Goal: Task Accomplishment & Management: Manage account settings

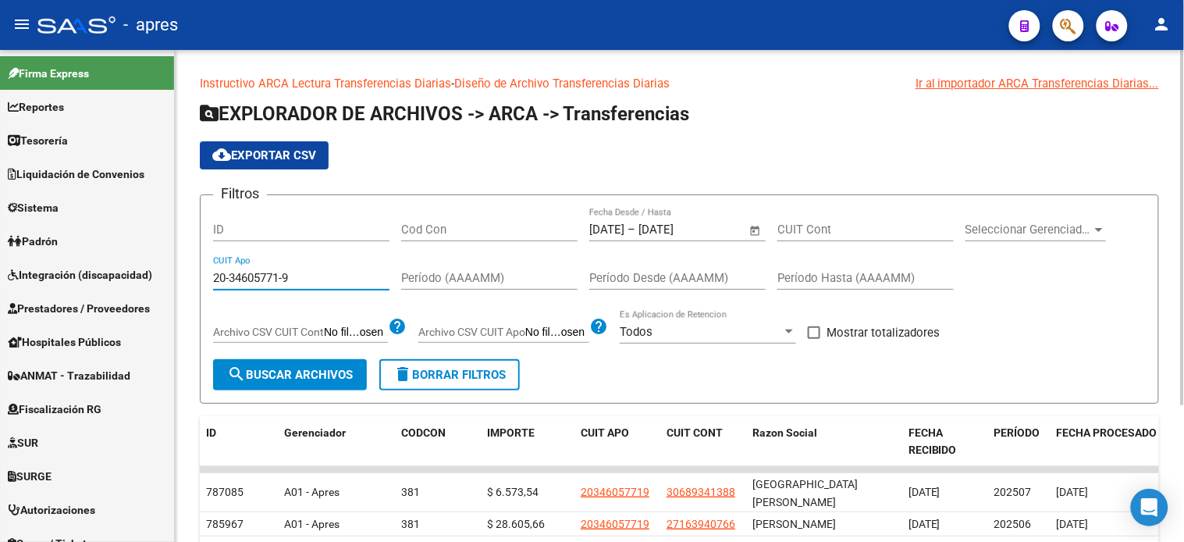
scroll to position [189, 0]
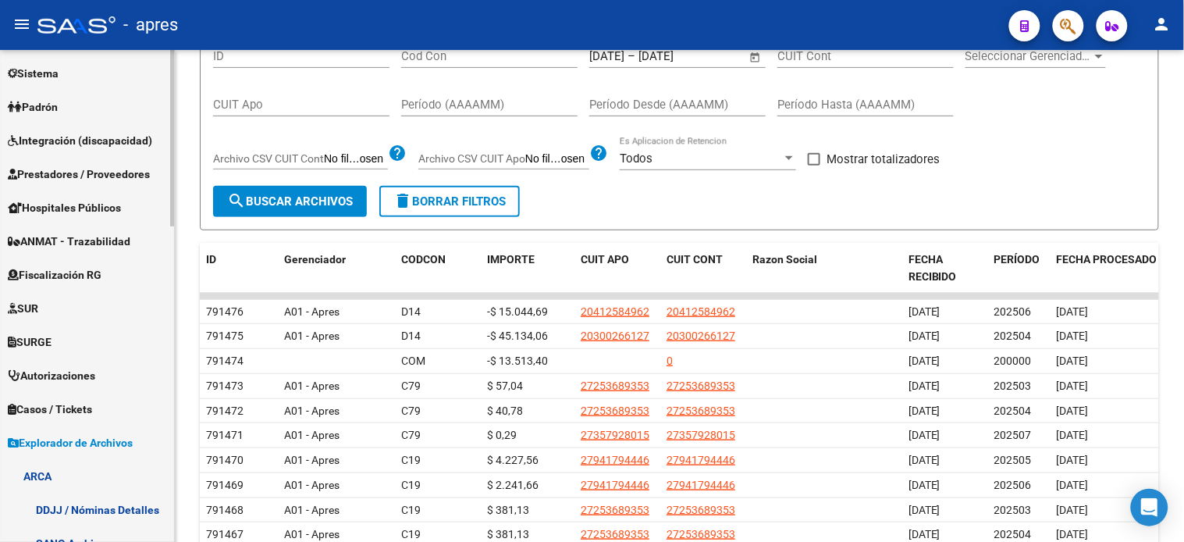
scroll to position [173, 0]
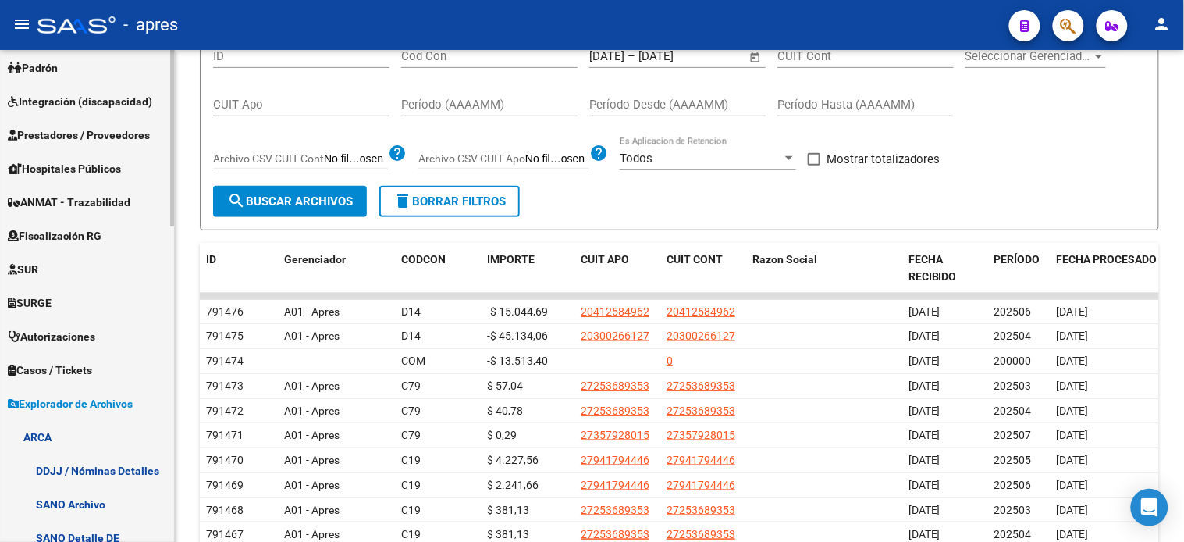
click at [82, 230] on span "Fiscalización RG" at bounding box center [55, 235] width 94 height 17
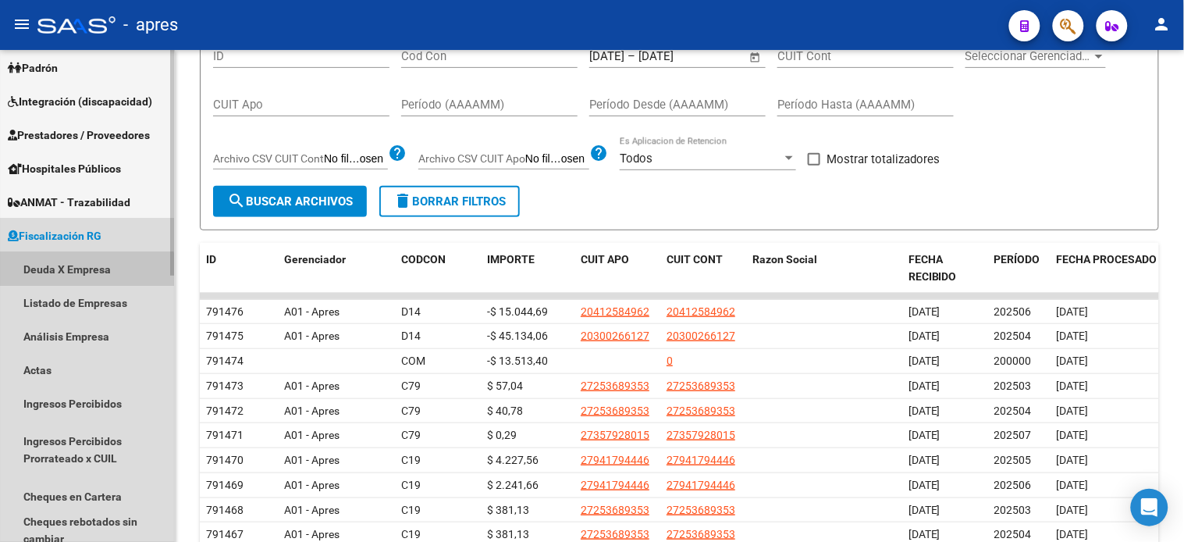
click at [78, 273] on link "Deuda X Empresa" at bounding box center [87, 269] width 174 height 34
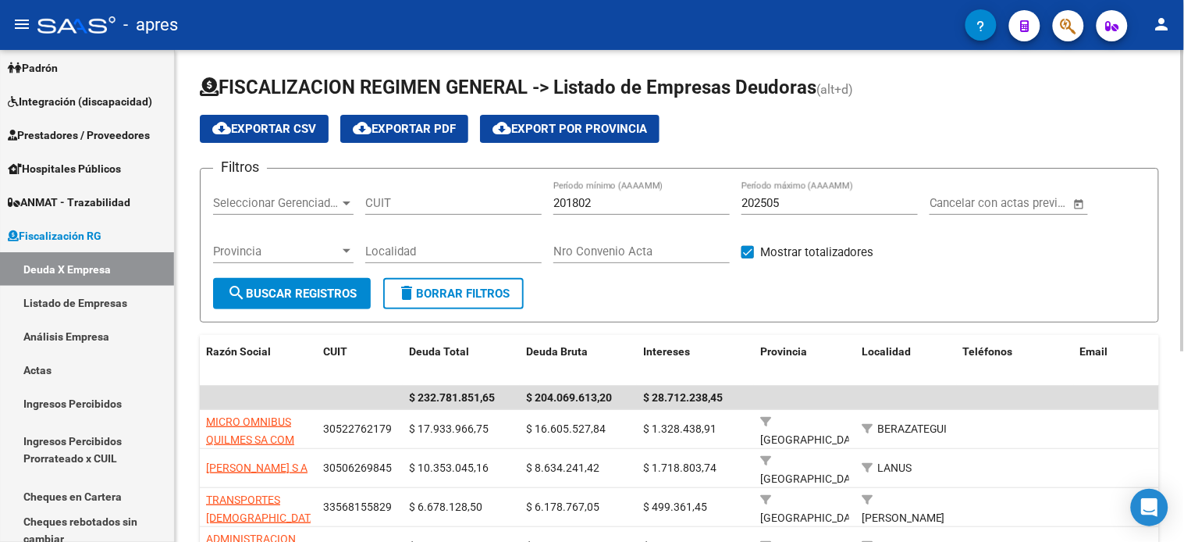
click at [423, 205] on input "CUIT" at bounding box center [453, 203] width 176 height 14
type input "27-16394076-6"
click at [785, 205] on input "202505" at bounding box center [830, 203] width 176 height 14
type input "202507"
click at [350, 289] on span "search Buscar Registros" at bounding box center [292, 294] width 130 height 14
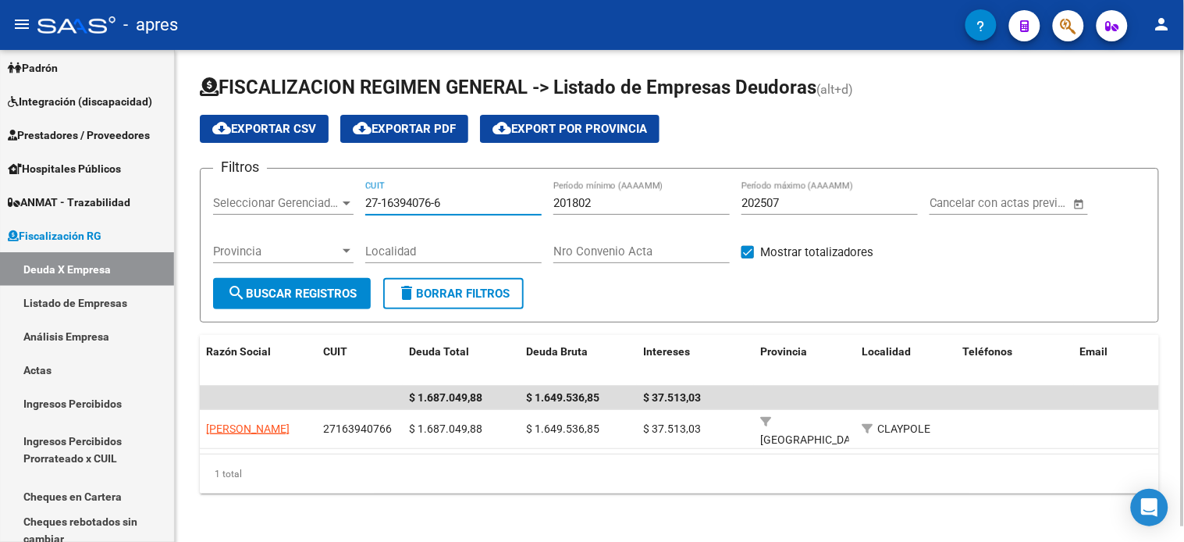
click at [408, 200] on input "27-16394076-6" at bounding box center [453, 203] width 176 height 14
paste input "30-70778883-2"
type input "30-70778883-2"
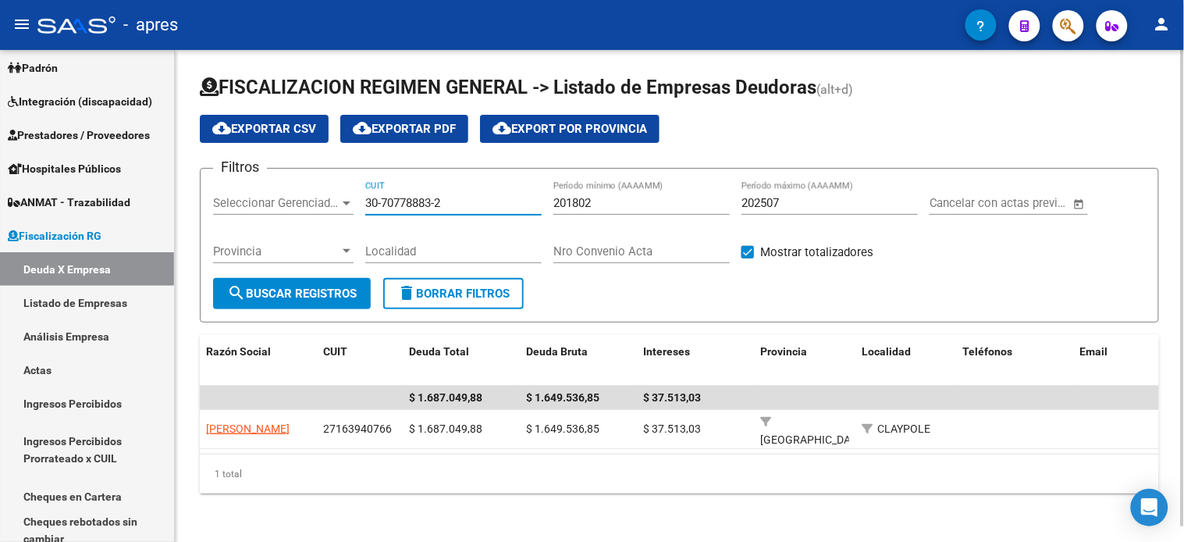
click at [333, 285] on button "search Buscar Registros" at bounding box center [292, 293] width 158 height 31
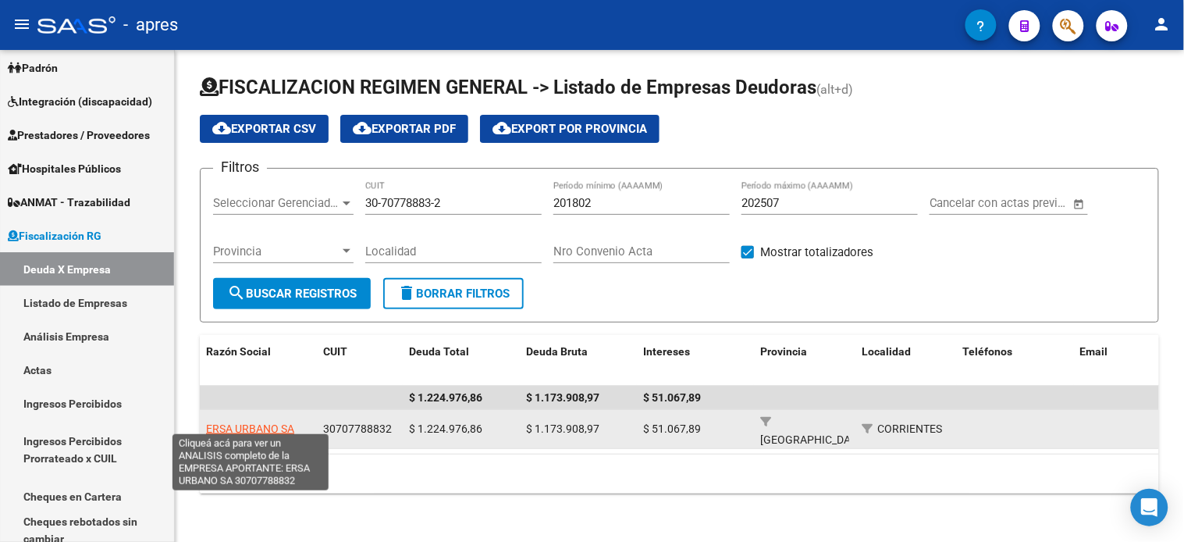
click at [261, 423] on span "ERSA URBANO SA" at bounding box center [250, 428] width 88 height 12
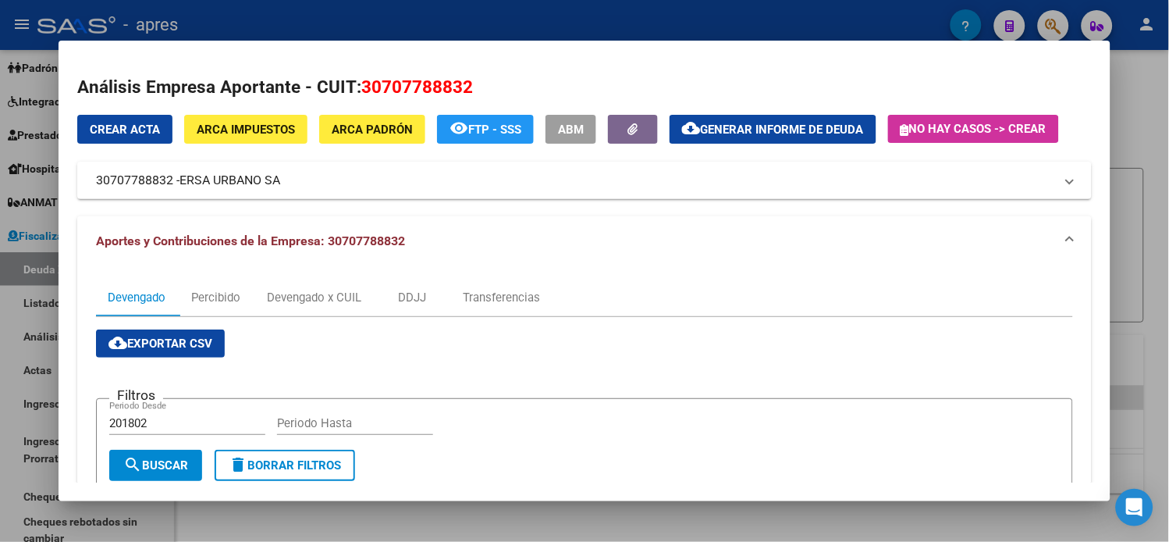
click at [709, 128] on span "Generar informe de deuda" at bounding box center [782, 130] width 163 height 14
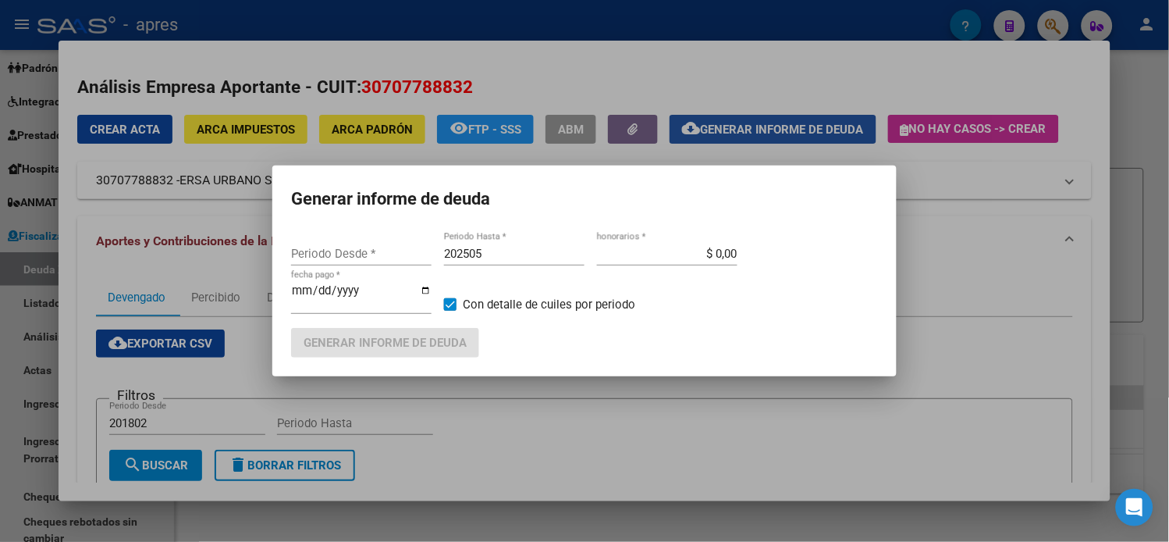
type input "201802"
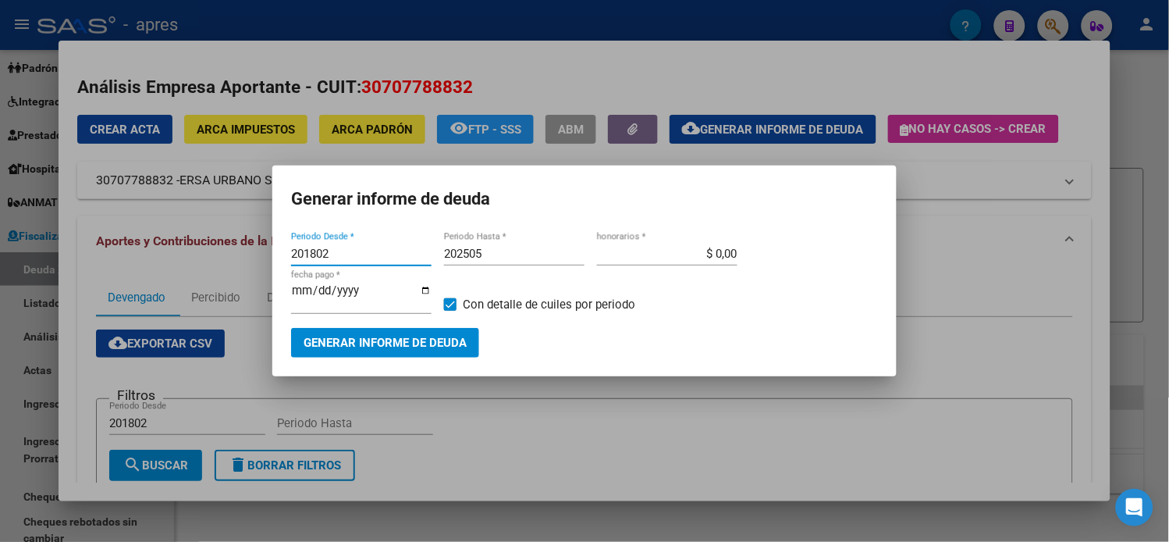
click at [368, 343] on span "Generar informe de deuda" at bounding box center [385, 343] width 163 height 14
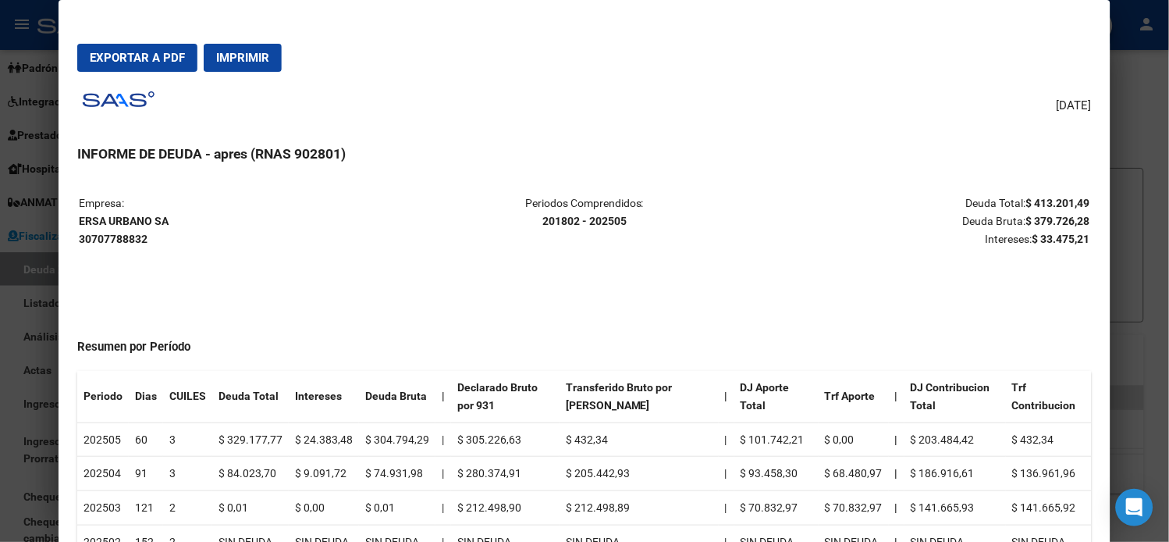
drag, startPoint x: 155, startPoint y: 219, endPoint x: 41, endPoint y: 219, distance: 114.0
click at [41, 219] on div "Análisis Empresa Aportante - CUIT: 30707788832 Crear Acta ARCA Impuestos ARCA P…" at bounding box center [584, 271] width 1169 height 542
click at [79, 220] on strong "ERSA URBANO SA 30707788832" at bounding box center [124, 230] width 90 height 30
click at [79, 222] on strong "ERSA URBANO SA 30707788832" at bounding box center [124, 230] width 90 height 30
click at [84, 222] on strong "ERSA URBANO SA 30707788832" at bounding box center [124, 230] width 90 height 30
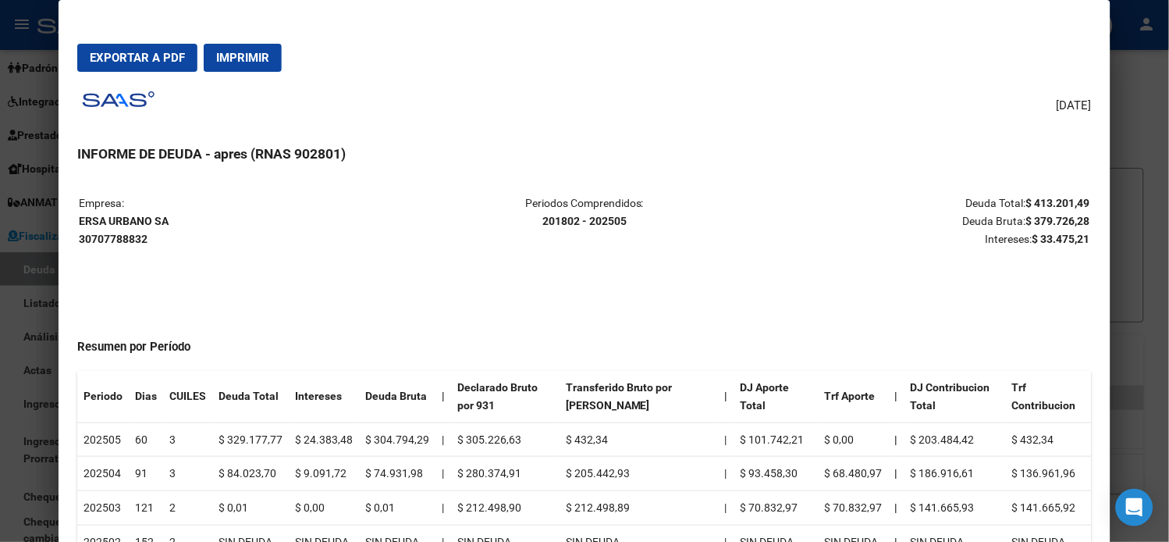
click at [84, 222] on strong "ERSA URBANO SA 30707788832" at bounding box center [124, 230] width 90 height 30
copy strong "ERSA URBANO SA"
click at [127, 239] on strong "ERSA URBANO SA 30707788832" at bounding box center [124, 230] width 90 height 30
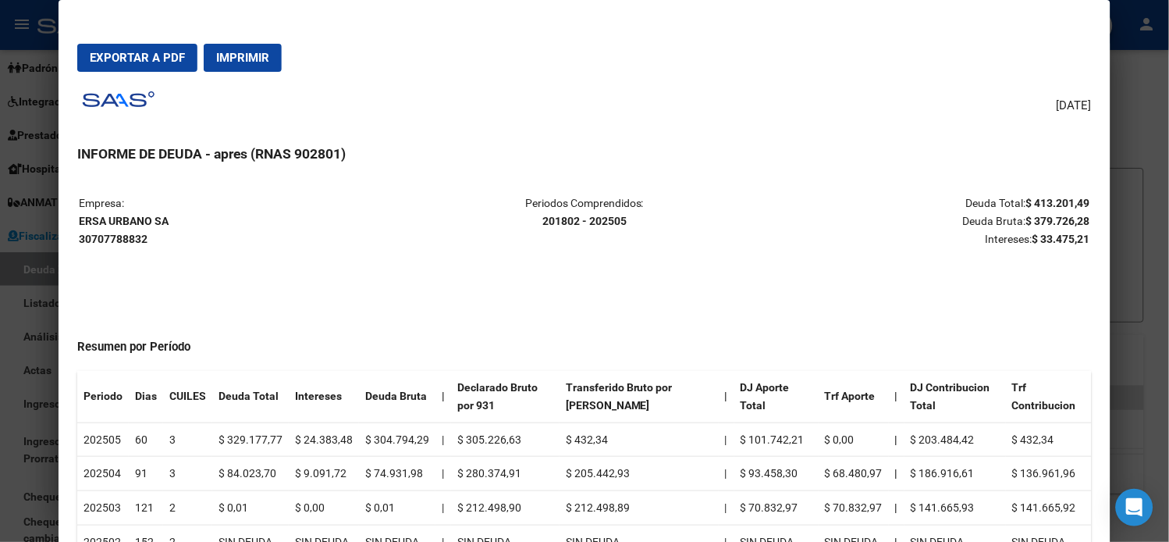
copy strong "30707788832"
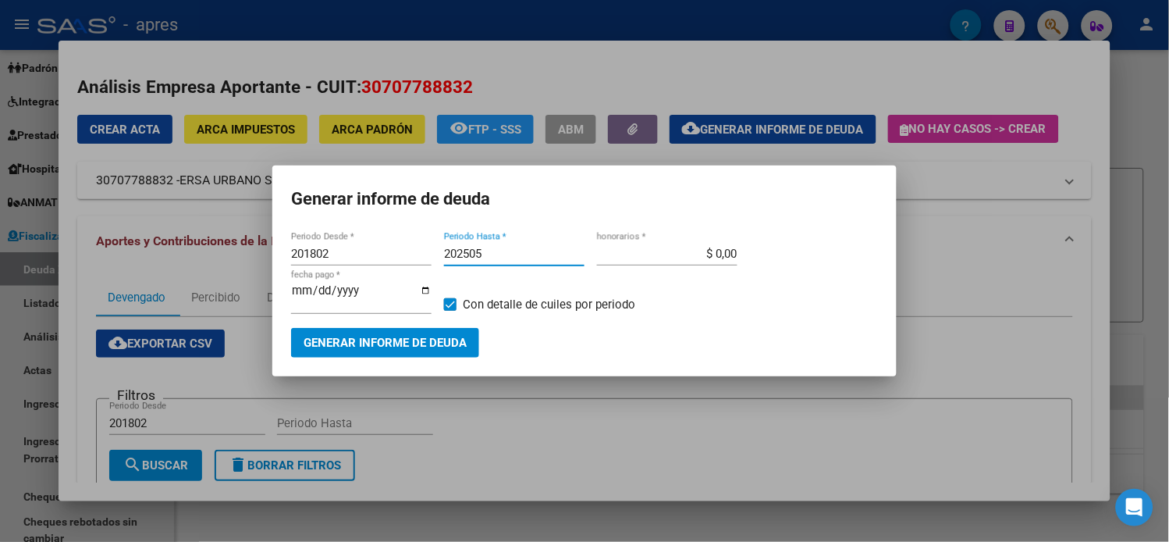
click at [543, 261] on input "202505" at bounding box center [514, 254] width 141 height 14
type input "202507"
click at [474, 325] on div "201802 Periodo Desde * 202507 Periodo Hasta * $ 0,00 honorarios * 2025-08-18 fe…" at bounding box center [584, 299] width 587 height 115
click at [463, 338] on span "Generar informe de deuda" at bounding box center [385, 343] width 163 height 14
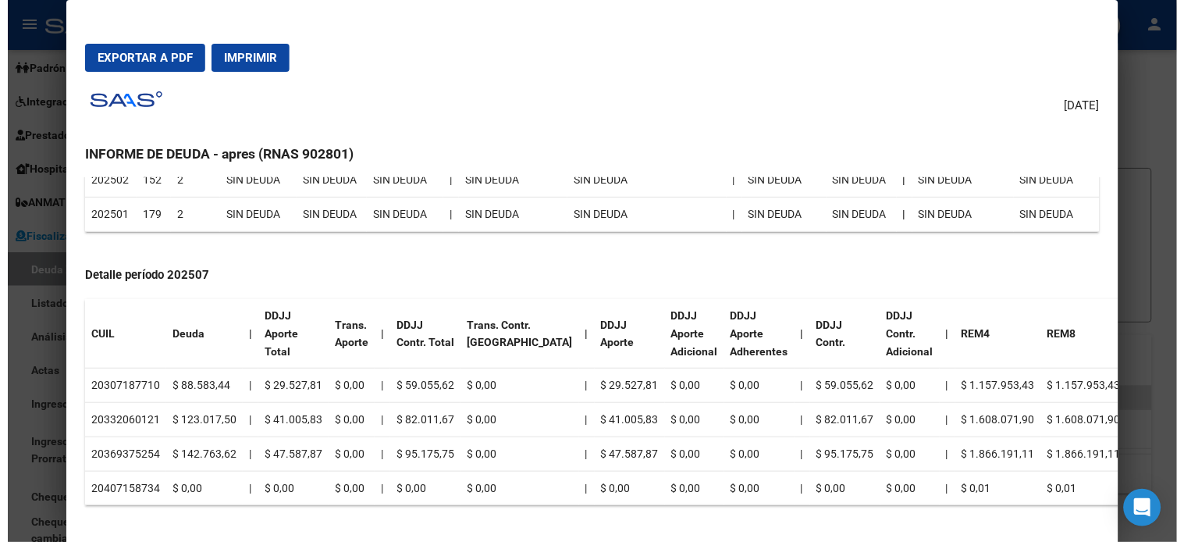
scroll to position [433, 0]
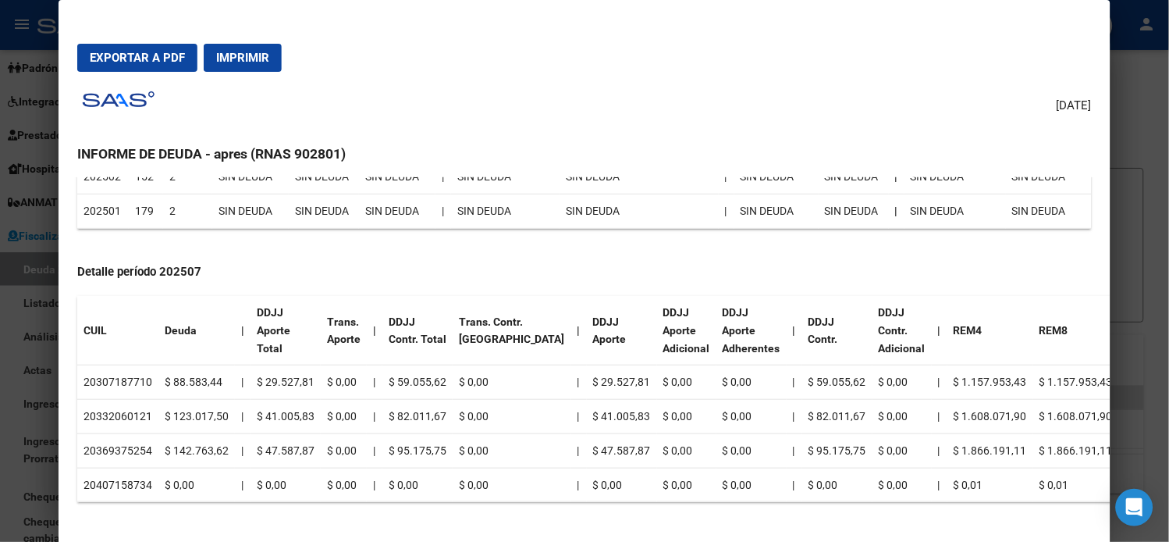
click at [107, 379] on td "20307187710" at bounding box center [117, 382] width 81 height 34
copy td "20307187710"
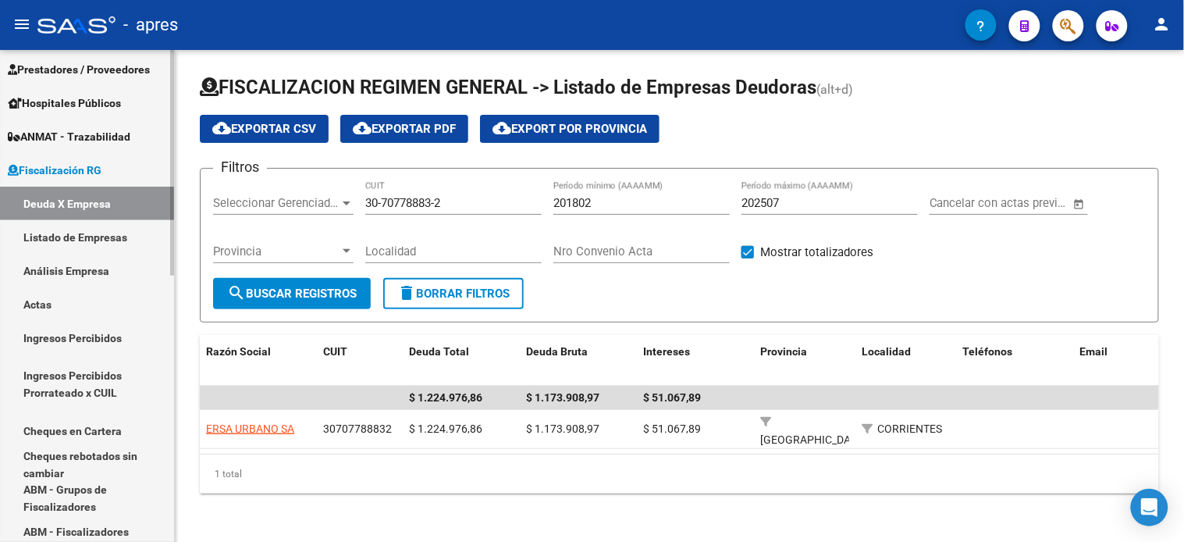
scroll to position [580, 0]
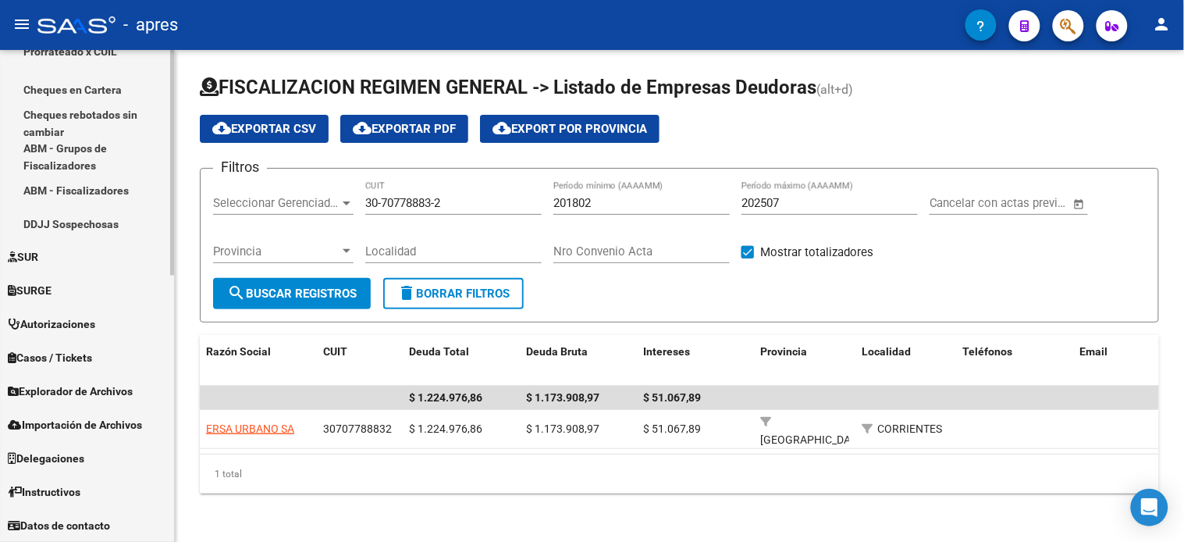
click at [79, 398] on span "Explorador de Archivos" at bounding box center [70, 391] width 125 height 17
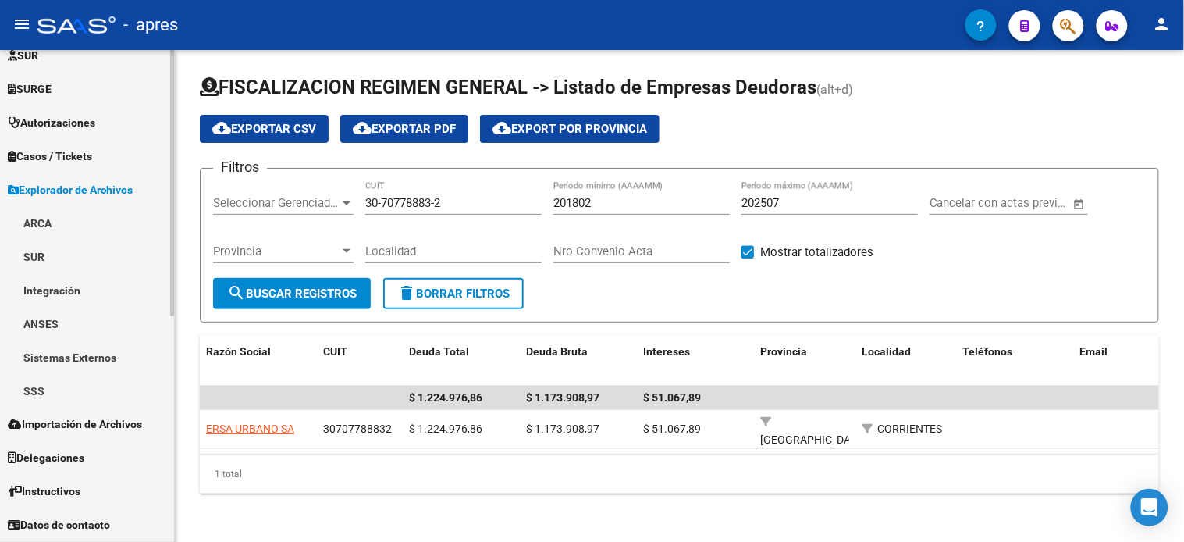
scroll to position [386, 0]
click at [49, 226] on link "ARCA" at bounding box center [87, 224] width 174 height 34
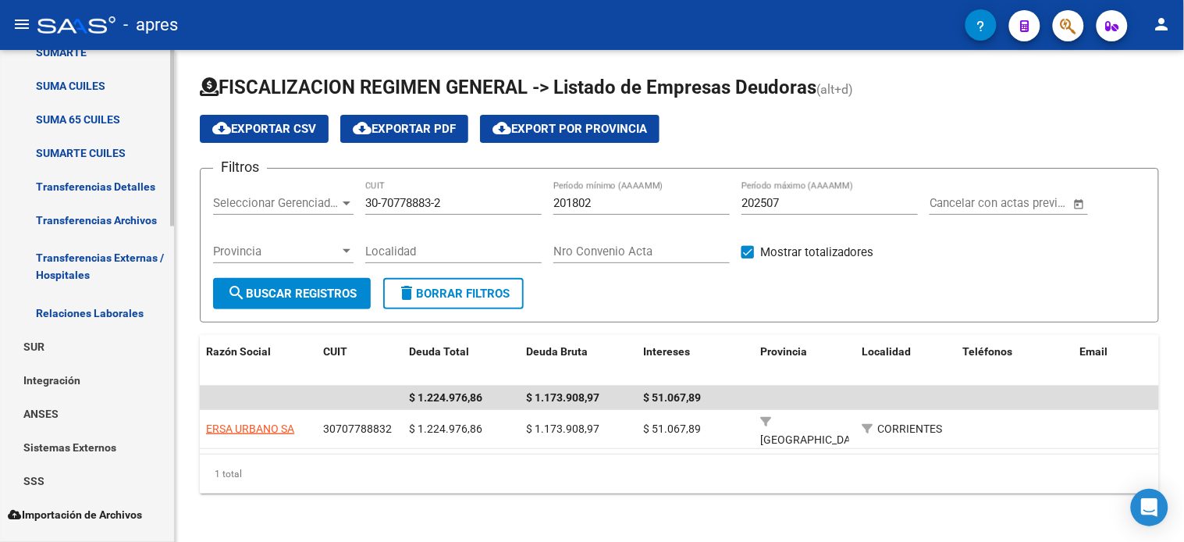
scroll to position [820, 0]
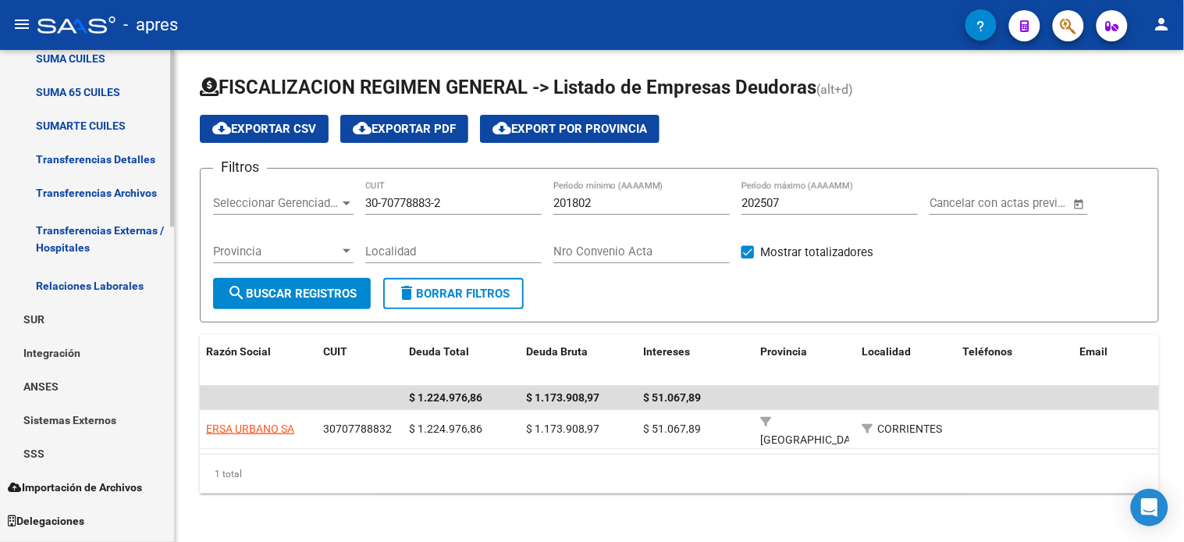
click at [81, 192] on link "Transferencias Archivos" at bounding box center [87, 193] width 174 height 34
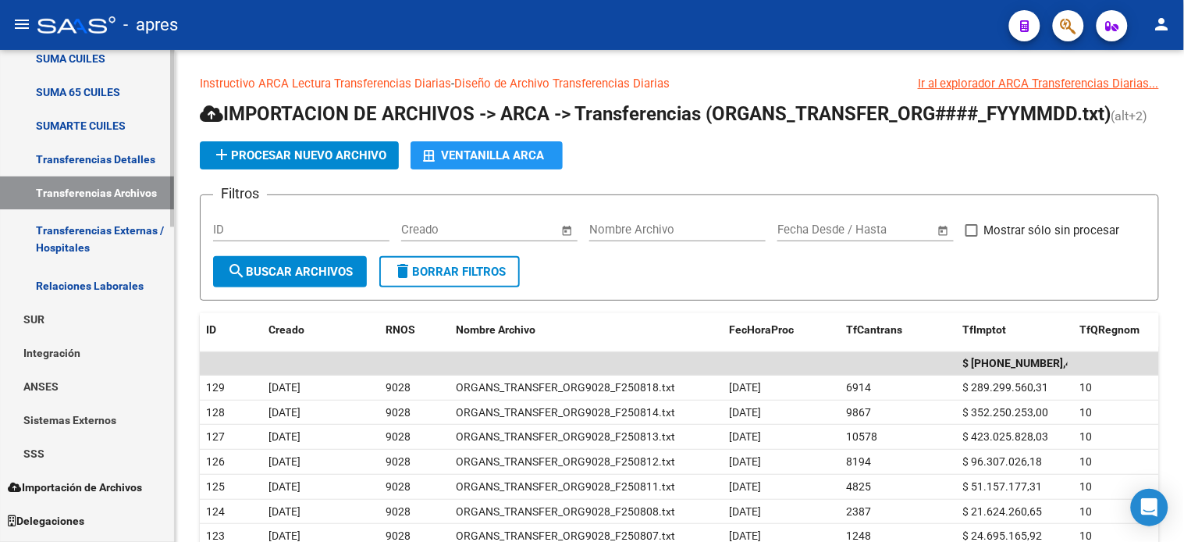
click at [95, 160] on link "Transferencias Detalles" at bounding box center [87, 159] width 174 height 34
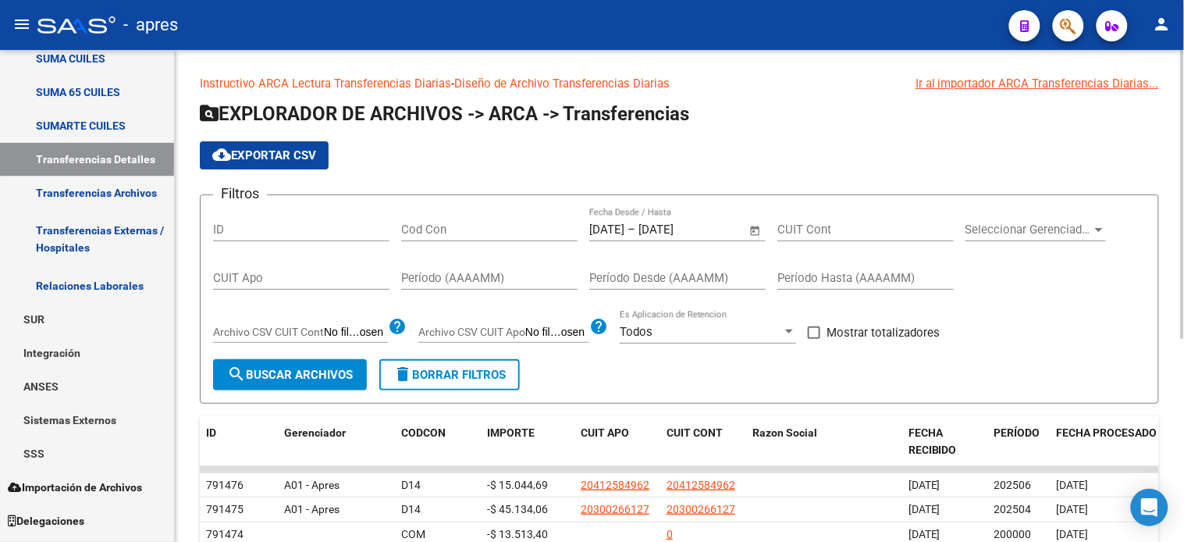
click at [755, 234] on span "Open calendar" at bounding box center [755, 230] width 37 height 37
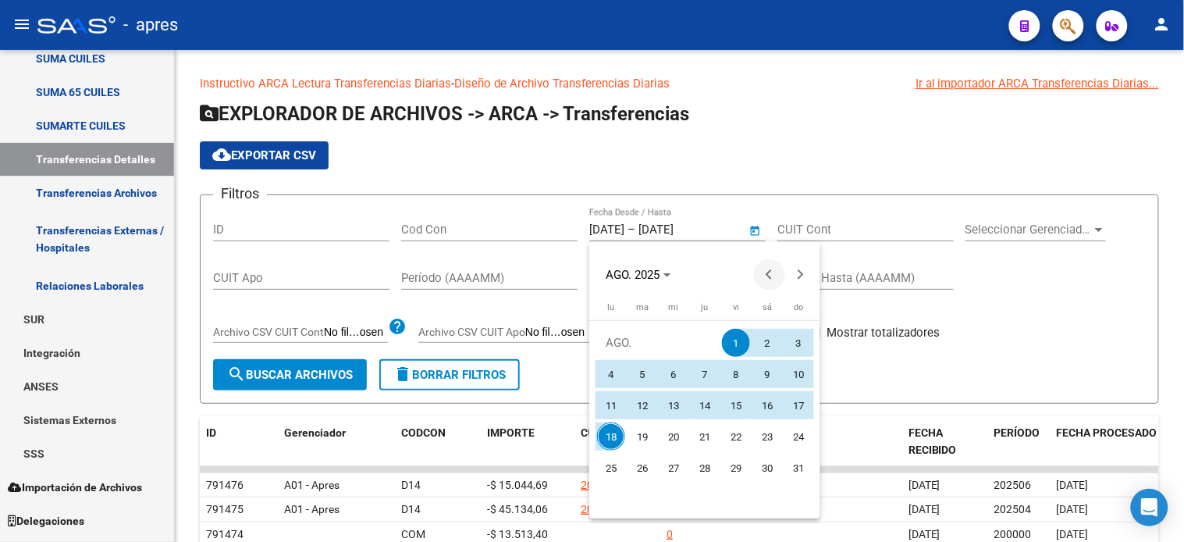
click at [765, 276] on span "Previous month" at bounding box center [769, 274] width 31 height 31
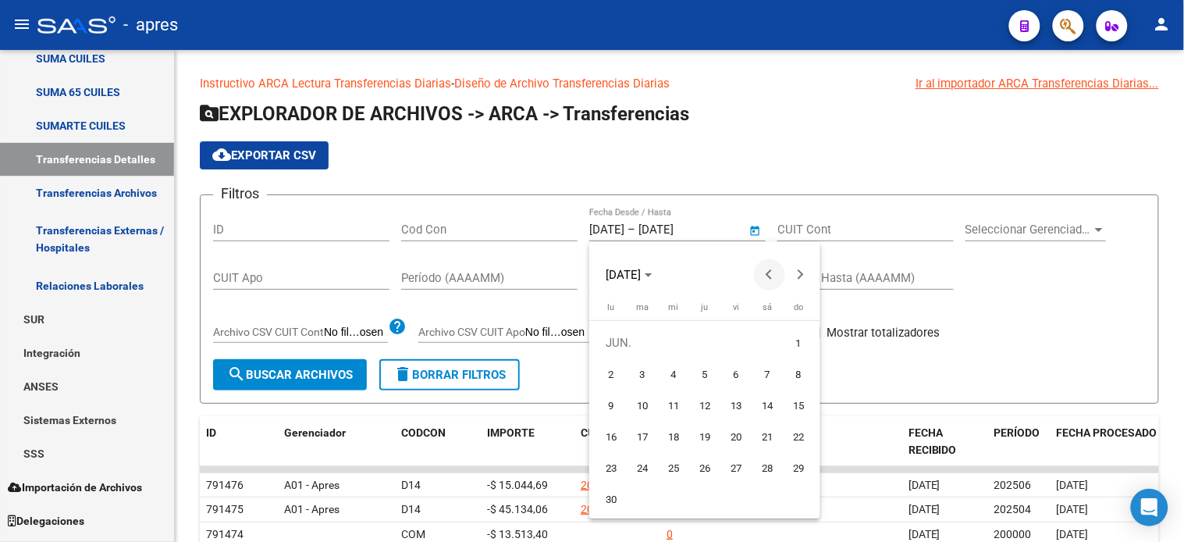
click at [765, 276] on span "Previous month" at bounding box center [769, 274] width 31 height 31
click at [639, 373] on span "1" at bounding box center [642, 374] width 28 height 28
type input "1/4/2025"
click at [795, 277] on span "Next month" at bounding box center [800, 274] width 31 height 31
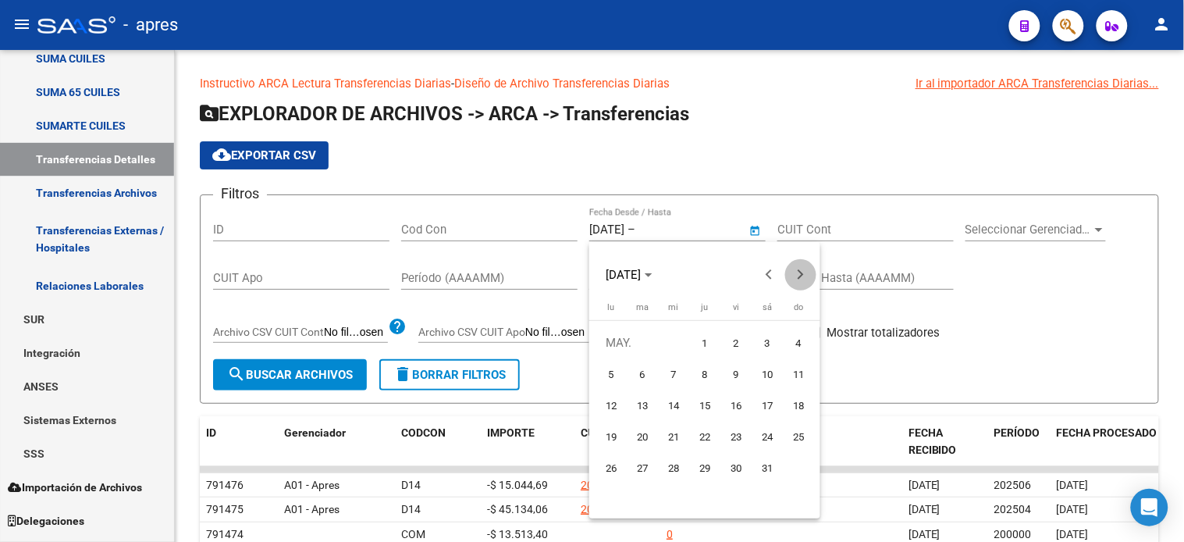
click at [795, 277] on span "Next month" at bounding box center [800, 274] width 31 height 31
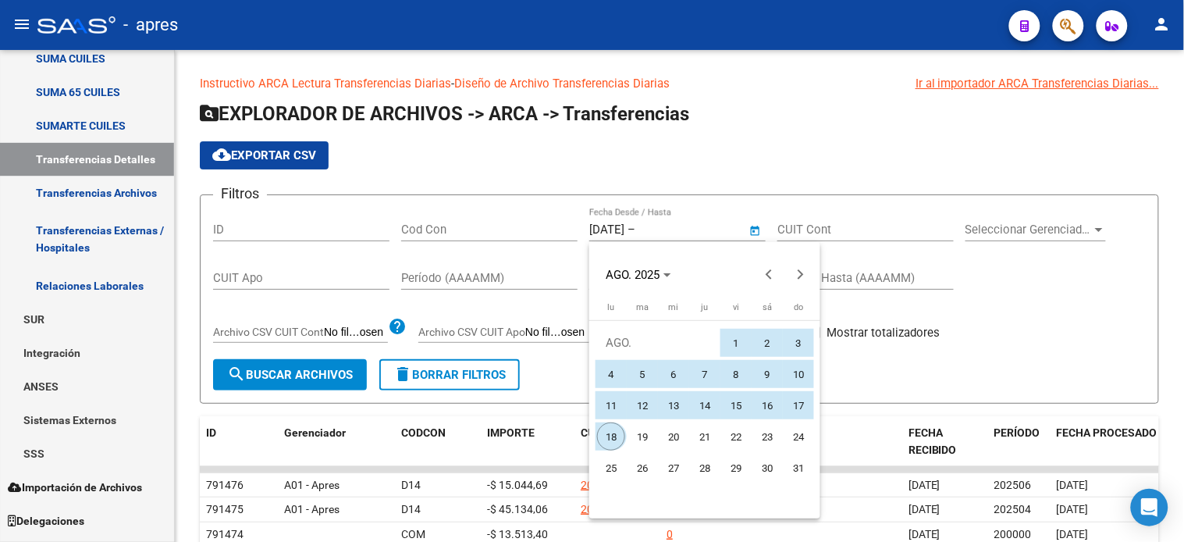
click at [609, 441] on span "18" at bounding box center [611, 436] width 28 height 28
type input "[DATE]"
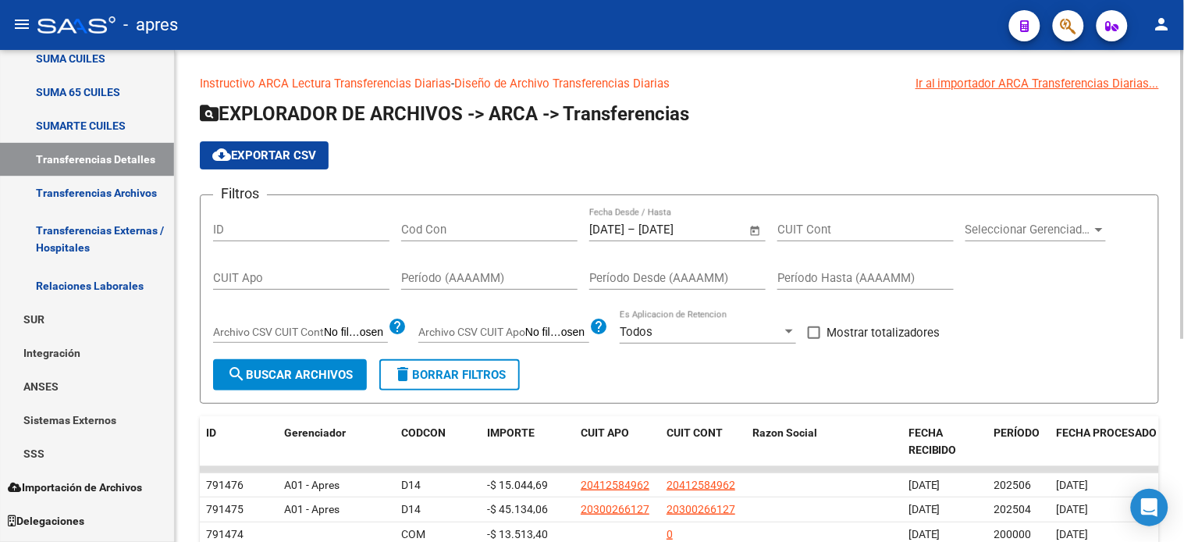
click at [323, 277] on input "CUIT Apo" at bounding box center [301, 278] width 176 height 14
paste input "20-30718771-0"
type input "20-30718771-0"
click at [265, 386] on button "search Buscar Archivos" at bounding box center [290, 374] width 154 height 31
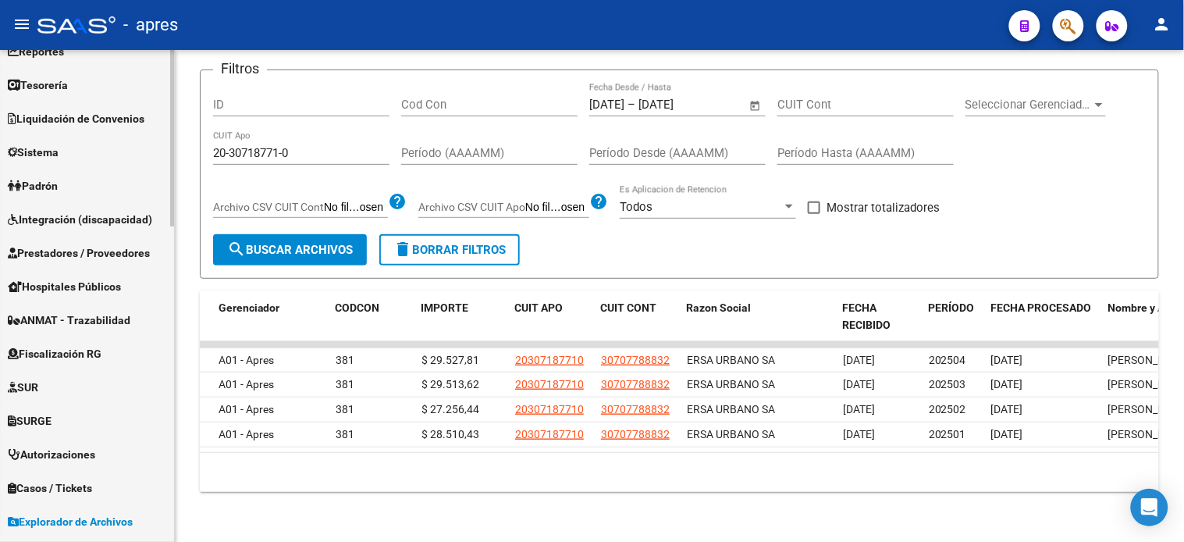
scroll to position [40, 0]
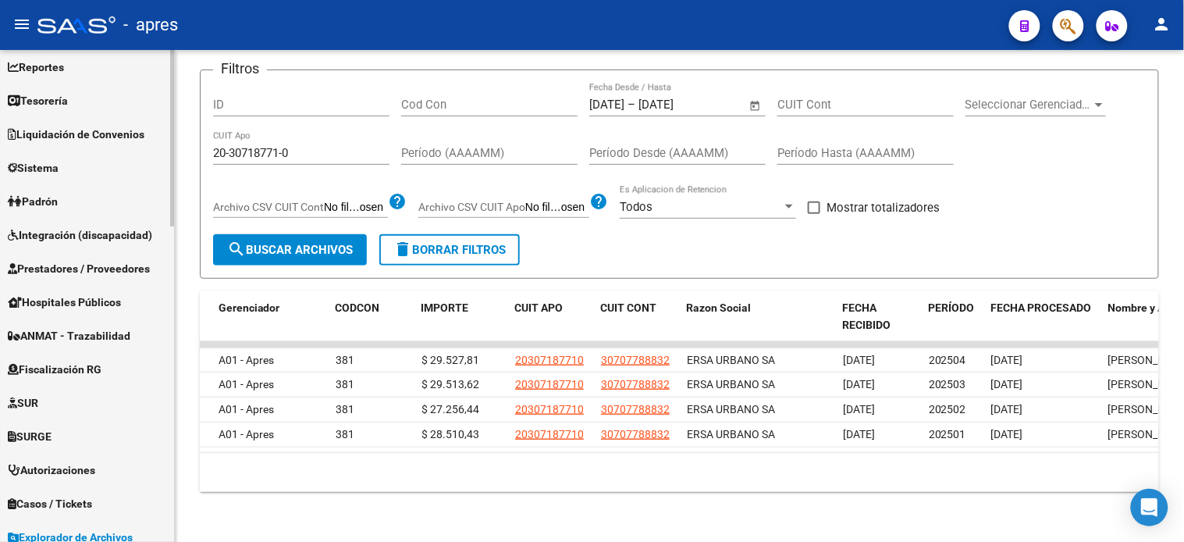
click at [81, 358] on link "Fiscalización RG" at bounding box center [87, 369] width 174 height 34
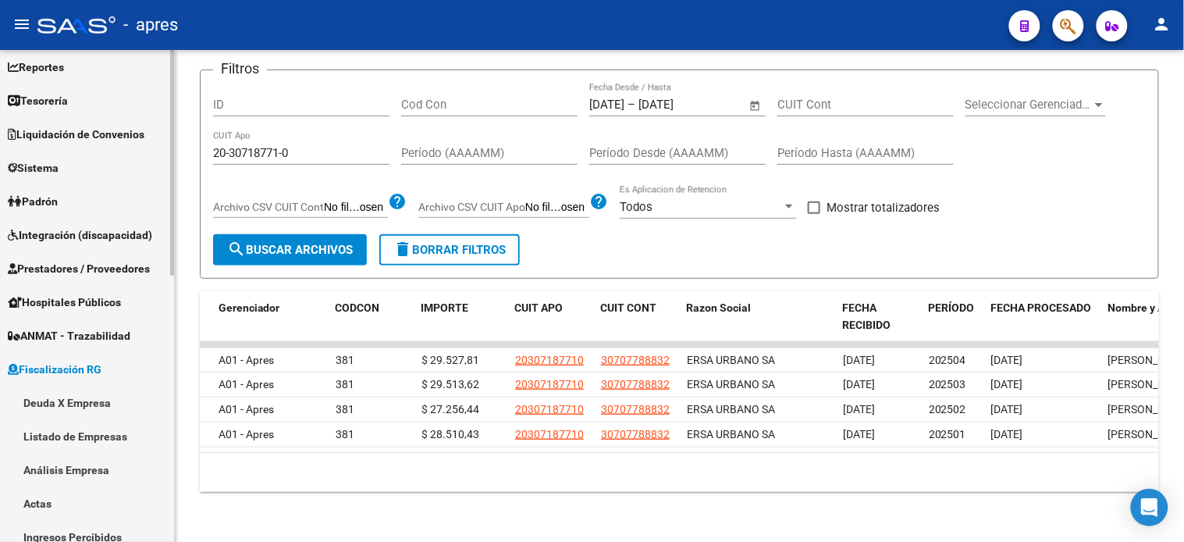
click at [92, 410] on link "Deuda X Empresa" at bounding box center [87, 403] width 174 height 34
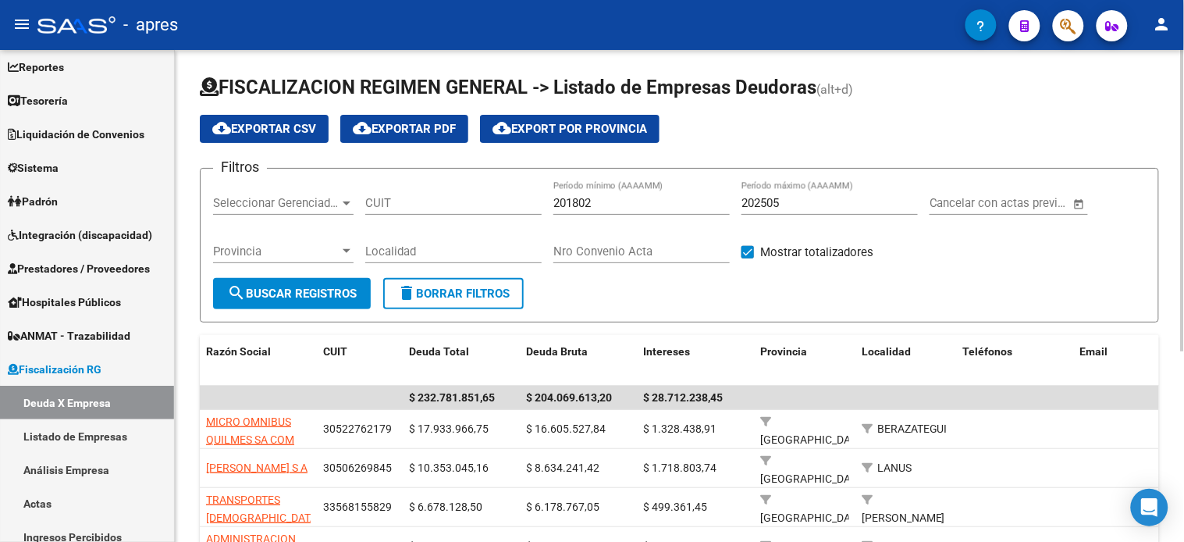
click at [465, 203] on input "CUIT" at bounding box center [453, 203] width 176 height 14
paste input "30-70778883-2"
type input "30-70778883-2"
click at [828, 204] on input "202505" at bounding box center [830, 203] width 176 height 14
type input "202507"
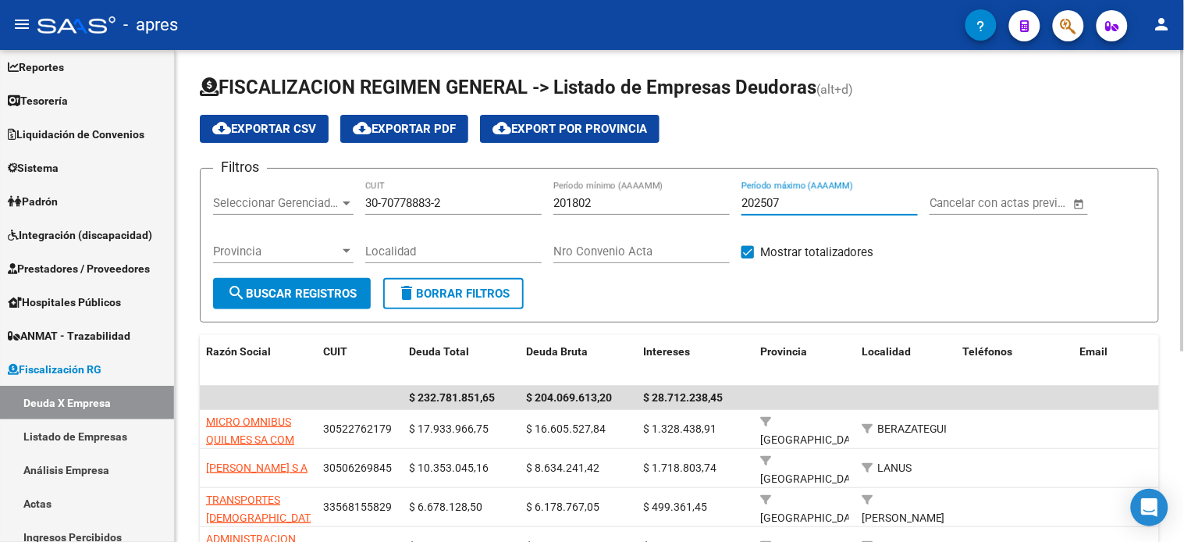
click at [267, 290] on span "search Buscar Registros" at bounding box center [292, 294] width 130 height 14
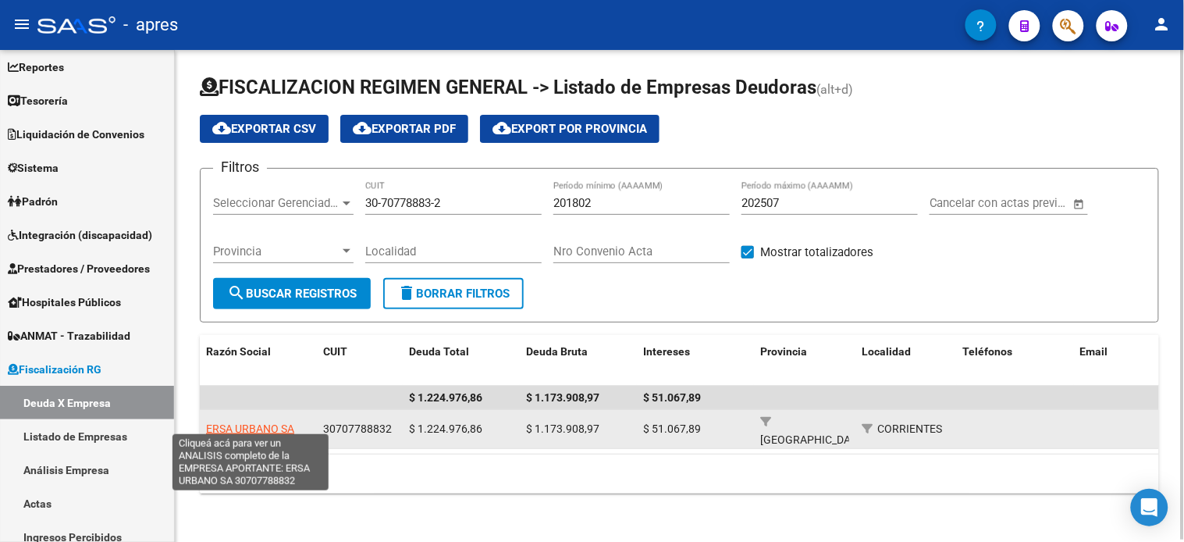
click at [285, 425] on span "ERSA URBANO SA" at bounding box center [250, 428] width 88 height 12
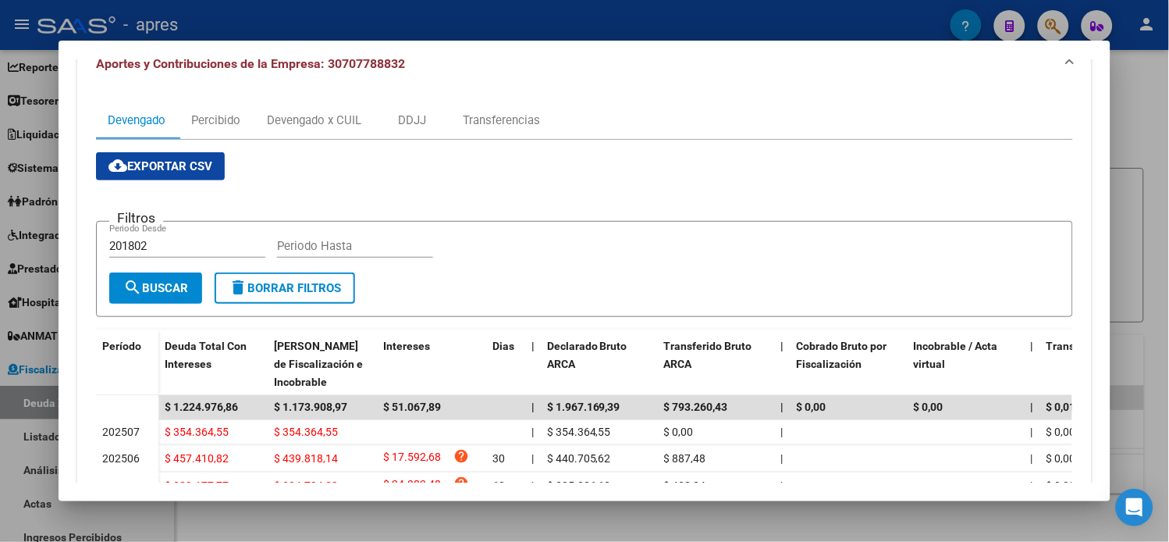
scroll to position [347, 0]
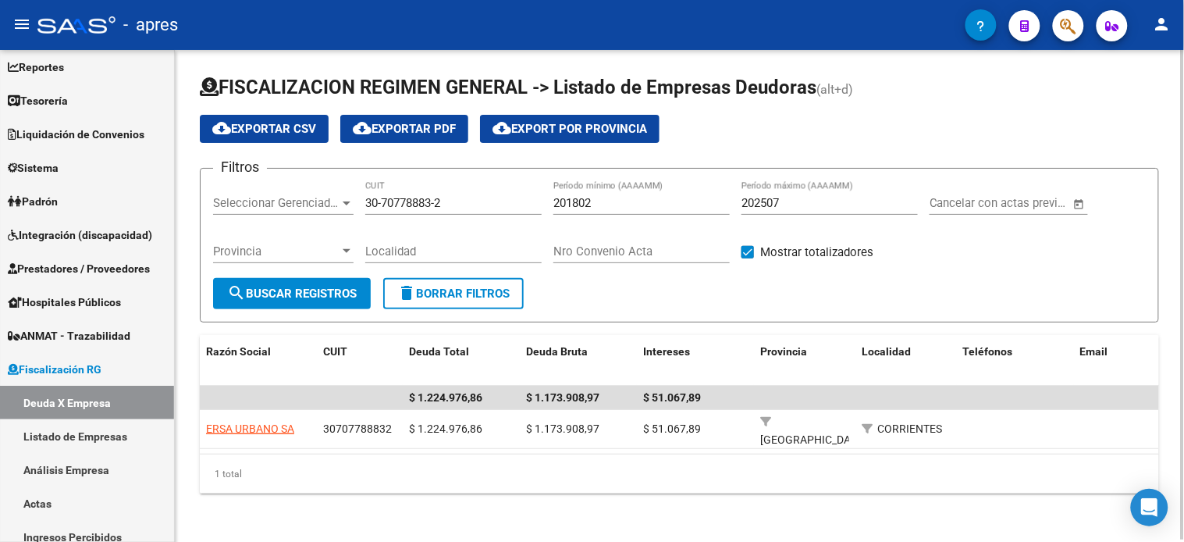
click at [433, 207] on input "30-70778883-2" at bounding box center [453, 203] width 176 height 14
paste input "27-39154646-6"
type input "27-39154646-6"
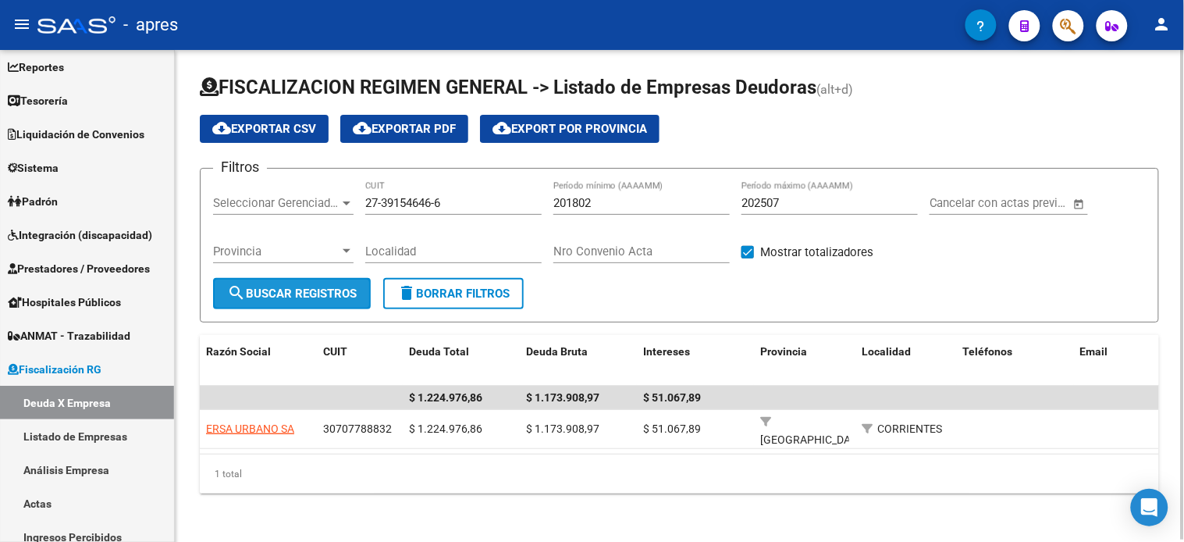
click at [338, 293] on span "search Buscar Registros" at bounding box center [292, 294] width 130 height 14
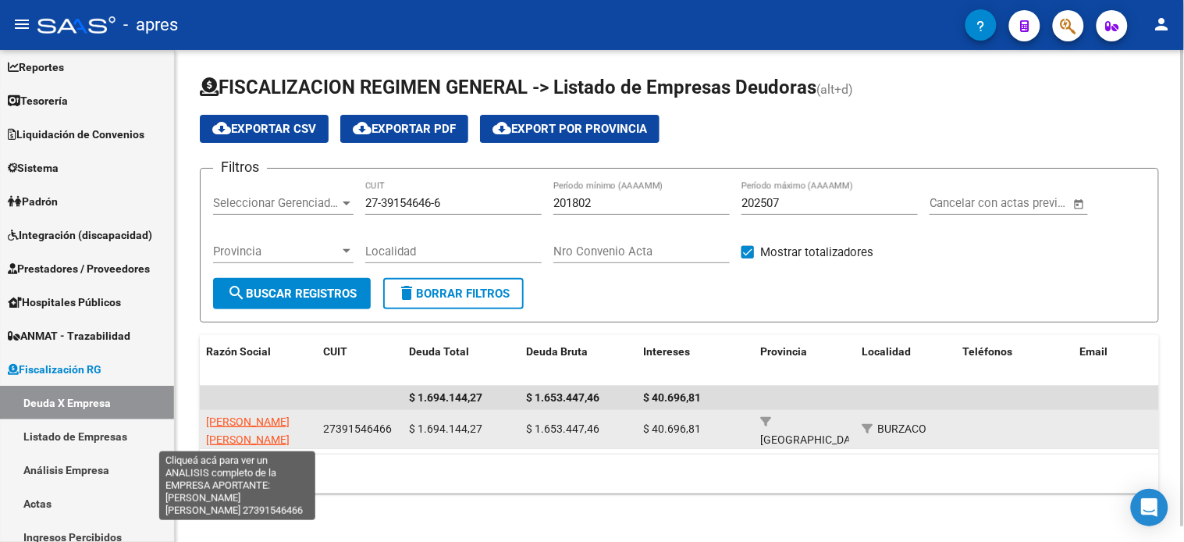
click at [252, 419] on span "HIGA MARIA EUGENIA" at bounding box center [248, 430] width 84 height 30
type textarea "27391546466"
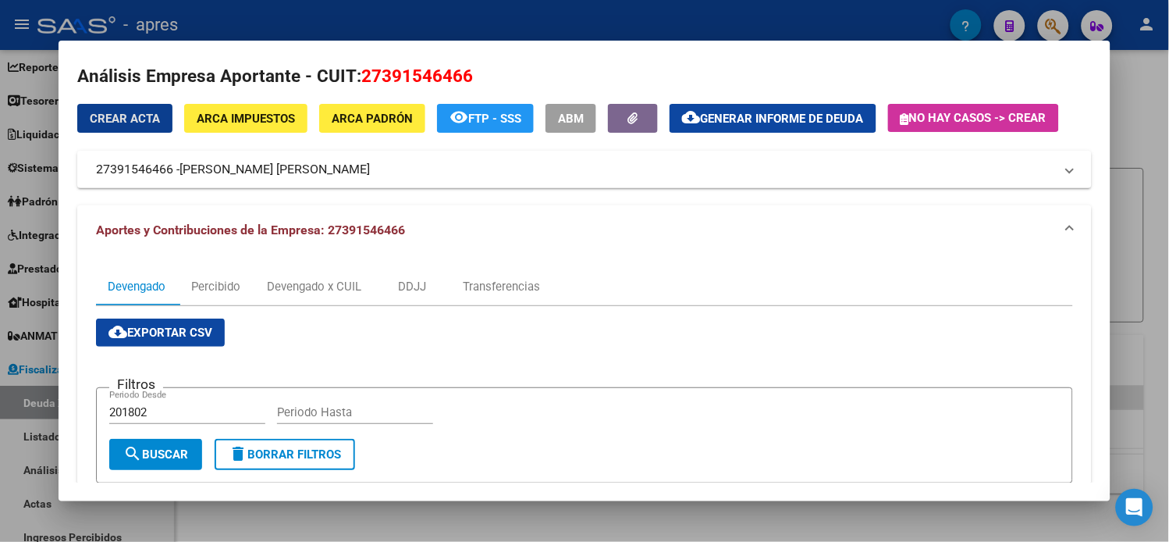
scroll to position [0, 0]
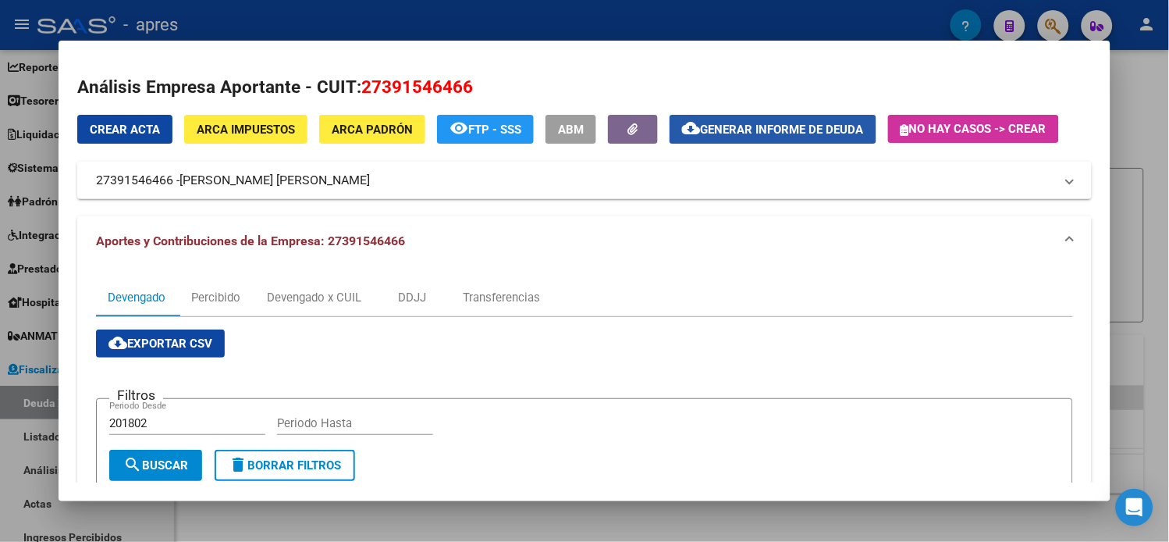
click at [707, 134] on span "Generar informe de deuda" at bounding box center [782, 130] width 163 height 14
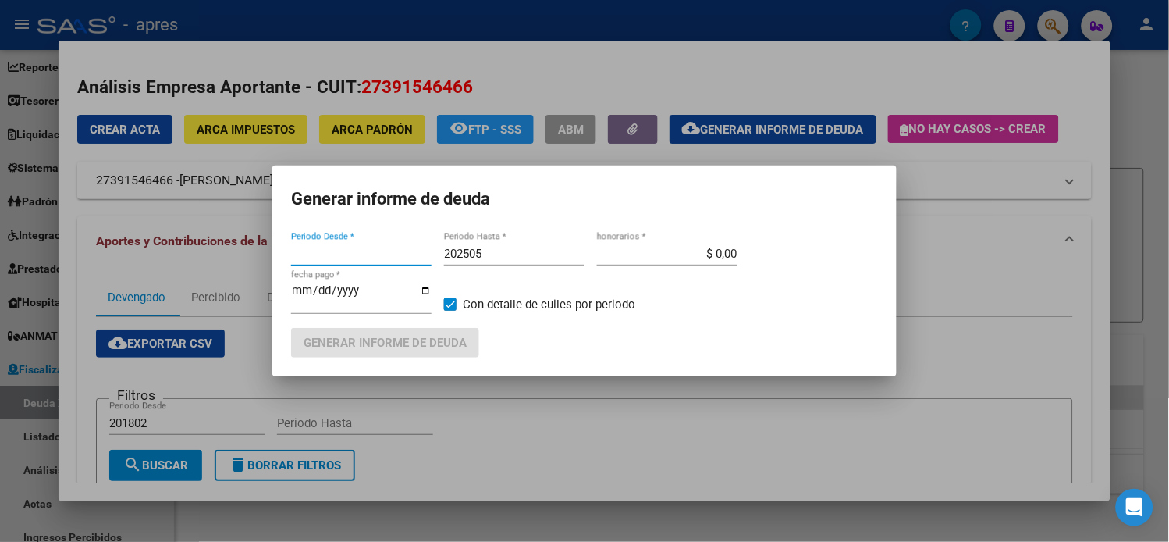
type input "201802"
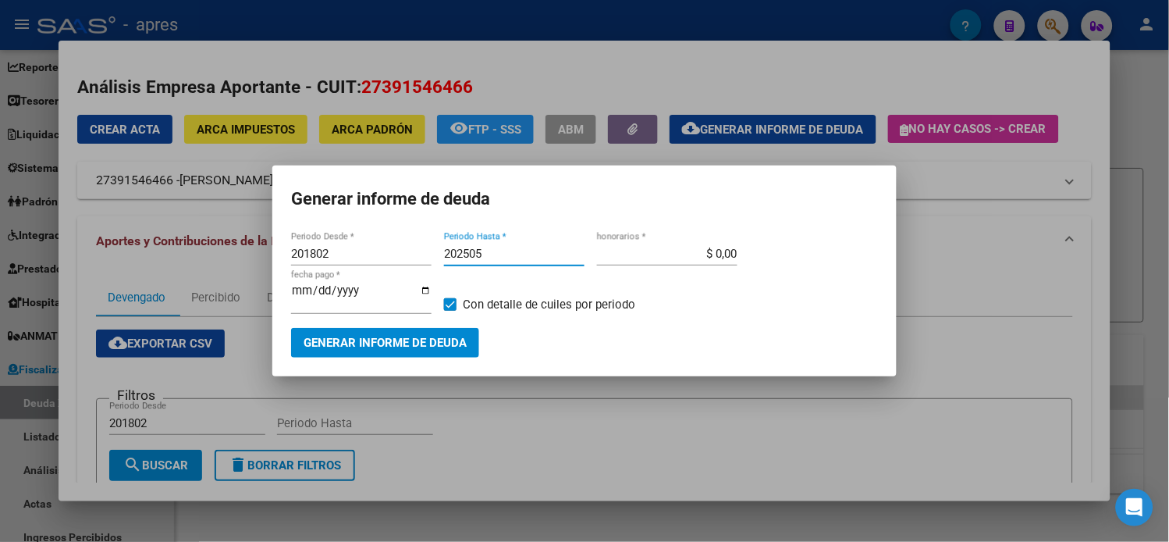
click at [504, 259] on input "202505" at bounding box center [514, 254] width 141 height 14
click at [535, 254] on input "202505" at bounding box center [514, 254] width 141 height 14
type input "202507"
click at [431, 344] on span "Generar informe de deuda" at bounding box center [385, 343] width 163 height 14
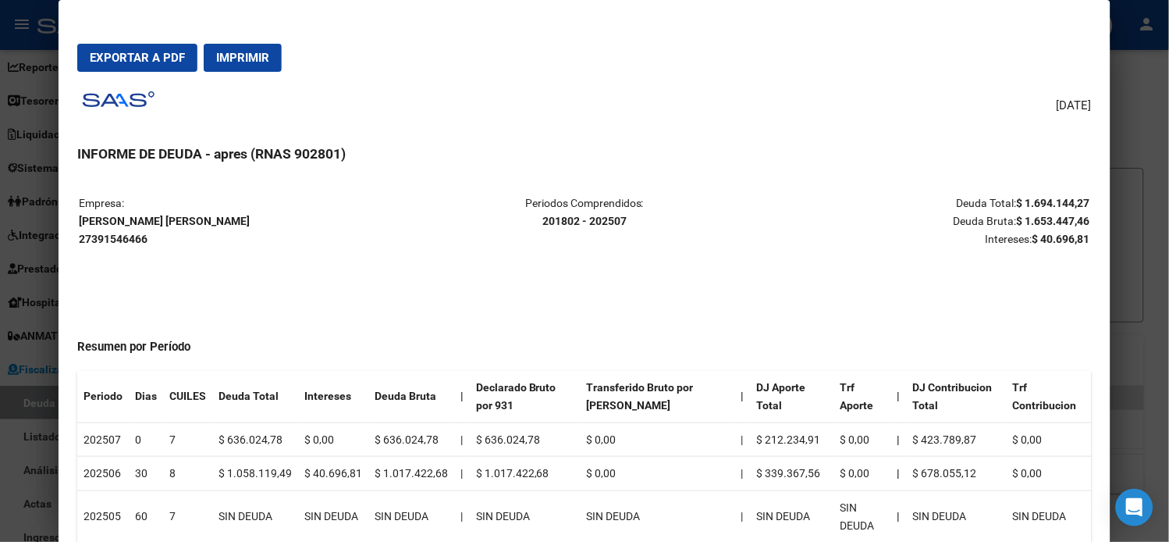
click at [123, 55] on span "Exportar a PDF" at bounding box center [137, 58] width 95 height 14
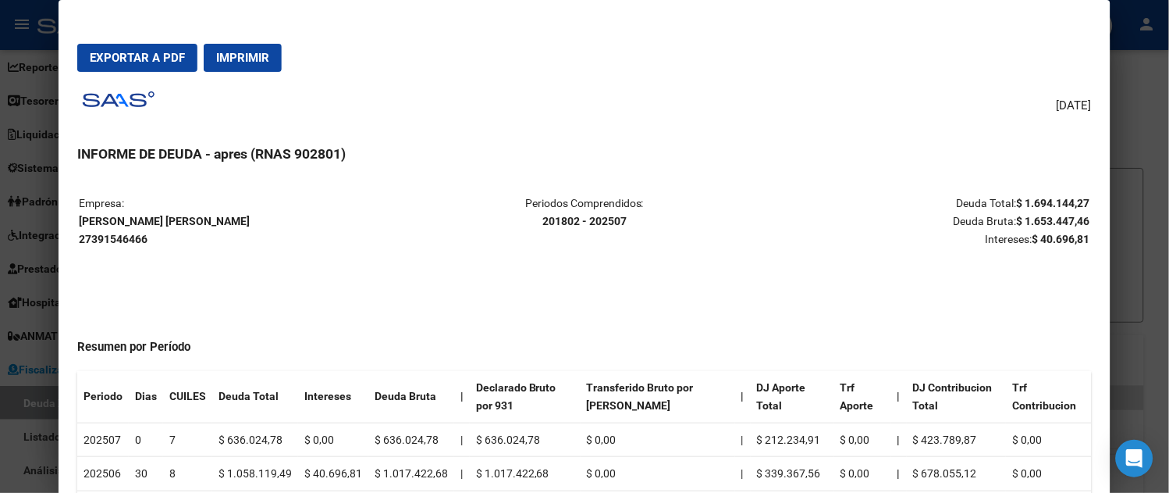
drag, startPoint x: 201, startPoint y: 489, endPoint x: 324, endPoint y: 287, distance: 237.5
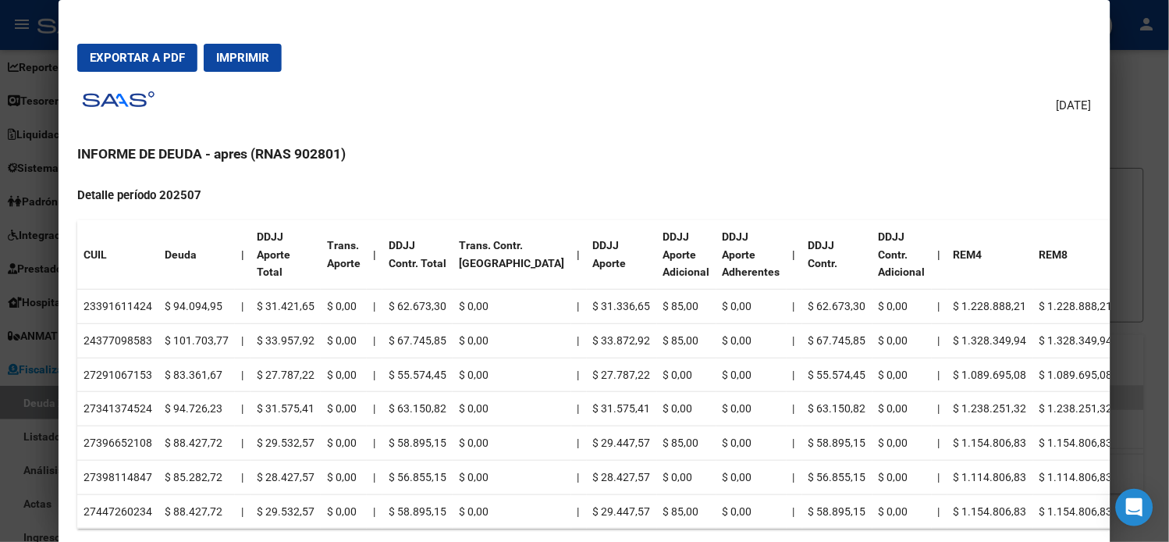
scroll to position [607, 0]
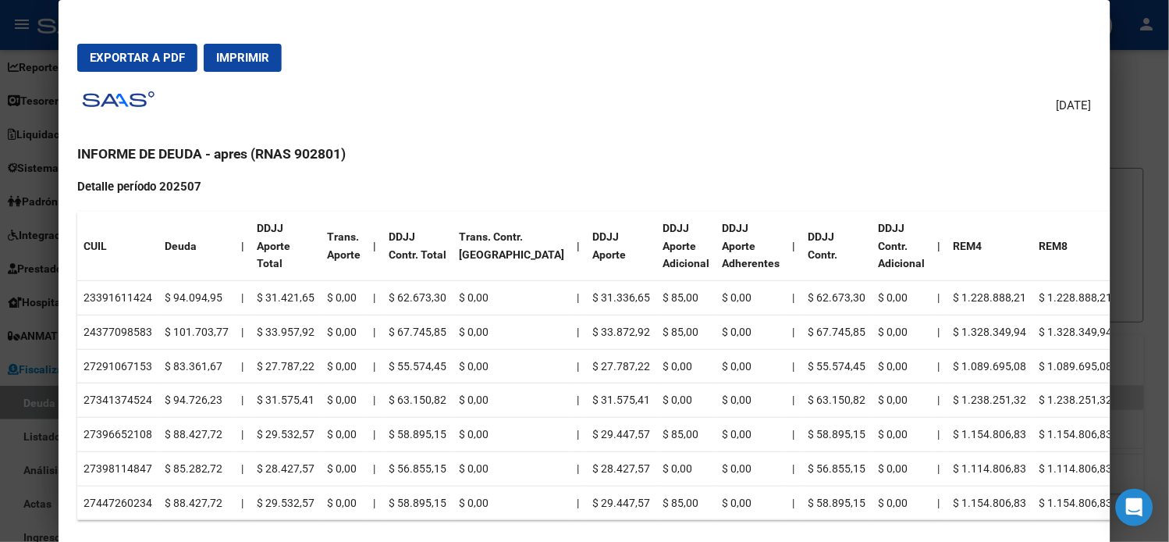
click at [114, 295] on td "23391611424" at bounding box center [117, 298] width 81 height 34
copy td "23391611424"
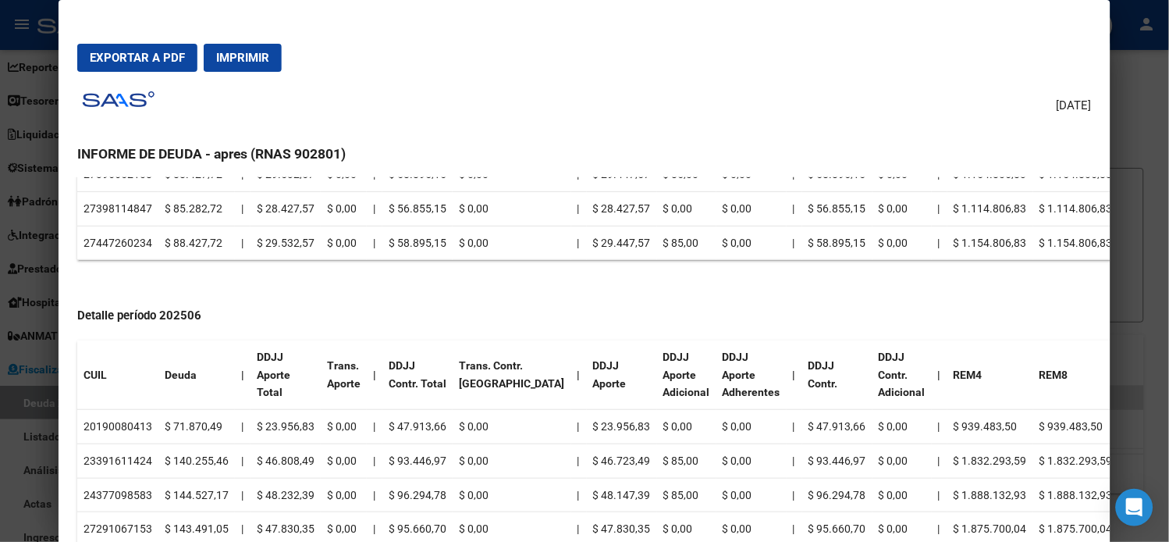
scroll to position [867, 0]
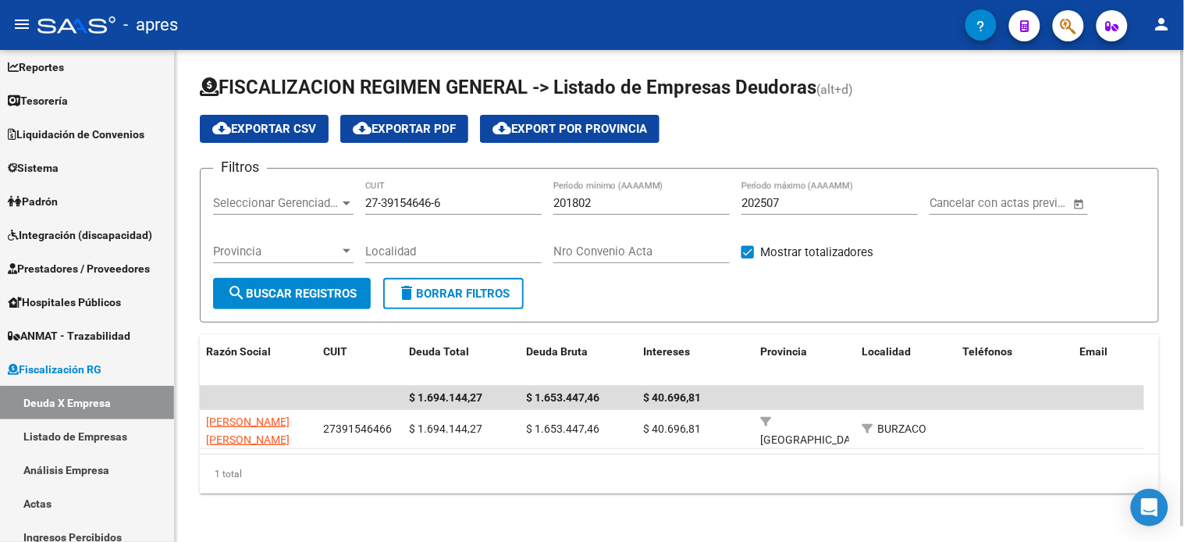
click at [429, 201] on input "27-39154646-6" at bounding box center [453, 203] width 176 height 14
paste input "33-71736903-9"
type input "33-71736903-9"
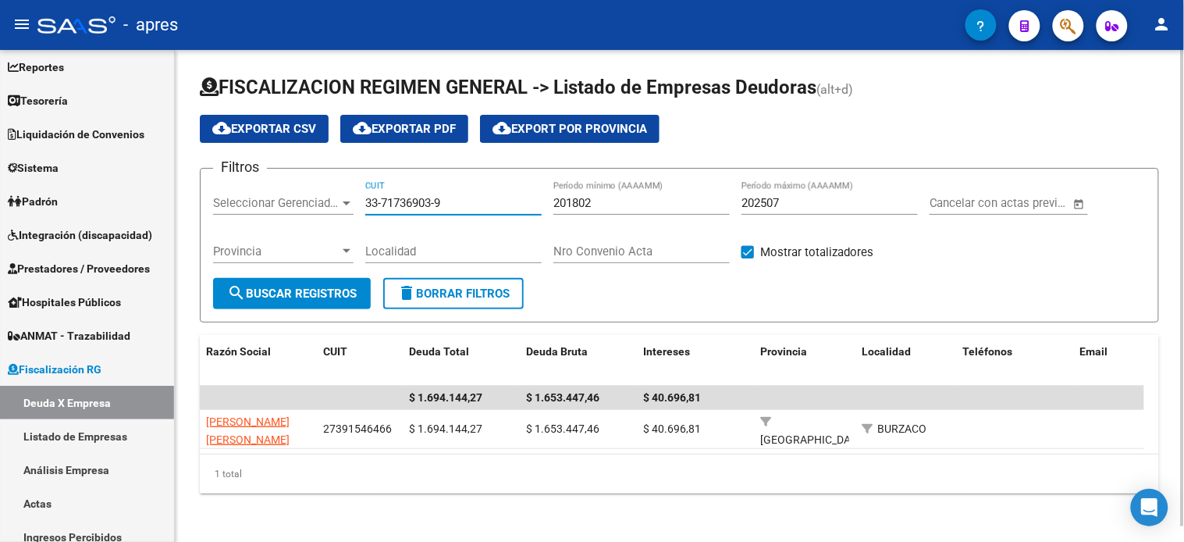
click at [340, 293] on span "search Buscar Registros" at bounding box center [292, 294] width 130 height 14
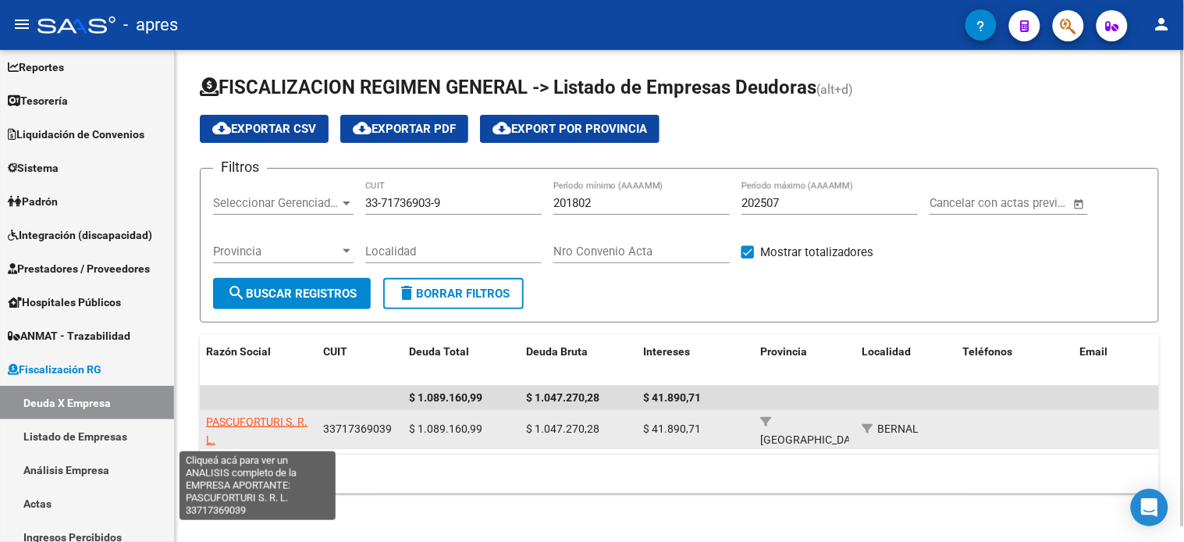
click at [276, 419] on span "PASCUFORTURI S. R. L." at bounding box center [256, 430] width 101 height 30
type textarea "33717369039"
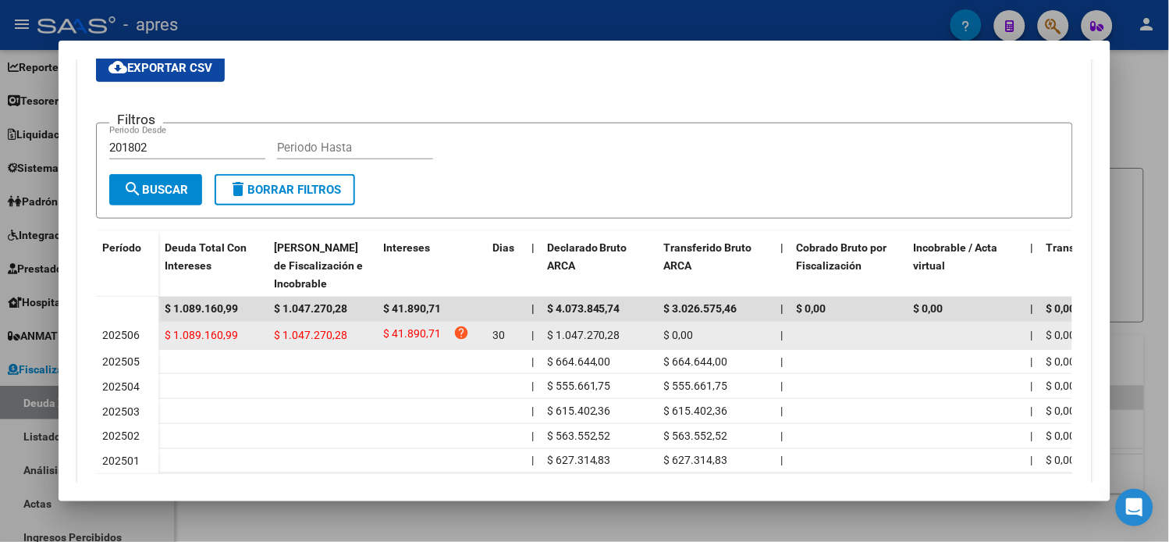
scroll to position [0, 0]
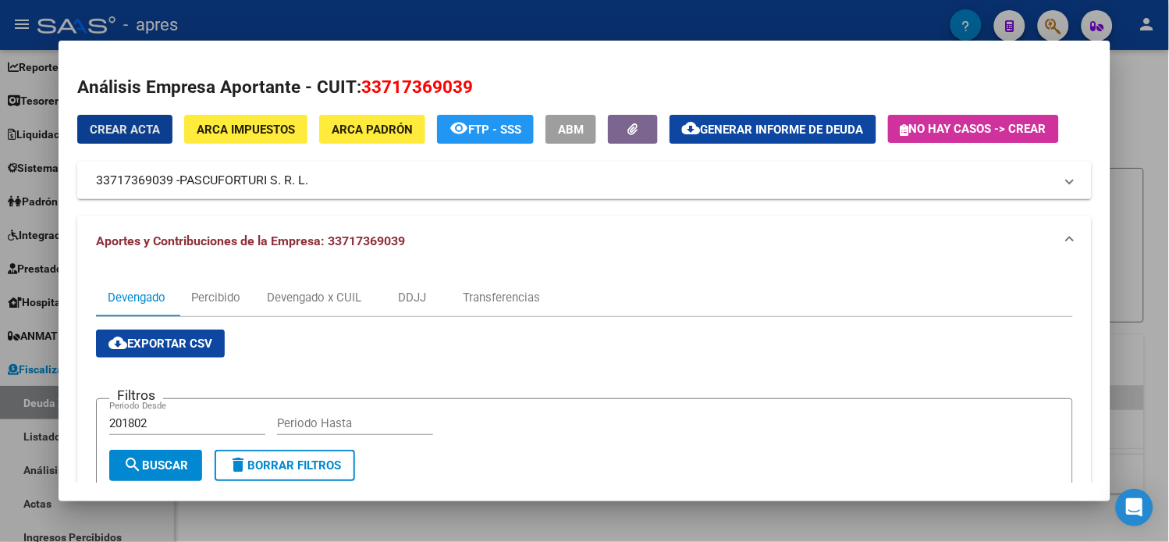
click at [762, 134] on span "Generar informe de deuda" at bounding box center [782, 130] width 163 height 14
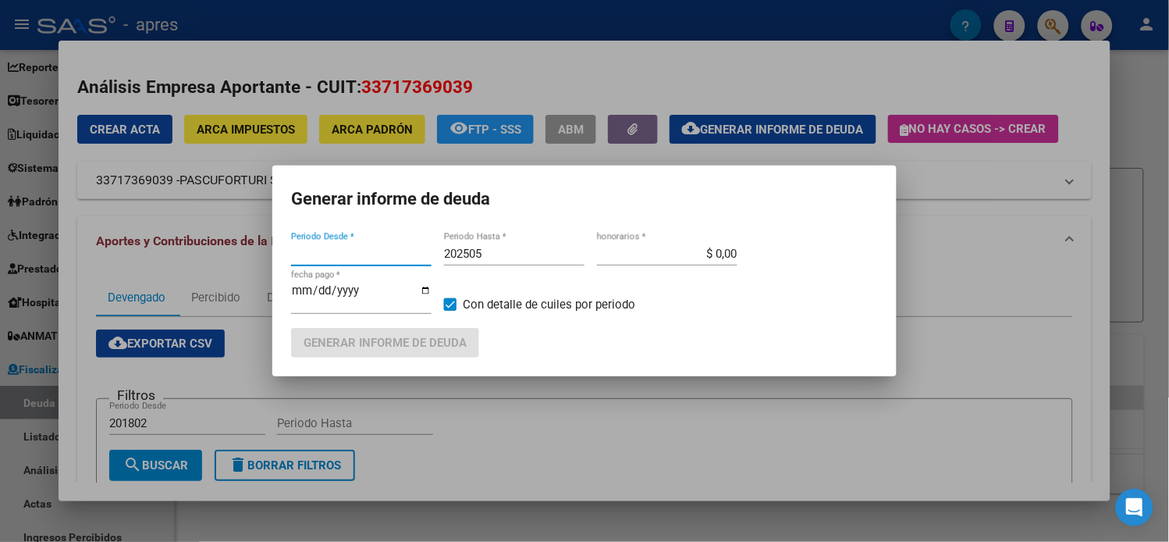
click at [529, 261] on input "202505" at bounding box center [514, 254] width 141 height 14
type input "201802"
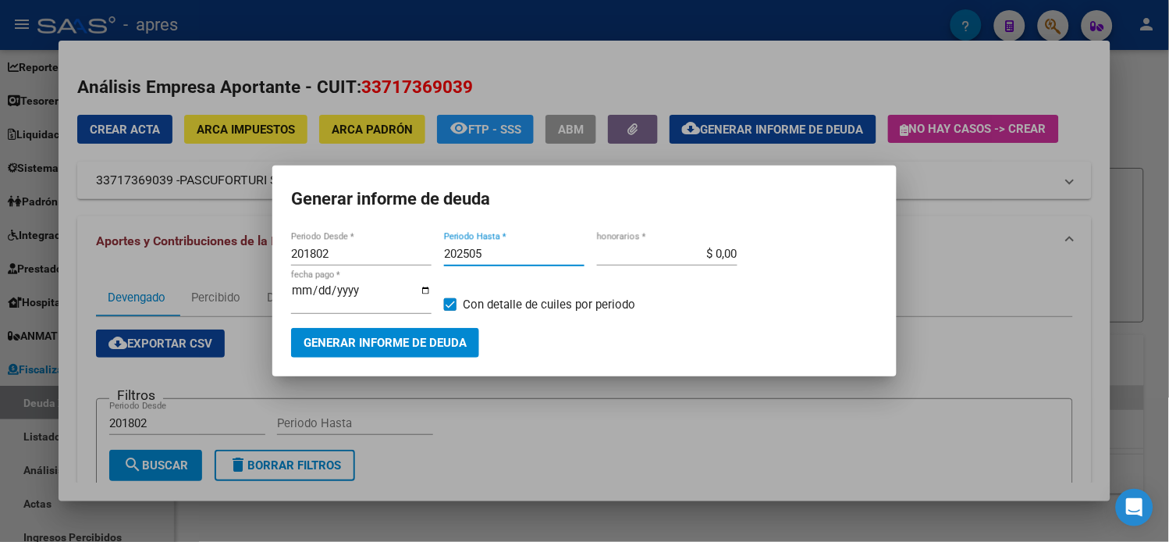
click at [511, 259] on input "202505" at bounding box center [514, 254] width 141 height 14
type input "202507"
click at [450, 328] on button "Generar informe de deuda" at bounding box center [385, 342] width 188 height 29
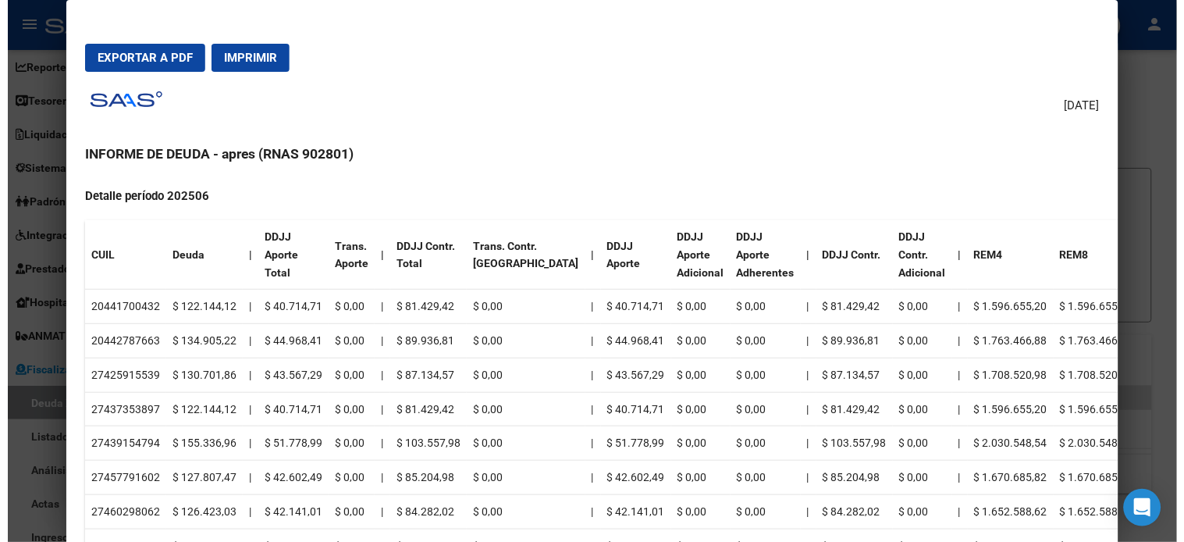
scroll to position [589, 0]
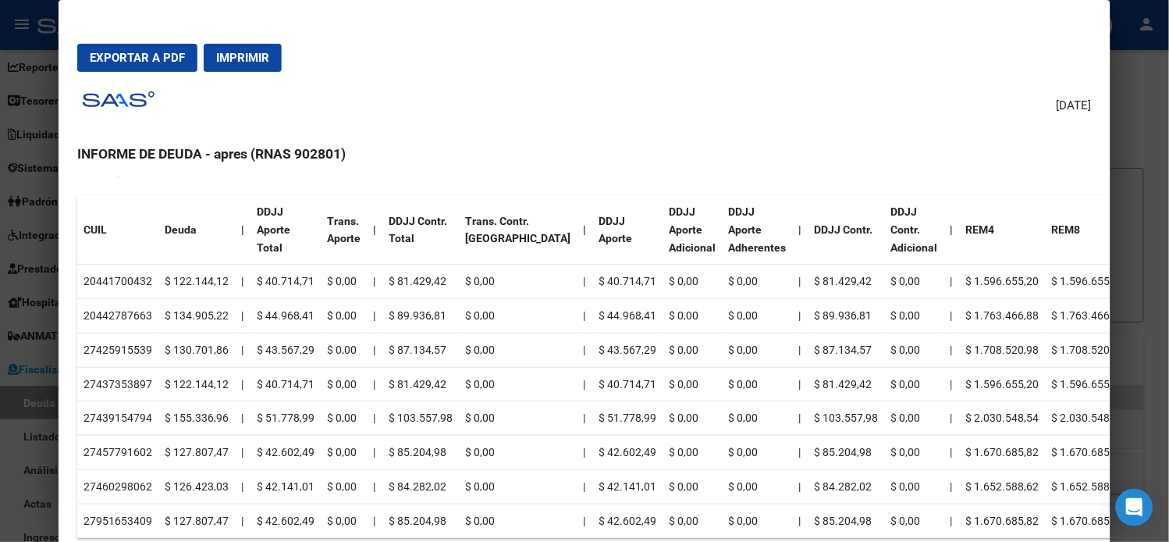
click at [119, 279] on td "20441700432" at bounding box center [117, 282] width 81 height 34
copy td "20441700432"
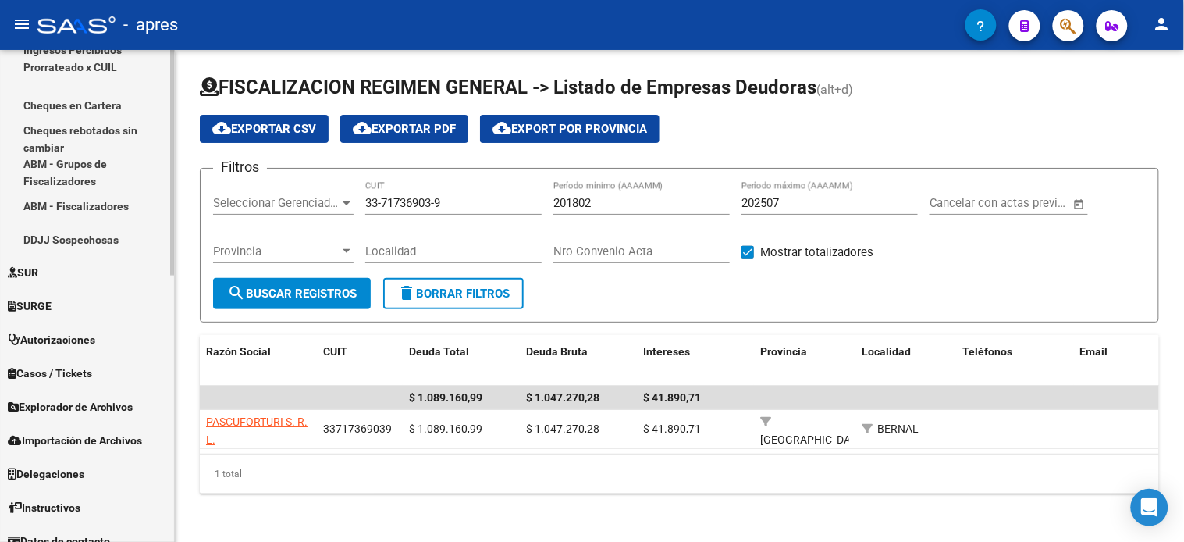
scroll to position [580, 0]
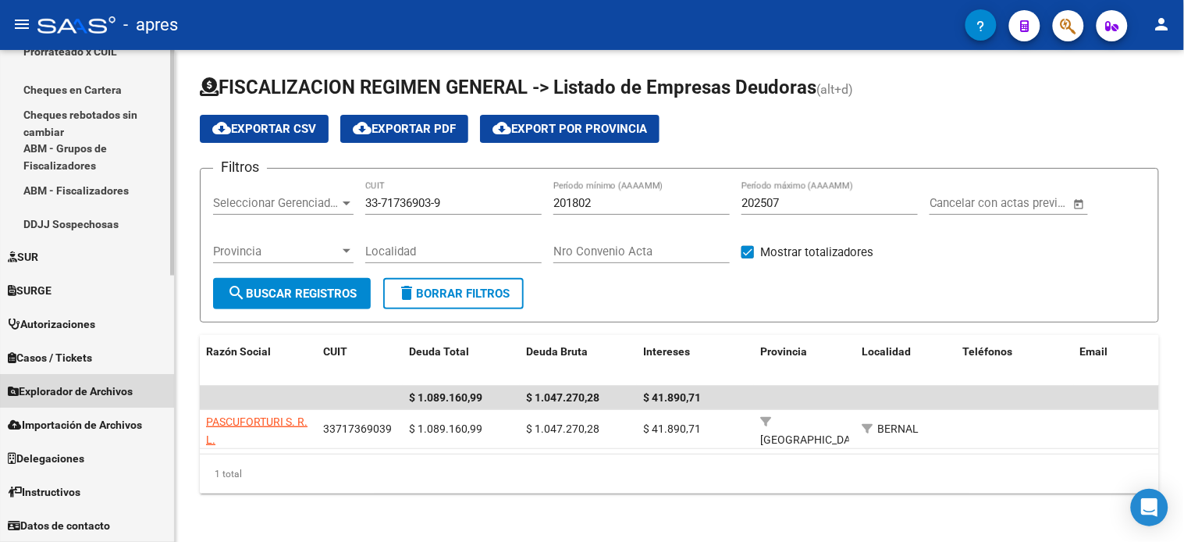
click at [68, 396] on span "Explorador de Archivos" at bounding box center [70, 391] width 125 height 17
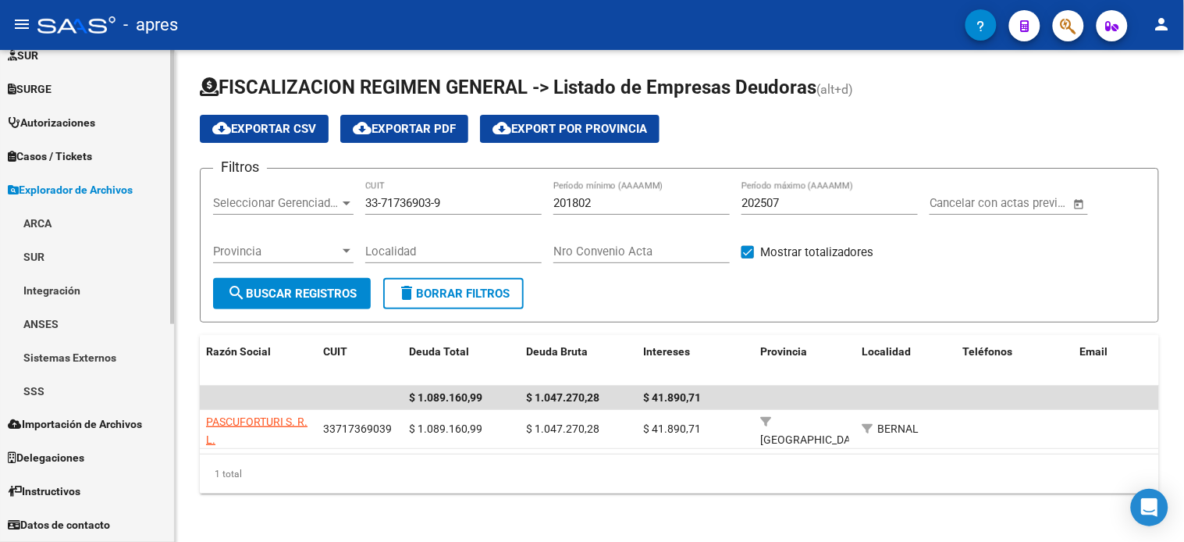
scroll to position [386, 0]
click at [55, 243] on link "SUR" at bounding box center [87, 257] width 174 height 34
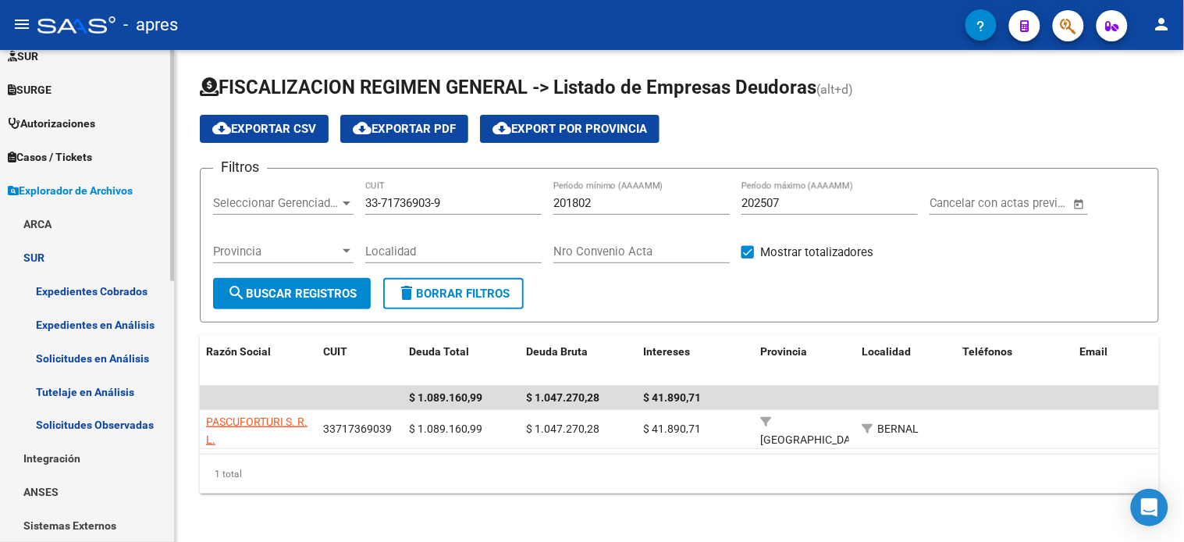
click at [57, 233] on link "ARCA" at bounding box center [87, 224] width 174 height 34
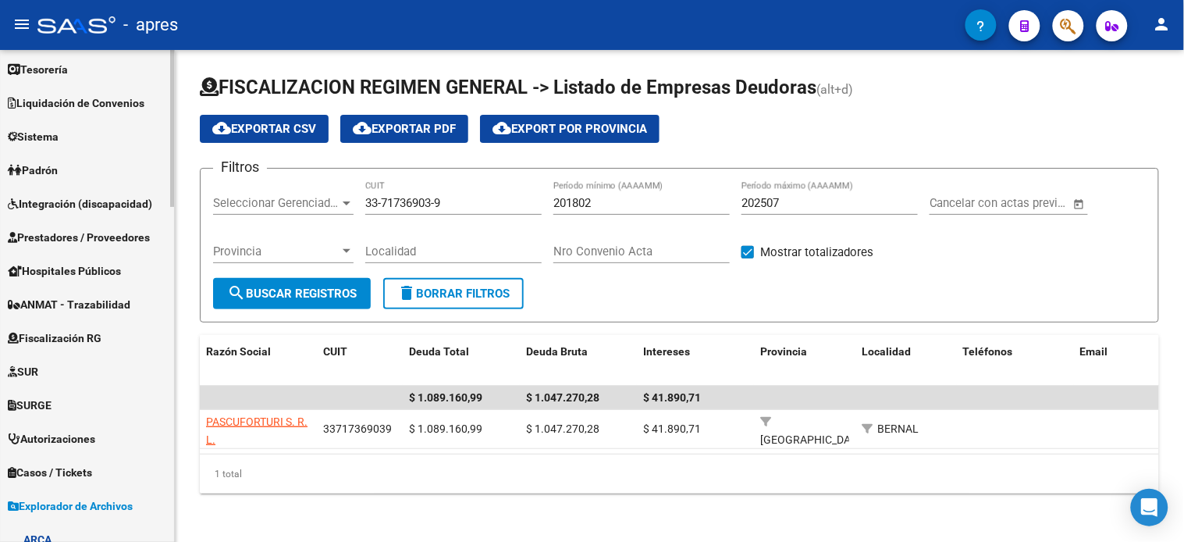
scroll to position [173, 0]
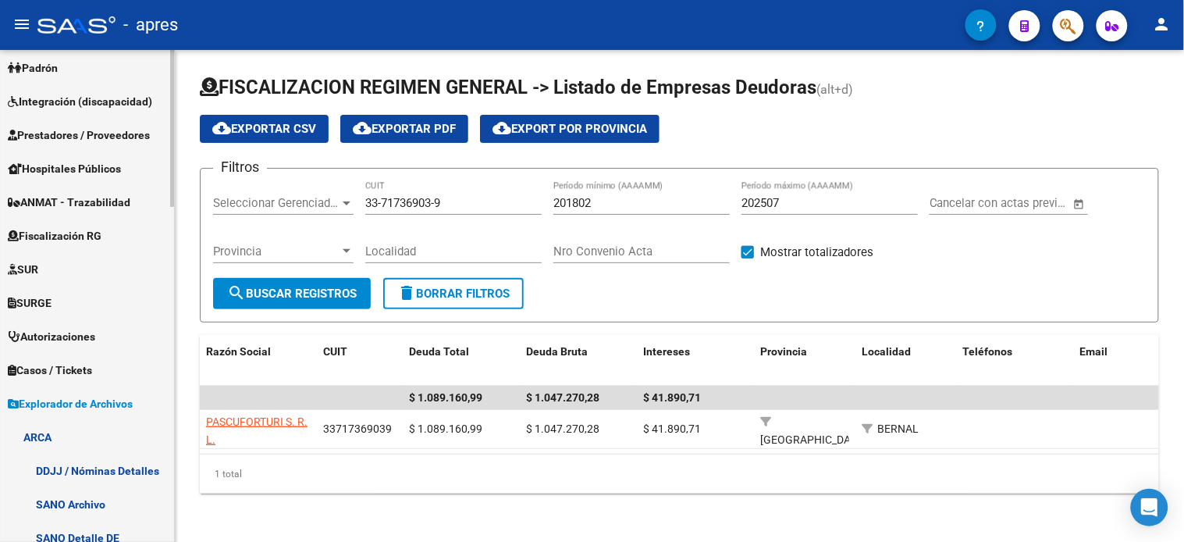
click at [51, 404] on span "Explorador de Archivos" at bounding box center [70, 403] width 125 height 17
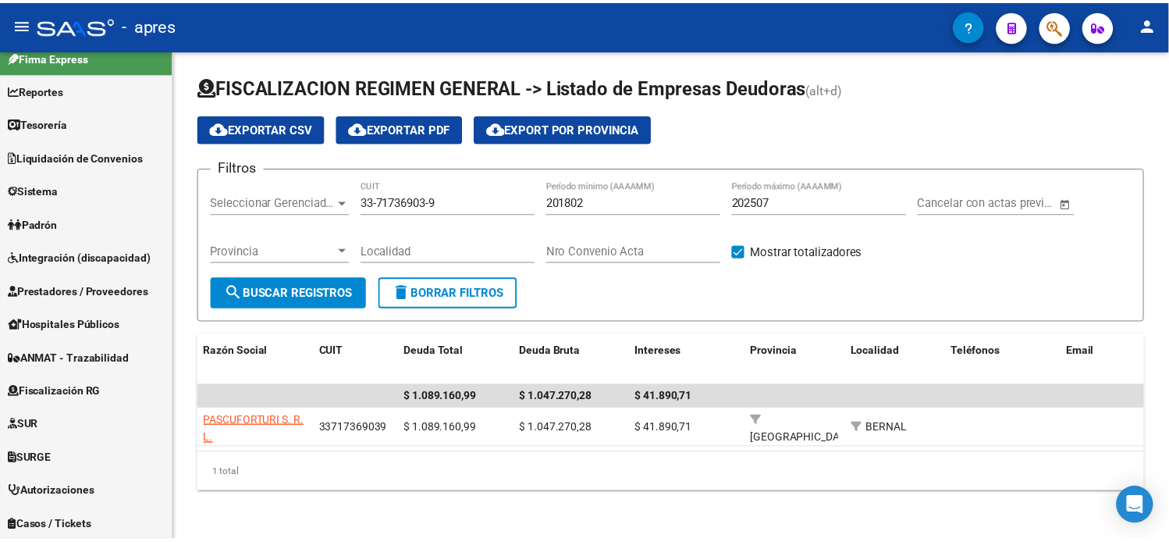
scroll to position [0, 0]
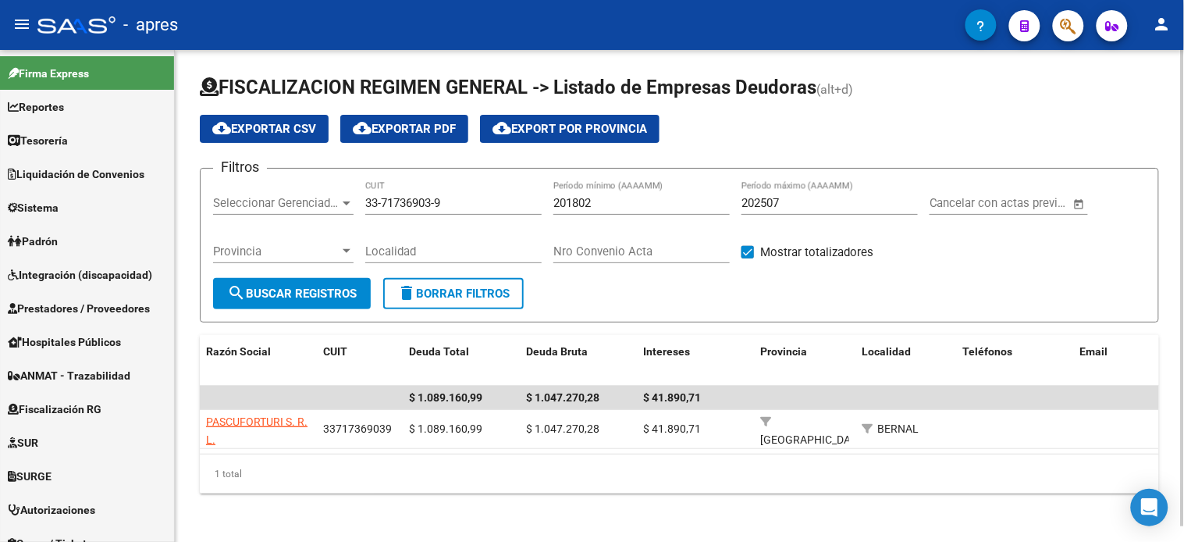
click at [404, 208] on input "33-71736903-9" at bounding box center [453, 203] width 176 height 14
paste input "0-71815678-1"
type input "30-71815678-1"
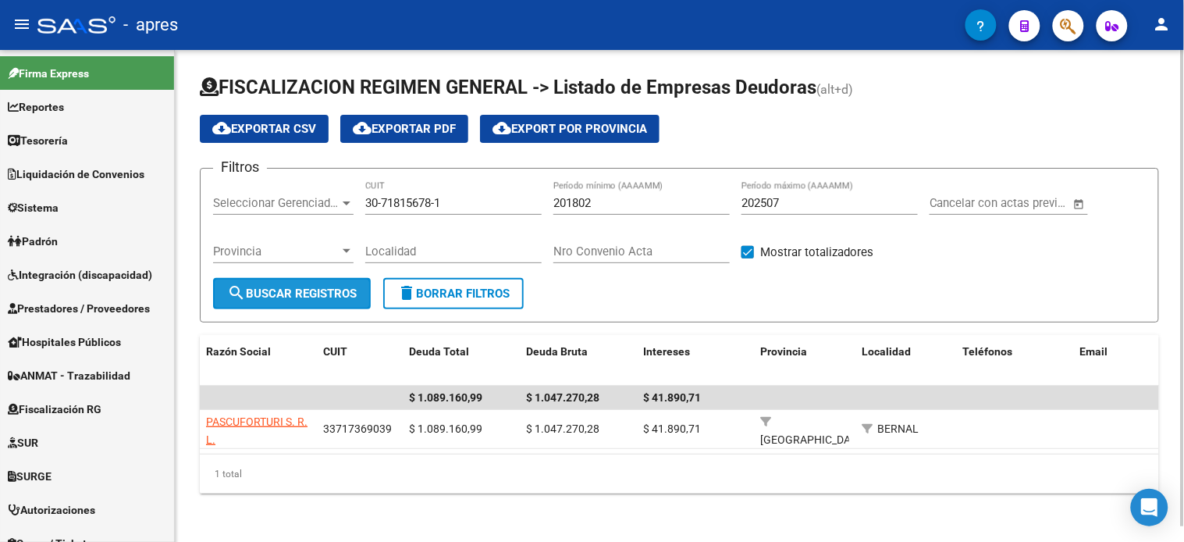
click at [293, 289] on span "search Buscar Registros" at bounding box center [292, 294] width 130 height 14
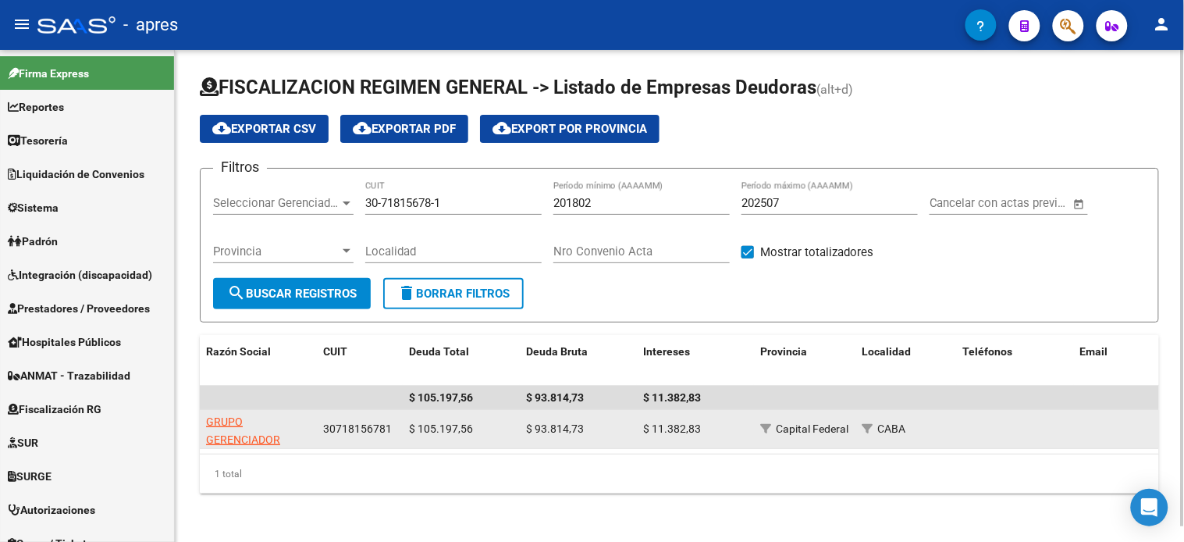
click at [234, 433] on span "GRUPO GERENCIADOR" at bounding box center [243, 430] width 74 height 30
type textarea "30718156781"
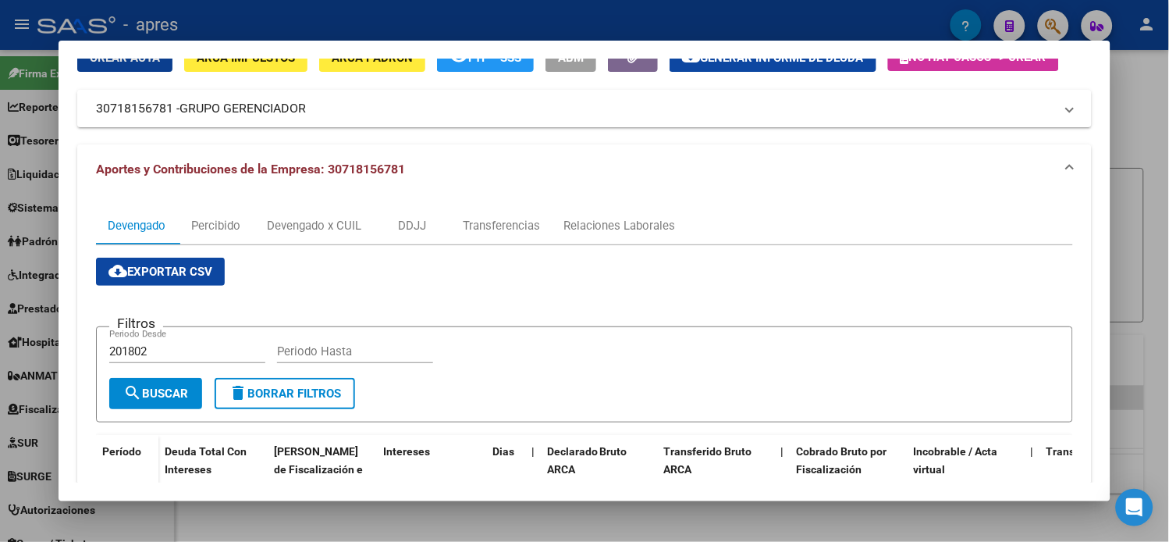
scroll to position [41, 0]
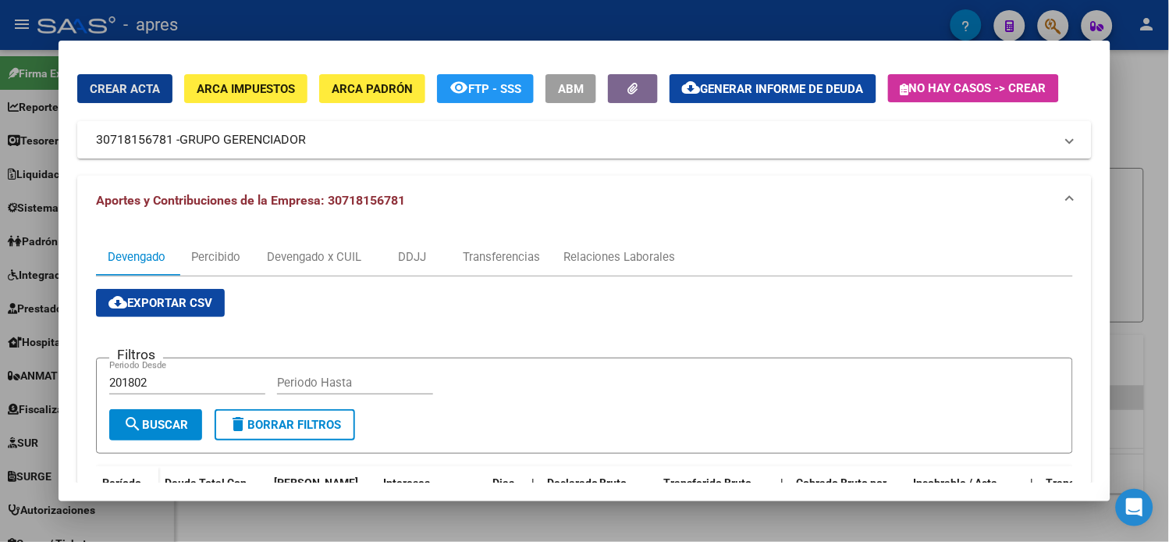
click at [747, 94] on span "Generar informe de deuda" at bounding box center [782, 89] width 163 height 14
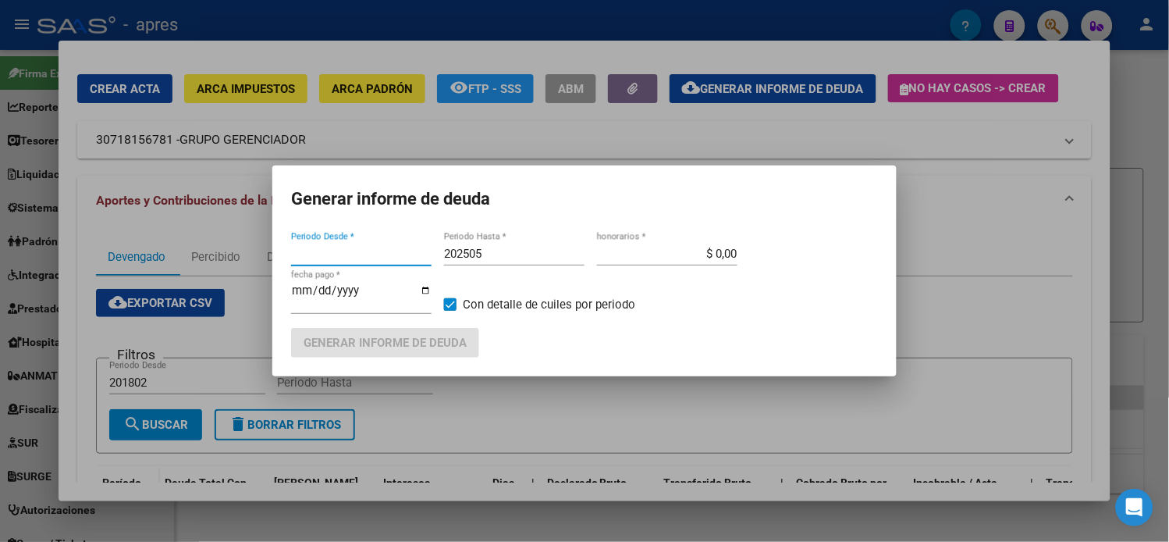
type input "201802"
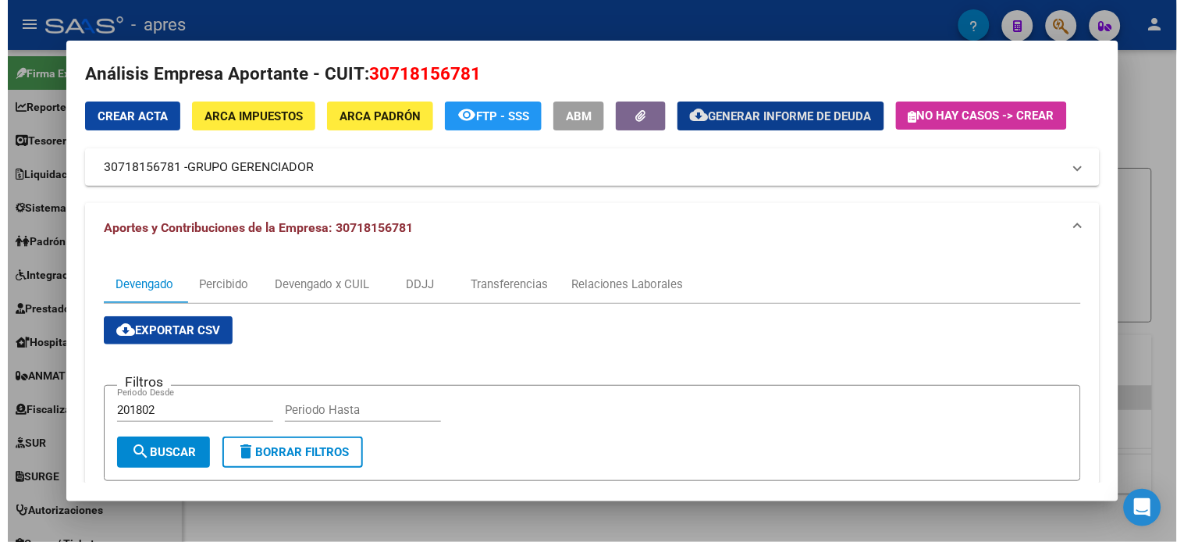
scroll to position [0, 0]
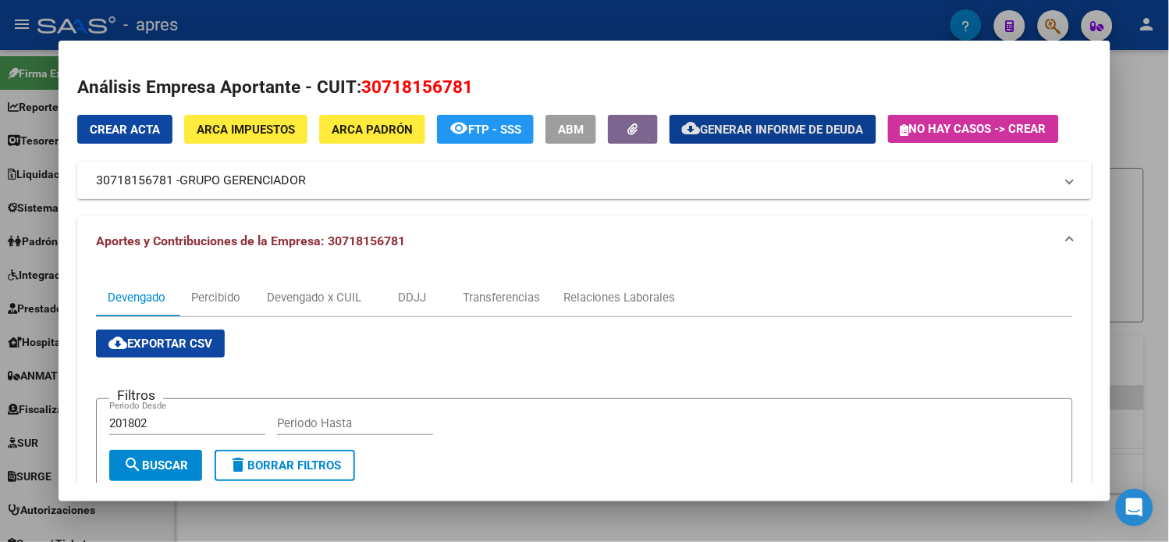
click at [182, 178] on span "GRUPO GERENCIADOR" at bounding box center [243, 180] width 126 height 19
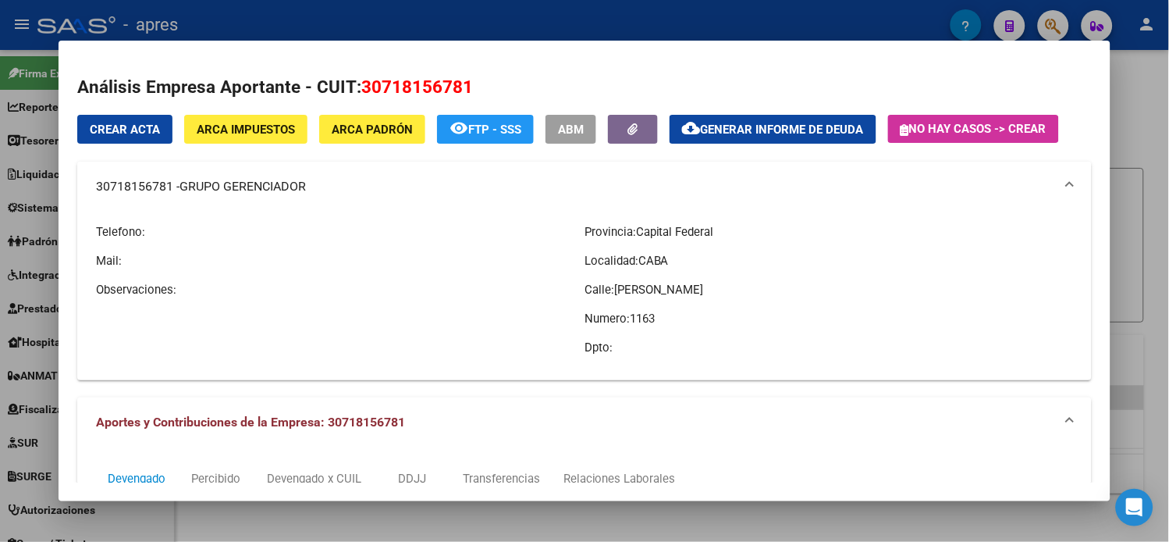
click at [262, 184] on span "GRUPO GERENCIADOR" at bounding box center [243, 186] width 126 height 19
click at [317, 184] on mat-panel-title "30718156781 - GRUPO GERENCIADOR" at bounding box center [575, 186] width 959 height 19
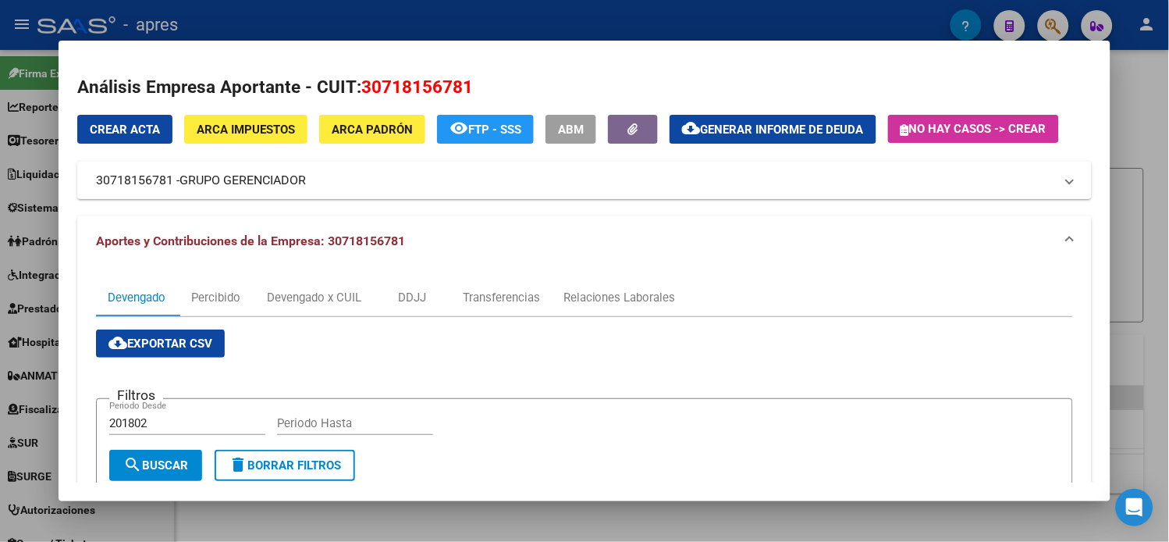
drag, startPoint x: 297, startPoint y: 183, endPoint x: 174, endPoint y: 182, distance: 122.6
click at [180, 182] on span "GRUPO GERENCIADOR" at bounding box center [243, 180] width 126 height 19
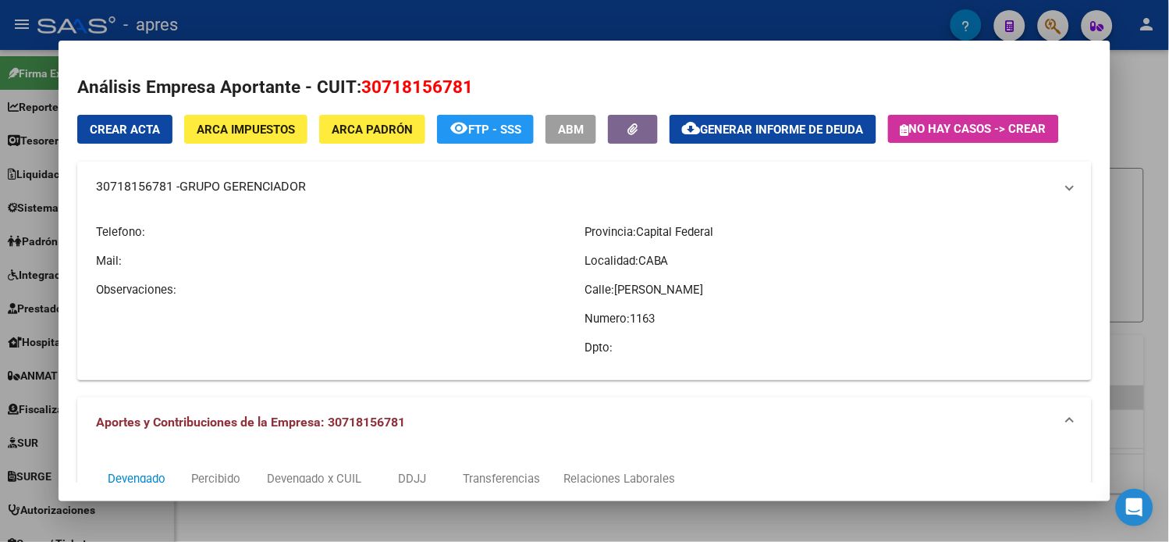
copy span "GRUPO GERENCIADOR"
drag, startPoint x: 88, startPoint y: 187, endPoint x: 162, endPoint y: 193, distance: 73.6
click at [162, 193] on mat-panel-title "30718156781 - GRUPO GERENCIADOR" at bounding box center [575, 186] width 959 height 19
copy mat-panel-title "30718156781"
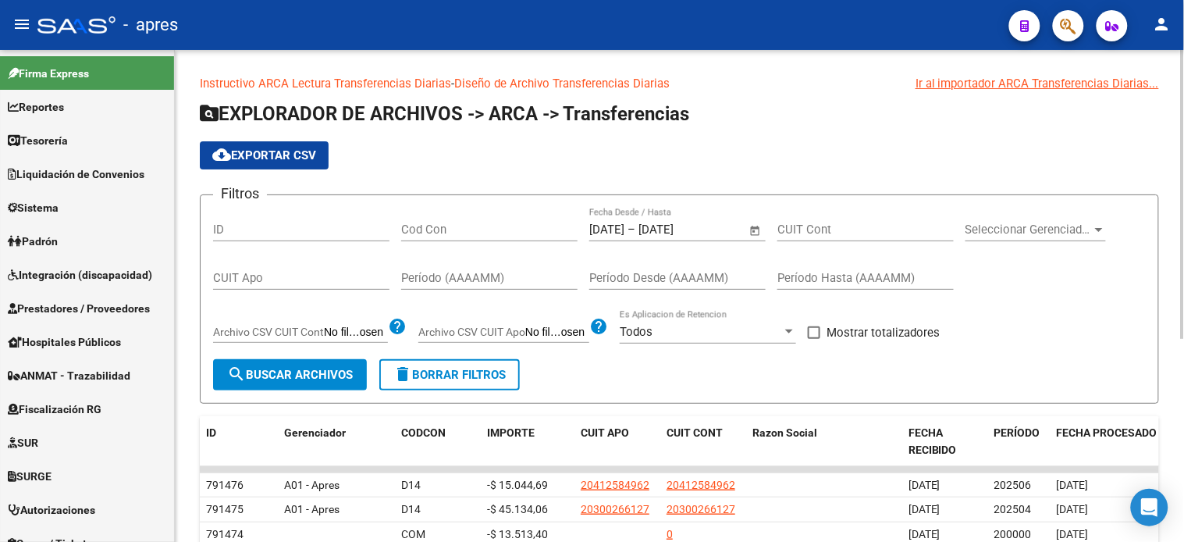
click at [744, 230] on span "Open calendar" at bounding box center [755, 230] width 37 height 37
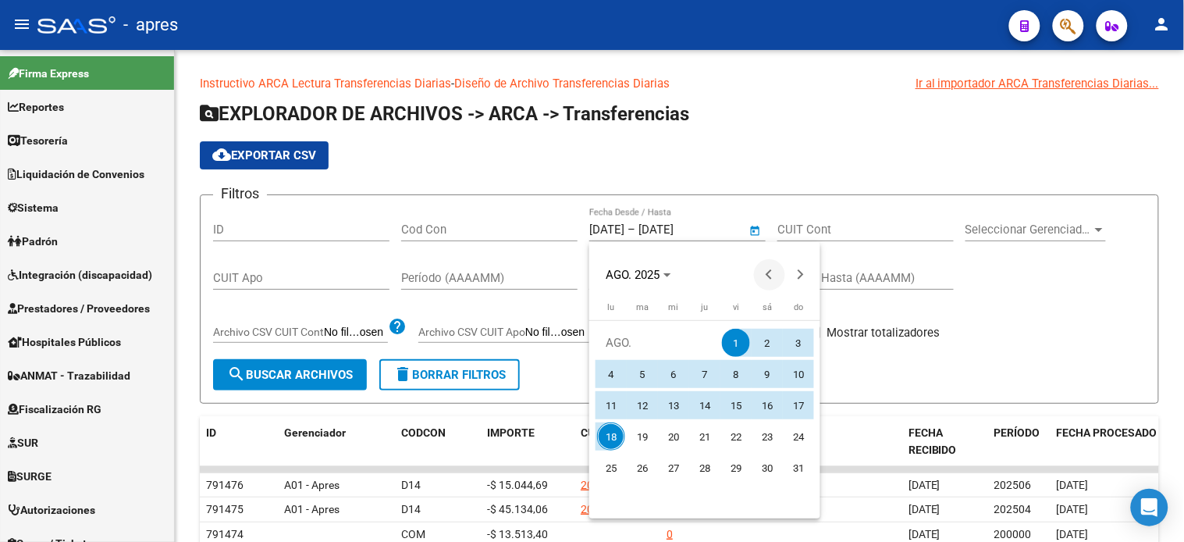
click at [770, 272] on button "Previous month" at bounding box center [769, 274] width 31 height 31
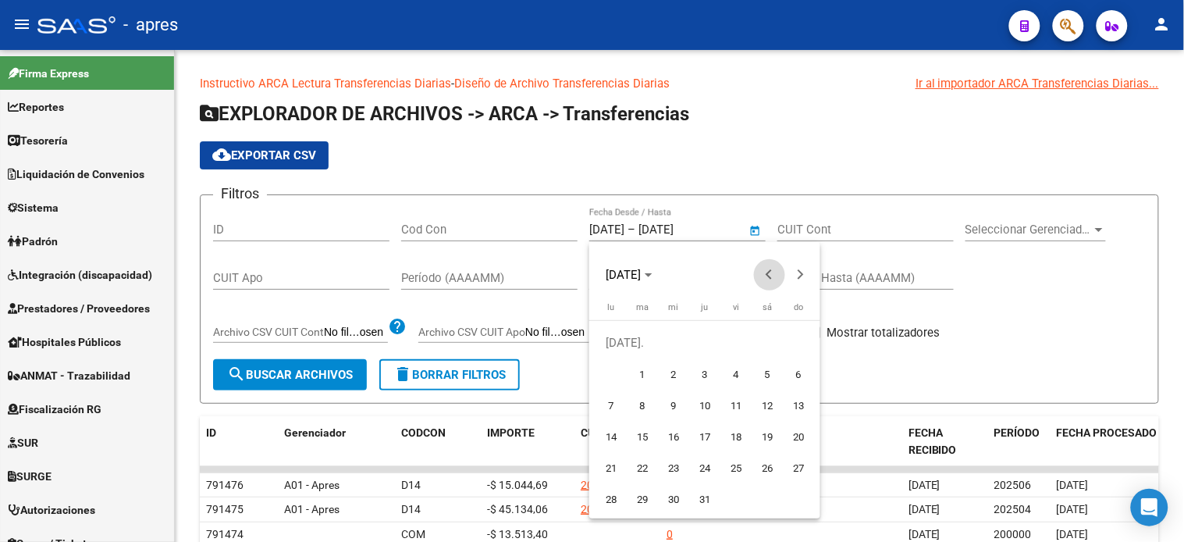
click at [770, 272] on button "Previous month" at bounding box center [769, 274] width 31 height 31
click at [792, 343] on span "1" at bounding box center [799, 343] width 28 height 28
type input "[DATE]"
click at [800, 274] on button "Next month" at bounding box center [800, 274] width 31 height 31
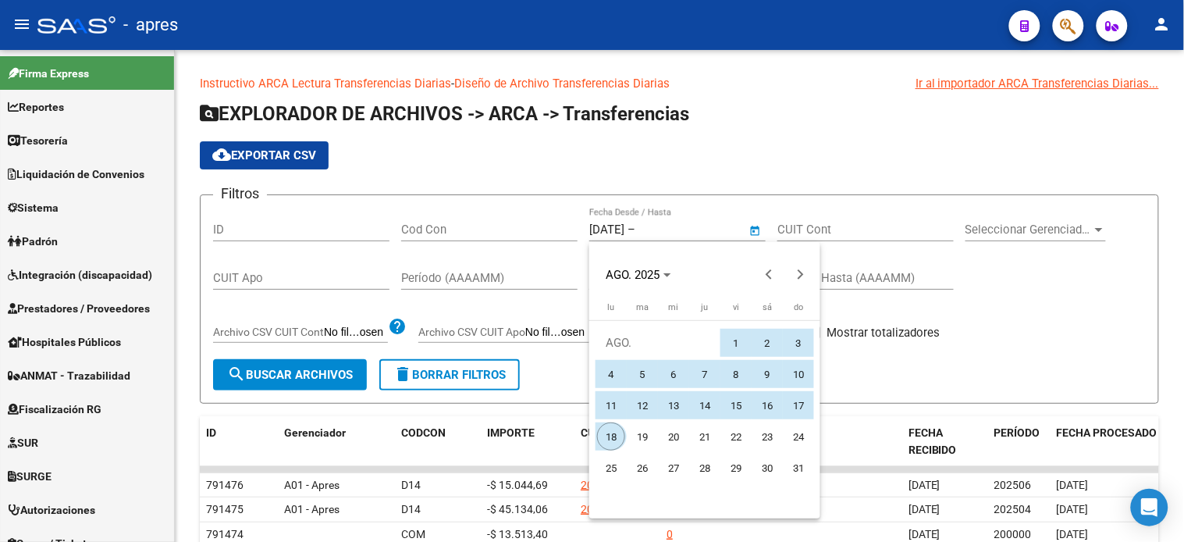
click at [607, 436] on span "18" at bounding box center [611, 436] width 28 height 28
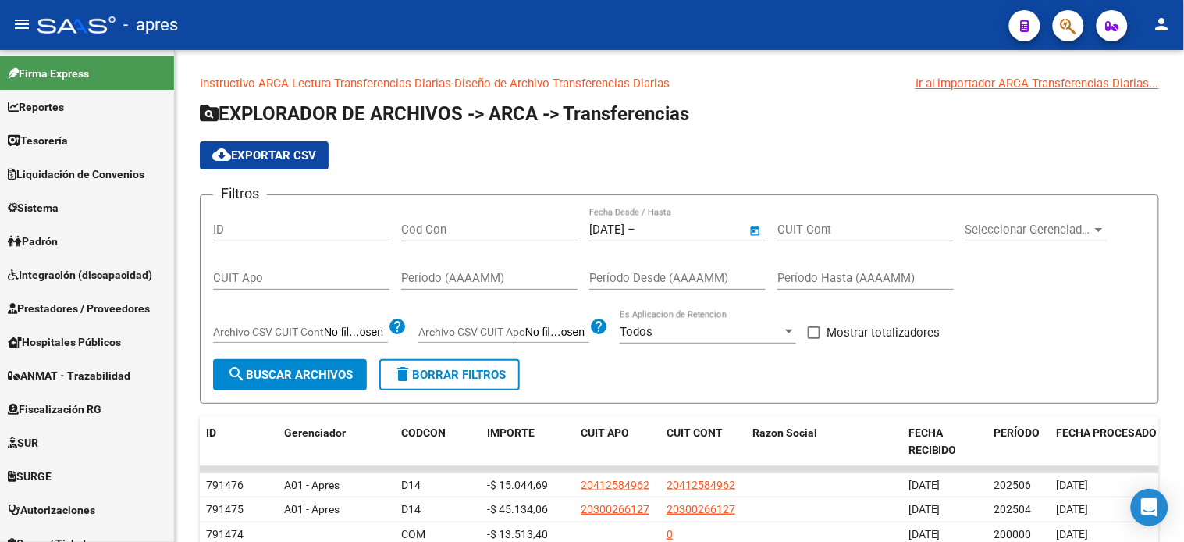
type input "[DATE]"
click at [307, 270] on div "CUIT Apo" at bounding box center [301, 273] width 176 height 34
paste input "20-44170043-2"
type input "20-44170043-2"
click at [297, 381] on span "search Buscar Archivos" at bounding box center [290, 375] width 126 height 14
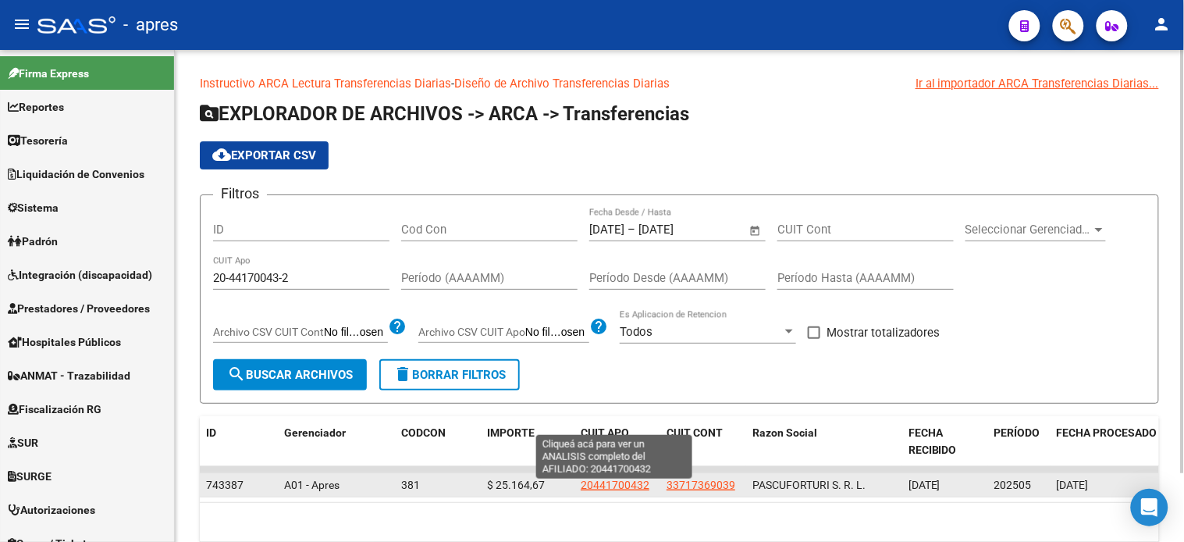
click at [617, 487] on span "20441700432" at bounding box center [615, 485] width 69 height 12
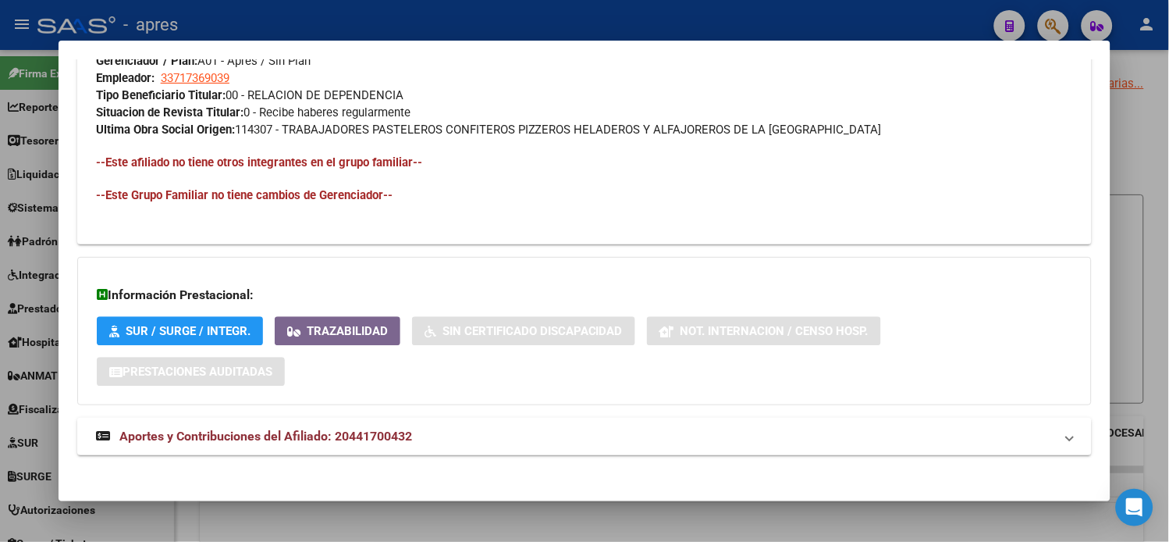
scroll to position [808, 0]
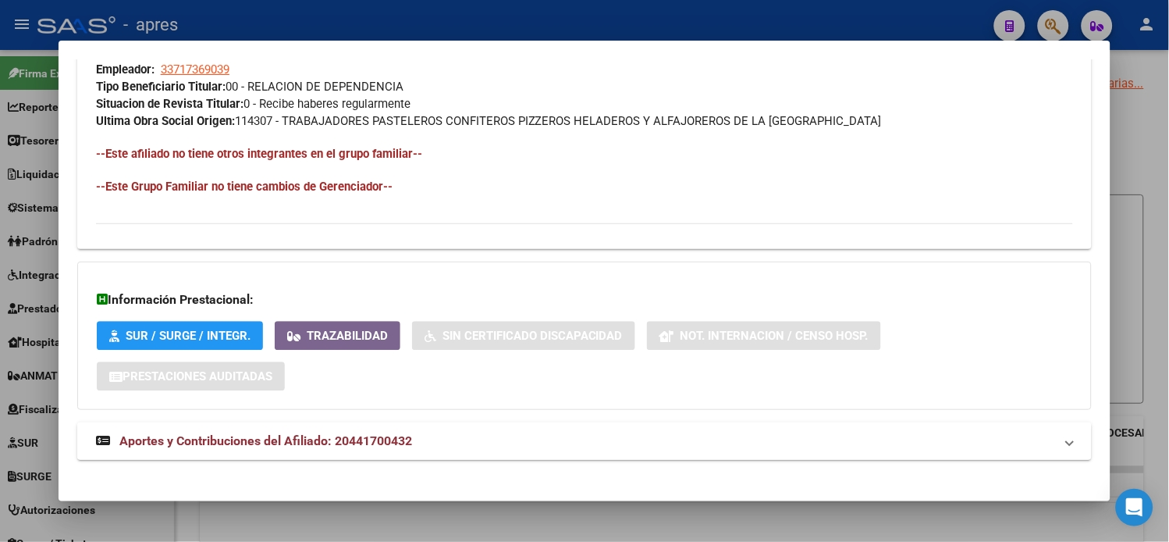
click at [349, 432] on strong "Aportes y Contribuciones del Afiliado: 20441700432" at bounding box center [254, 441] width 316 height 19
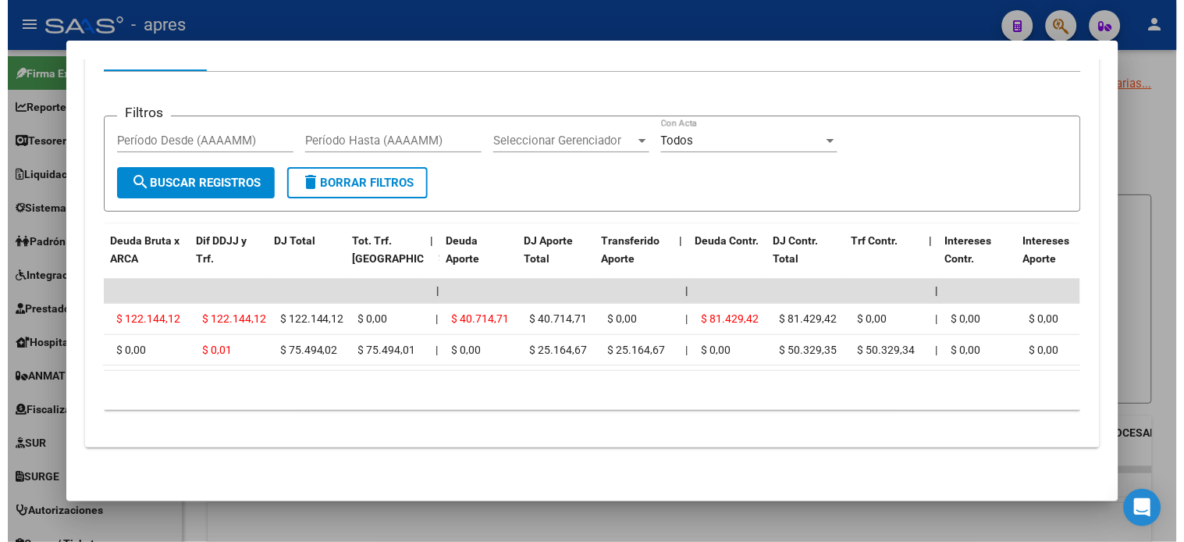
scroll to position [0, 328]
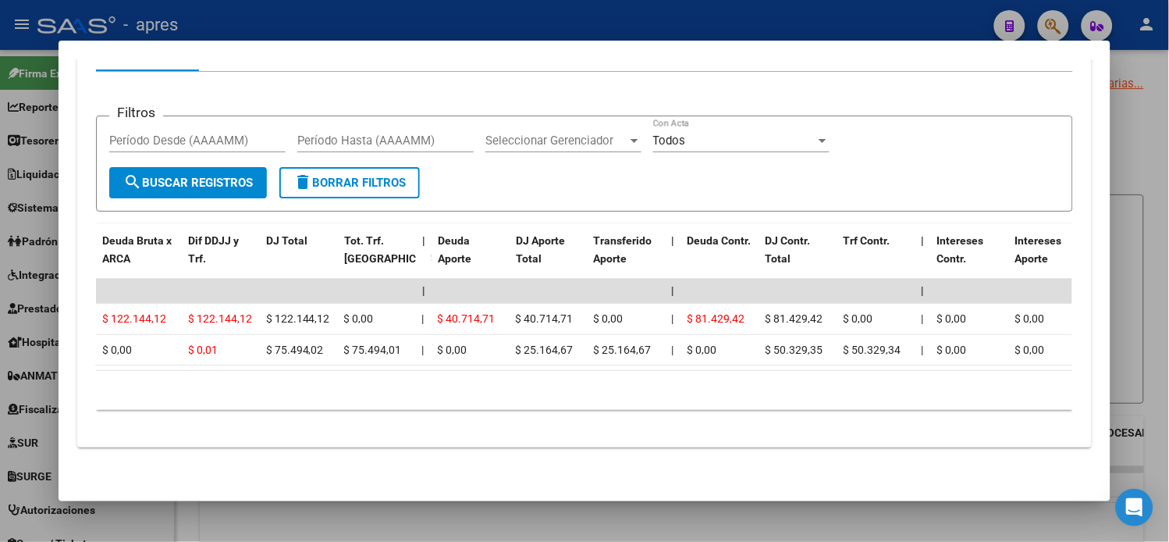
click at [1141, 133] on div at bounding box center [584, 271] width 1169 height 542
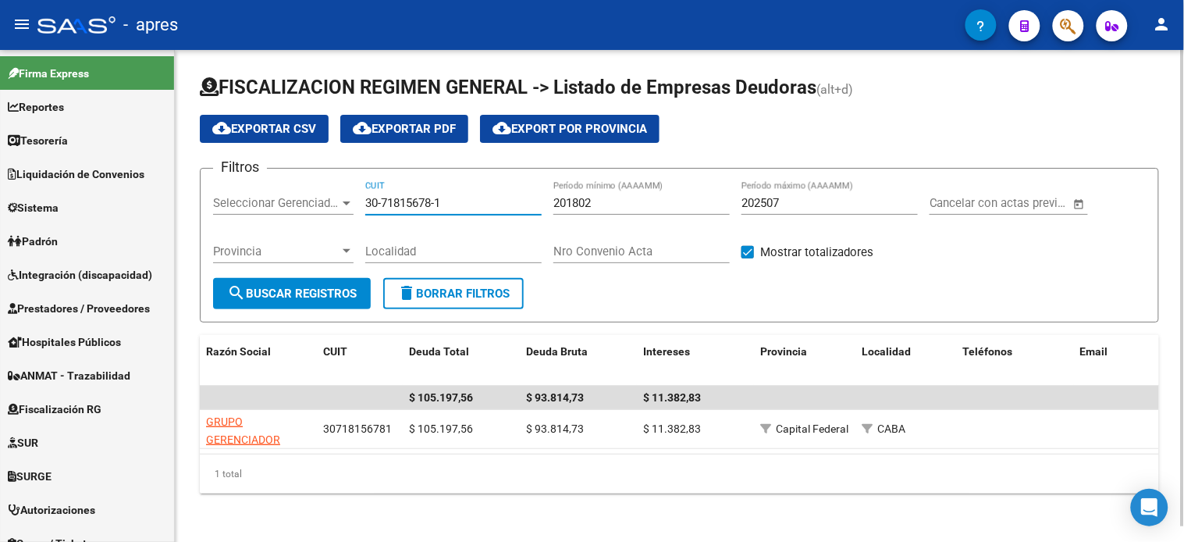
click at [454, 209] on input "30-71815678-1" at bounding box center [453, 203] width 176 height 14
paste input "27-33400029-5"
type input "27-33400029-5"
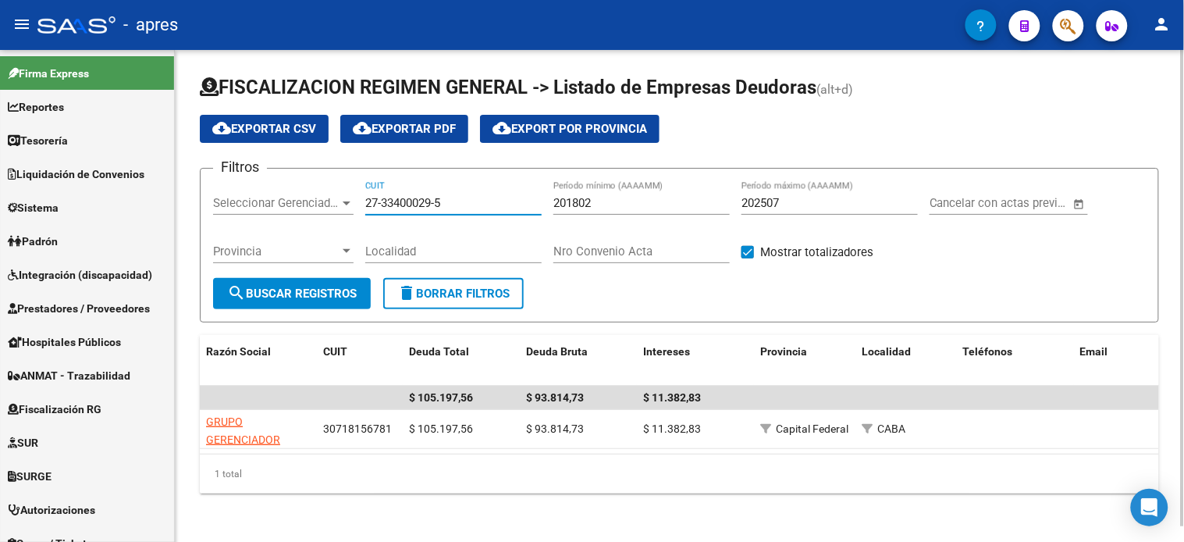
click at [334, 285] on button "search Buscar Registros" at bounding box center [292, 293] width 158 height 31
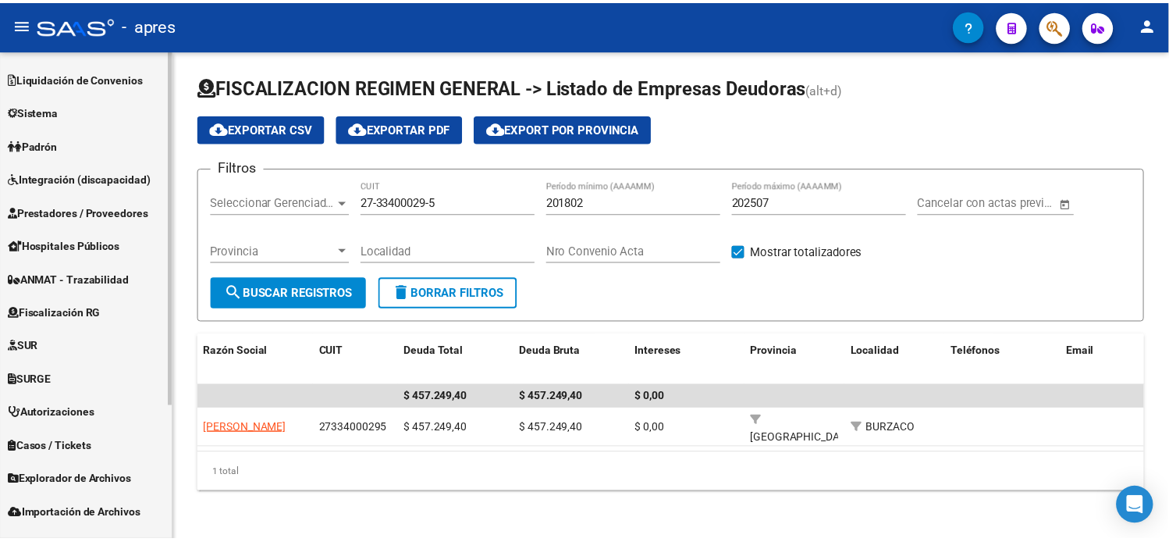
scroll to position [12, 0]
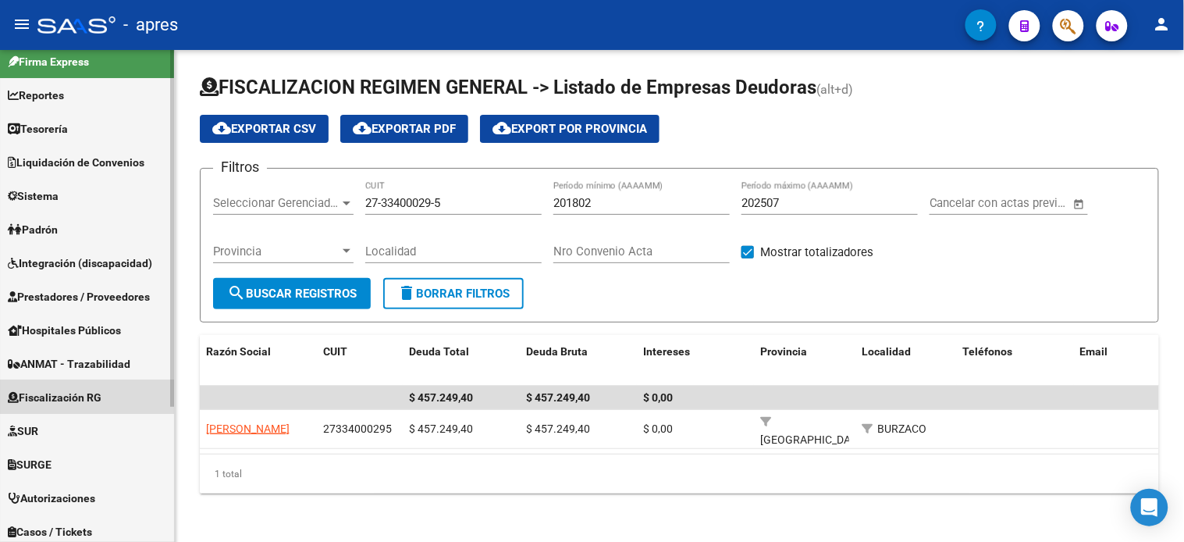
click at [73, 393] on span "Fiscalización RG" at bounding box center [55, 397] width 94 height 17
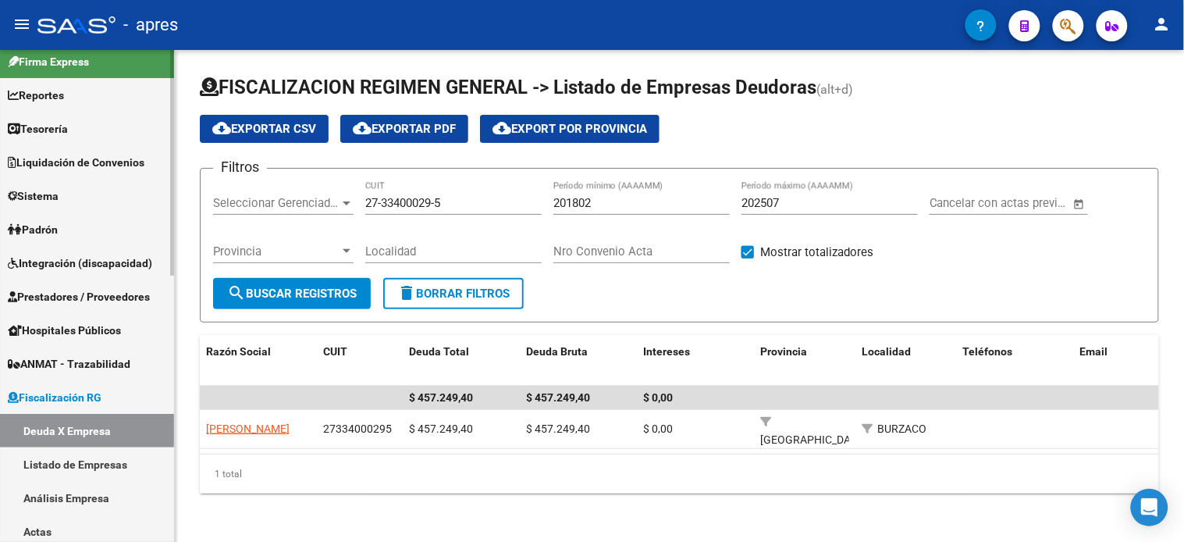
click at [80, 466] on link "Listado de Empresas" at bounding box center [87, 464] width 174 height 34
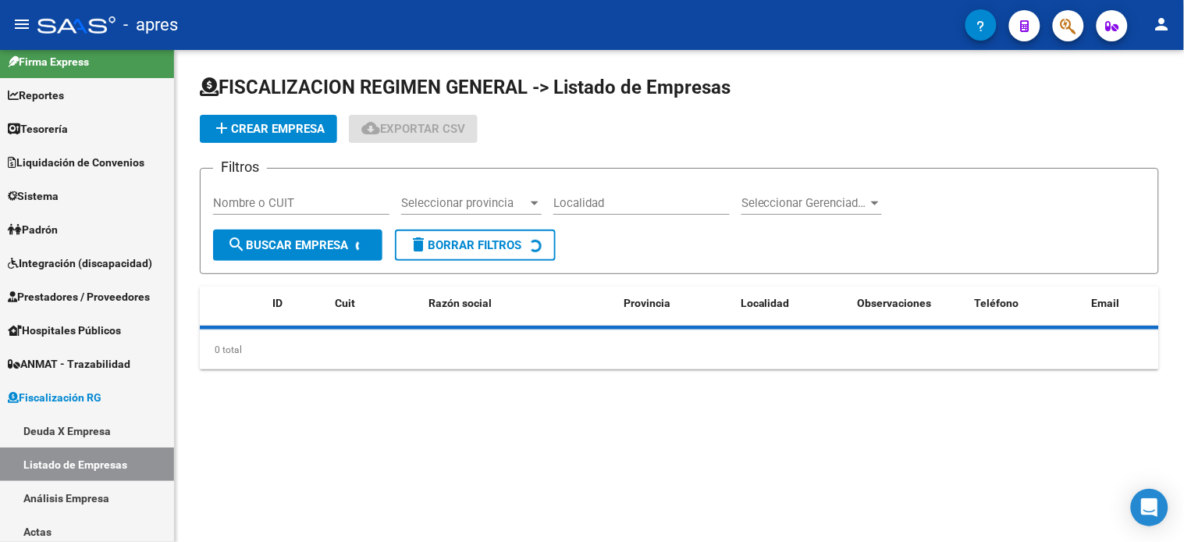
click at [271, 204] on input "Nombre o CUIT" at bounding box center [301, 203] width 176 height 14
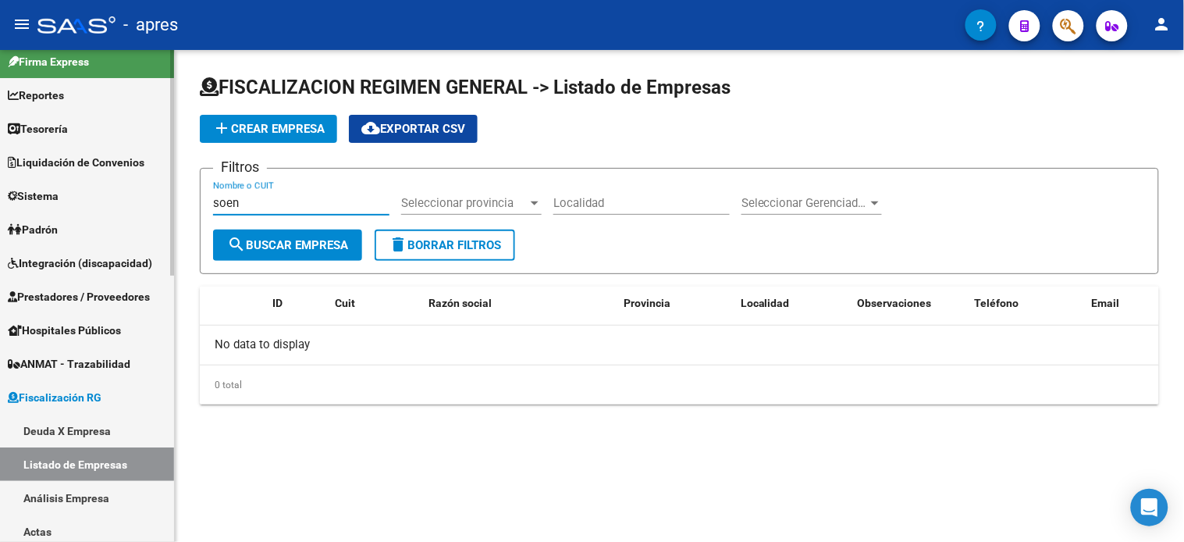
type input "soen"
click at [84, 422] on link "Deuda X Empresa" at bounding box center [87, 431] width 174 height 34
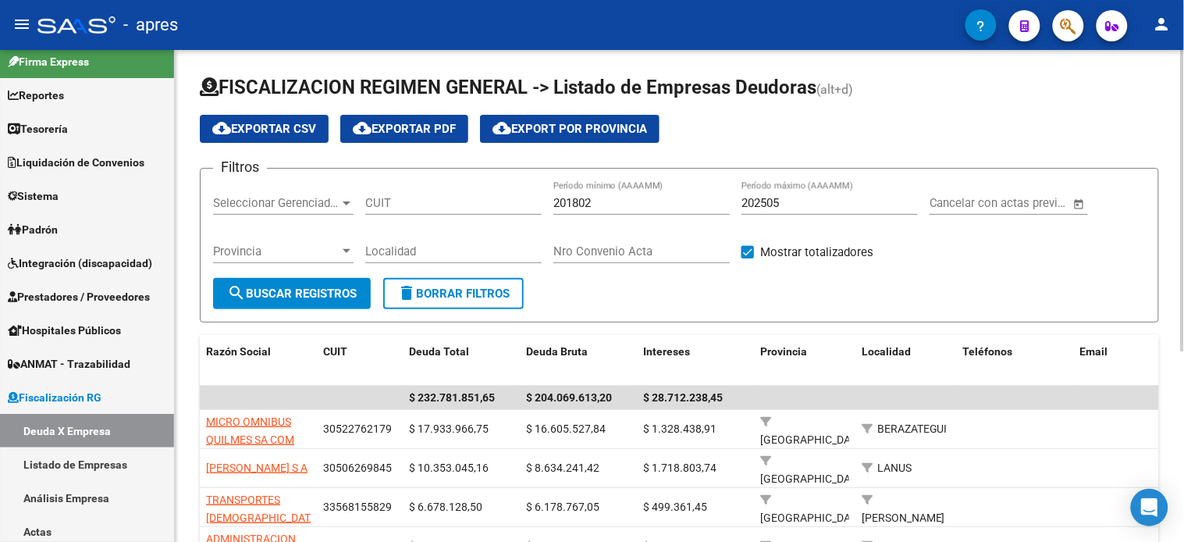
click at [440, 205] on input "CUIT" at bounding box center [453, 203] width 176 height 14
paste input "27-39154646-6"
type input "27-39154646-6"
click at [810, 200] on input "202505" at bounding box center [830, 203] width 176 height 14
type input "202507"
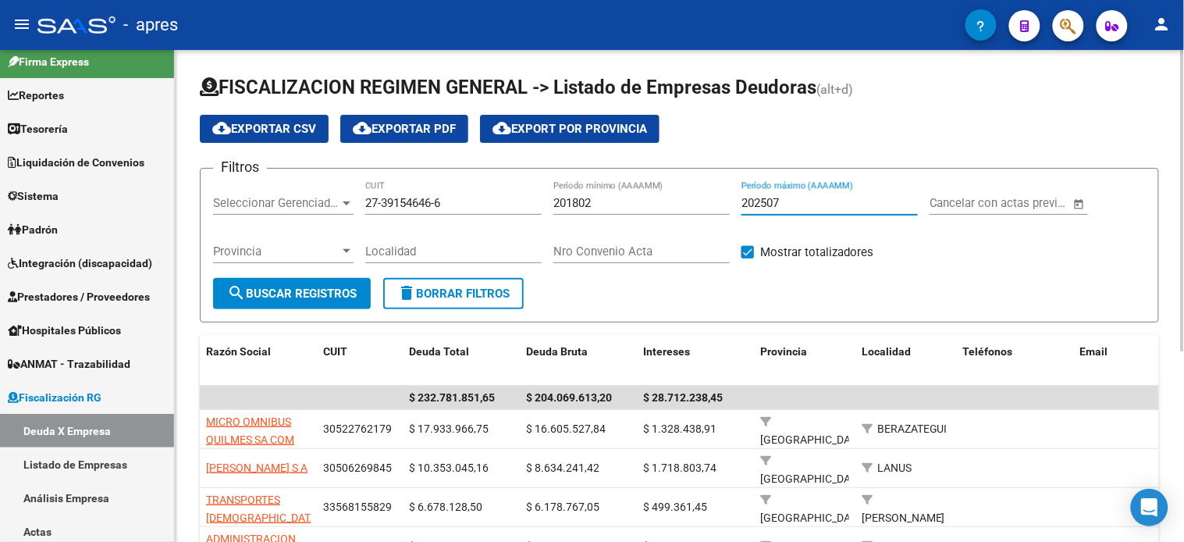
click at [301, 292] on span "search Buscar Registros" at bounding box center [292, 294] width 130 height 14
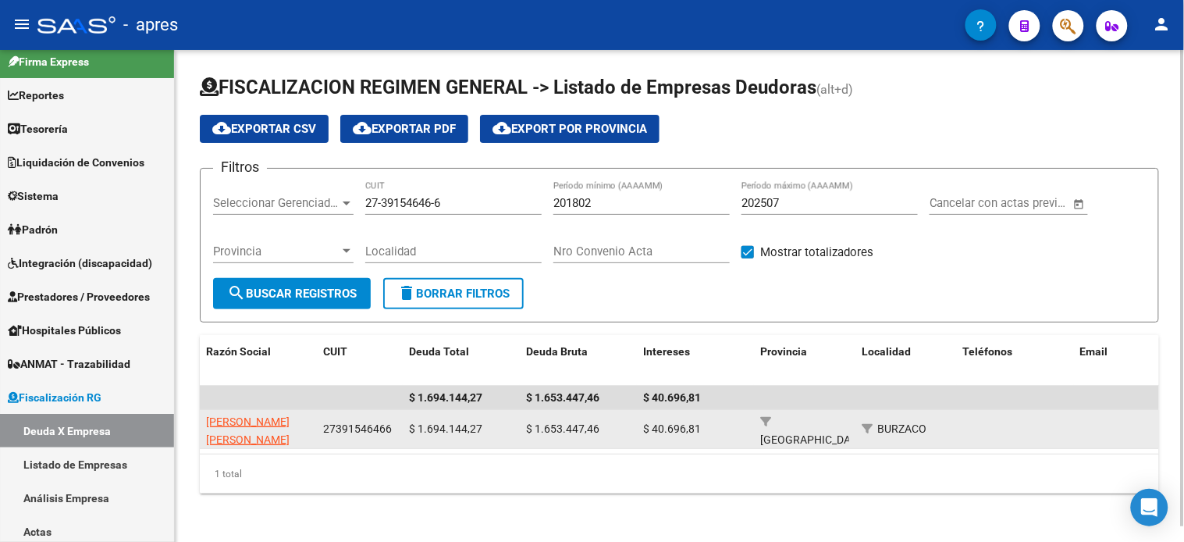
click at [235, 413] on app-link-go-to "HIGA MARIA EUGENIA" at bounding box center [258, 431] width 105 height 36
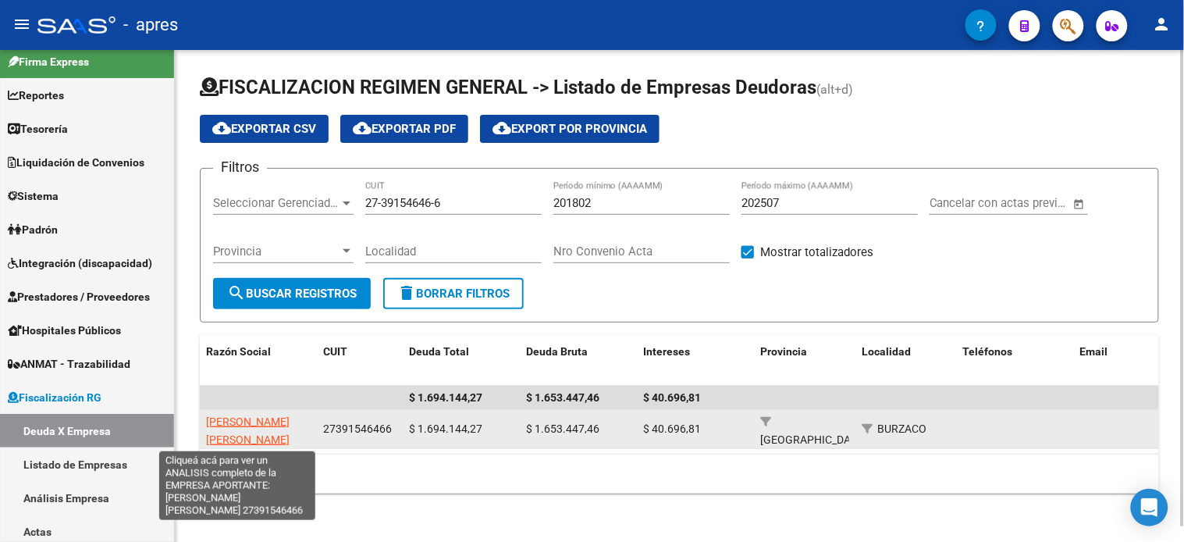
click at [240, 424] on span "HIGA MARIA EUGENIA" at bounding box center [248, 430] width 84 height 30
type textarea "27391546466"
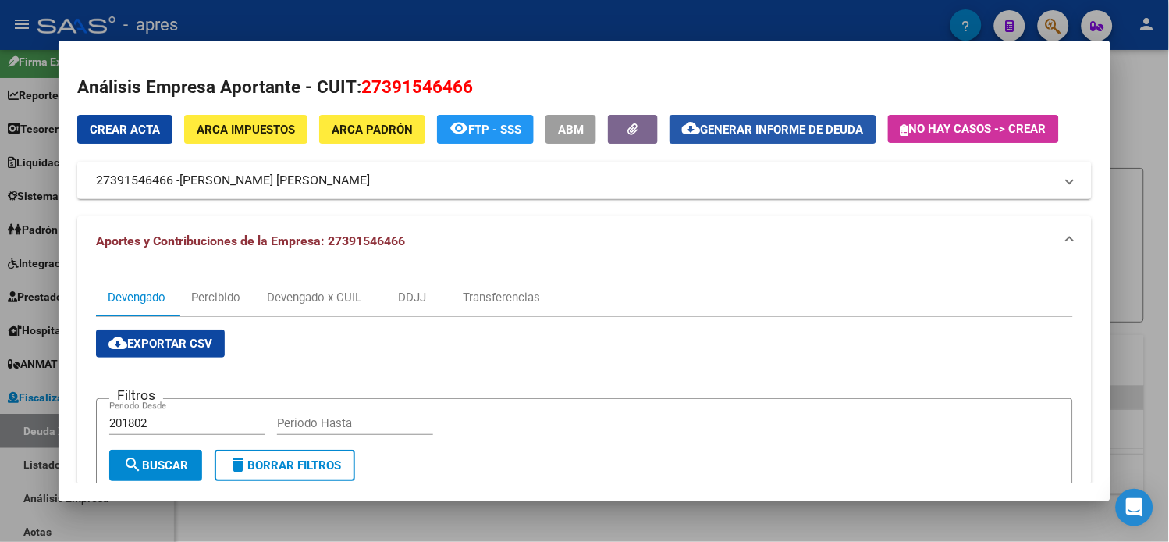
click at [800, 130] on span "Generar informe de deuda" at bounding box center [782, 130] width 163 height 14
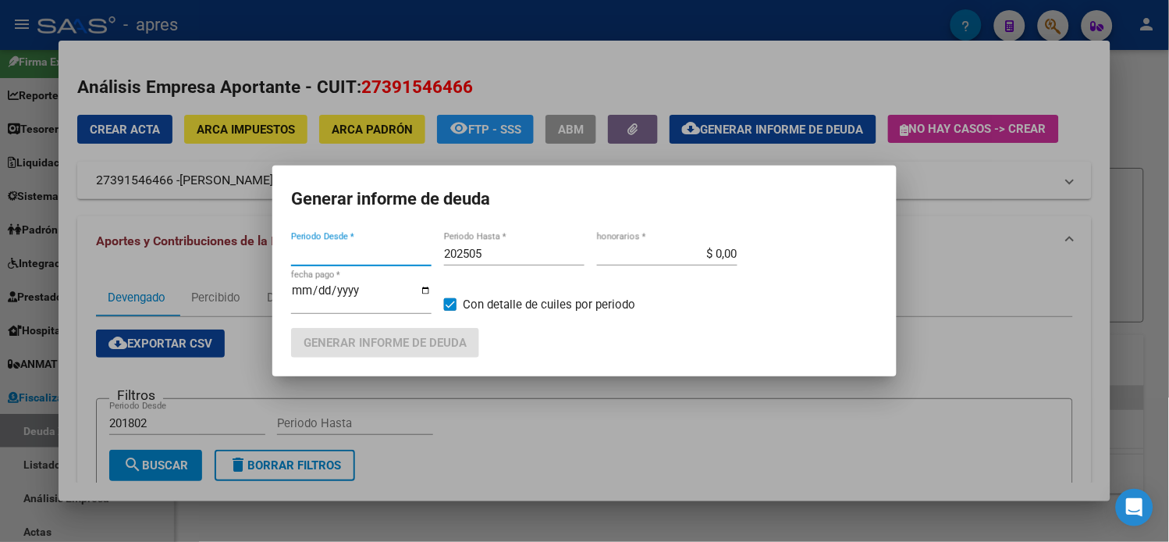
type input "201802"
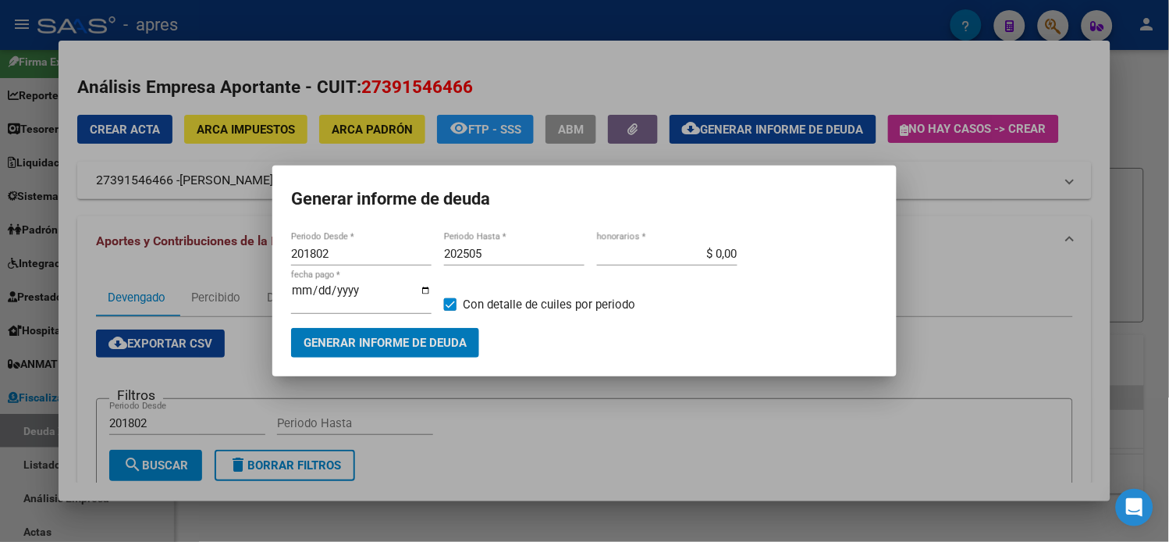
click at [500, 261] on input "202505" at bounding box center [514, 254] width 141 height 14
type input "202507"
click at [432, 344] on span "Generar informe de deuda" at bounding box center [385, 343] width 163 height 14
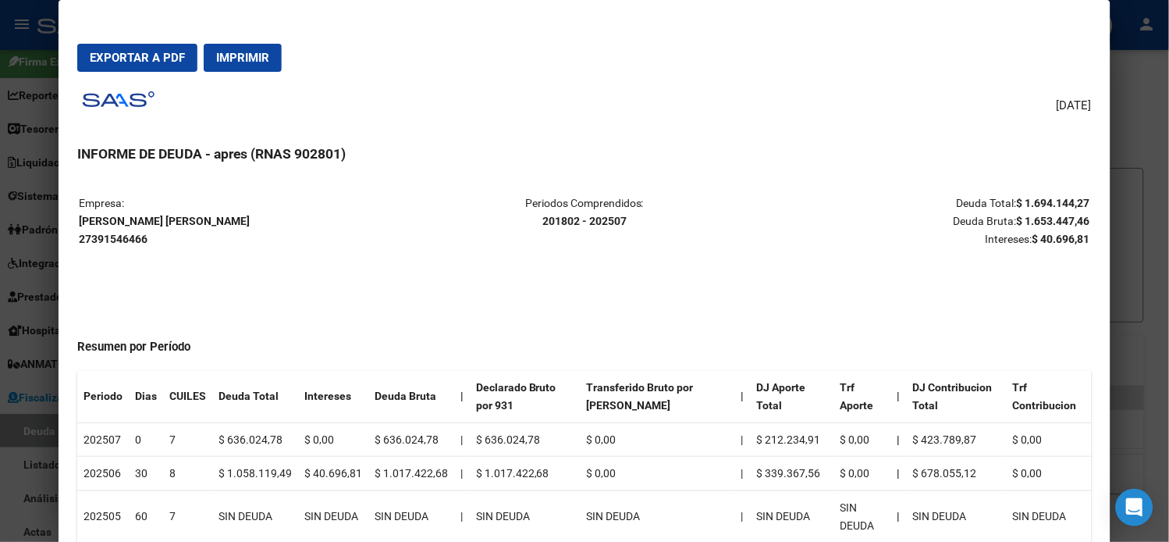
click at [142, 217] on strong "HIGA MARIA EUGENIA 27391546466" at bounding box center [164, 230] width 171 height 30
copy strong "HIGA MARIA EUGENIA"
click at [158, 45] on button "Exportar a PDF" at bounding box center [137, 58] width 120 height 28
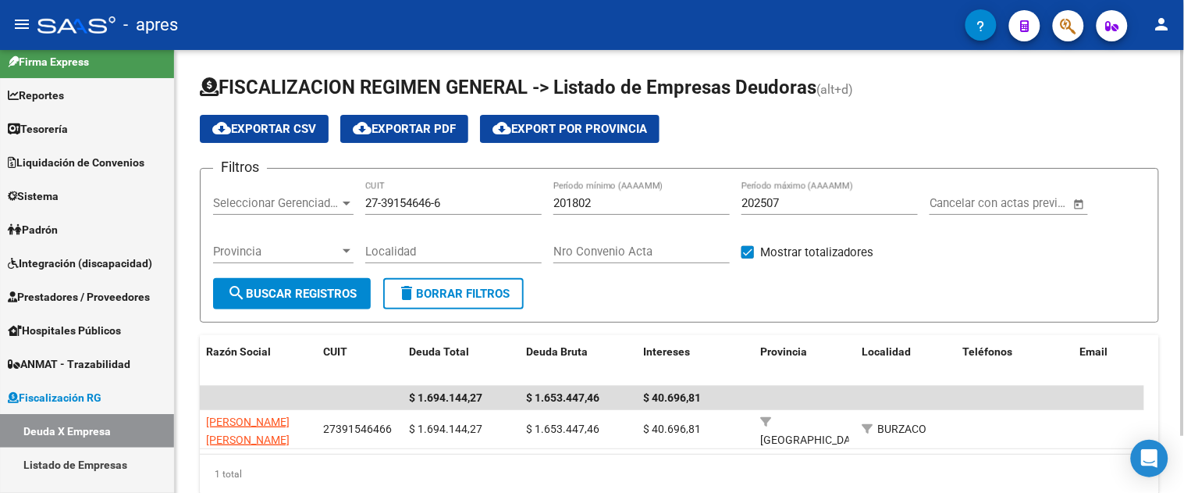
click at [428, 205] on input "27-39154646-6" at bounding box center [453, 203] width 176 height 14
paste input "3400029-5"
type input "27-33400029-5"
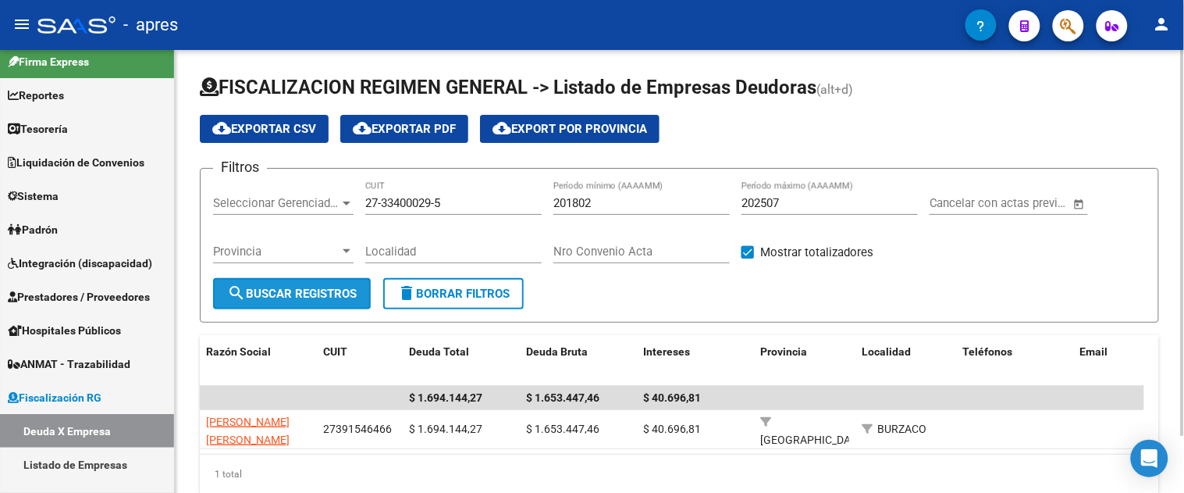
click at [311, 290] on span "search Buscar Registros" at bounding box center [292, 294] width 130 height 14
click at [333, 293] on span "search Buscar Registros" at bounding box center [292, 294] width 130 height 14
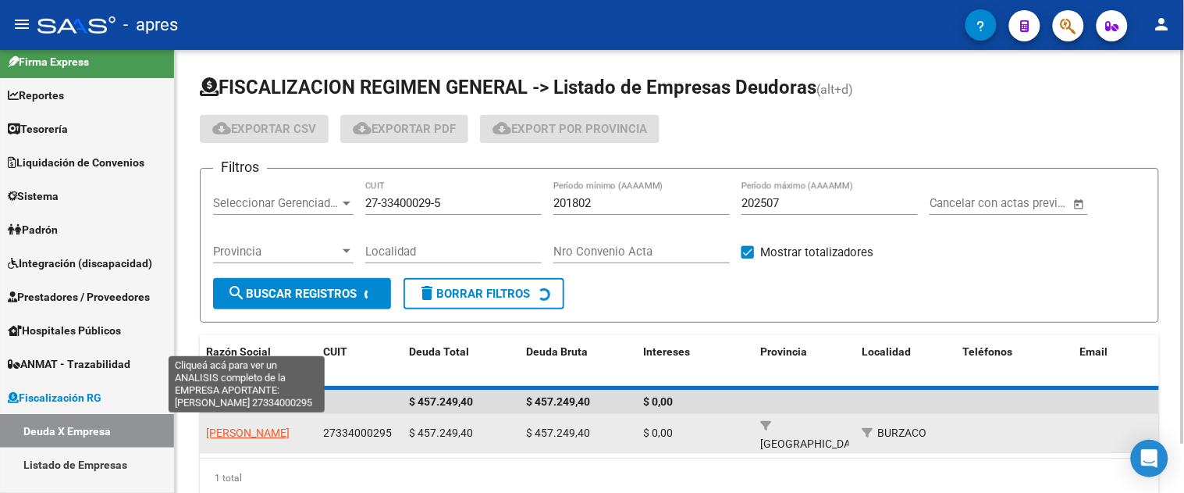
click at [251, 426] on span "HIGA VERONICA" at bounding box center [248, 432] width 84 height 12
type textarea "27334000295"
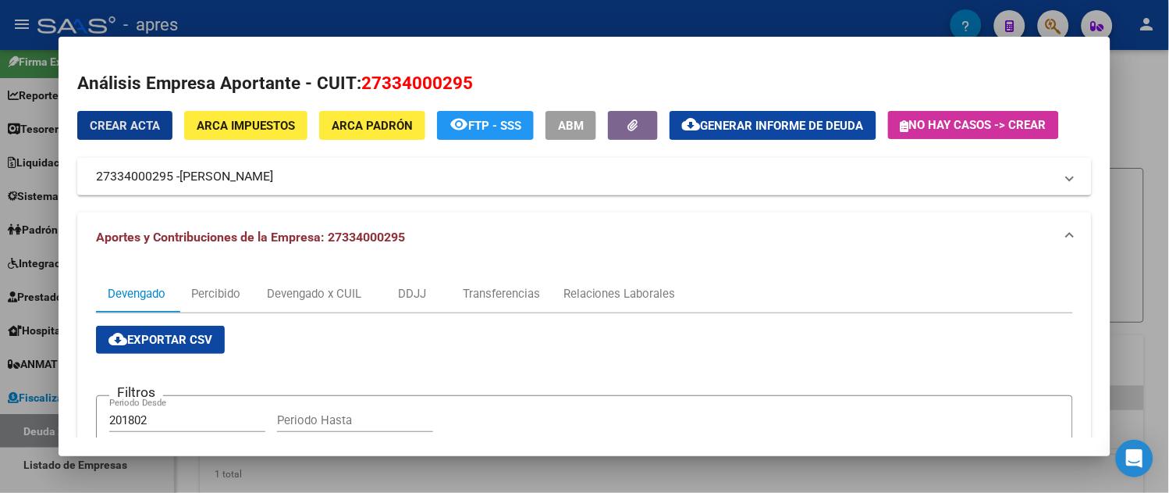
click at [742, 129] on span "Generar informe de deuda" at bounding box center [782, 126] width 163 height 14
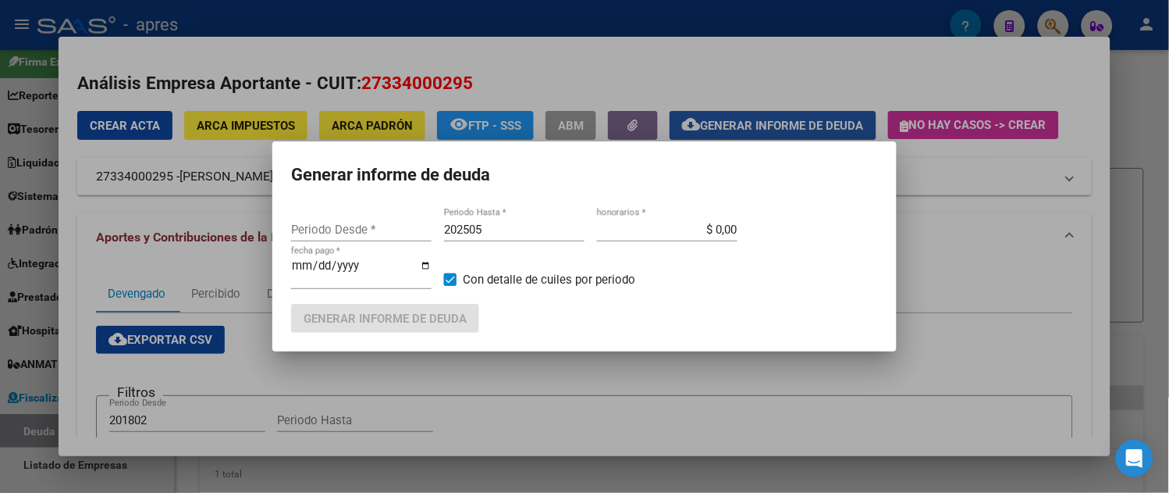
type input "201802"
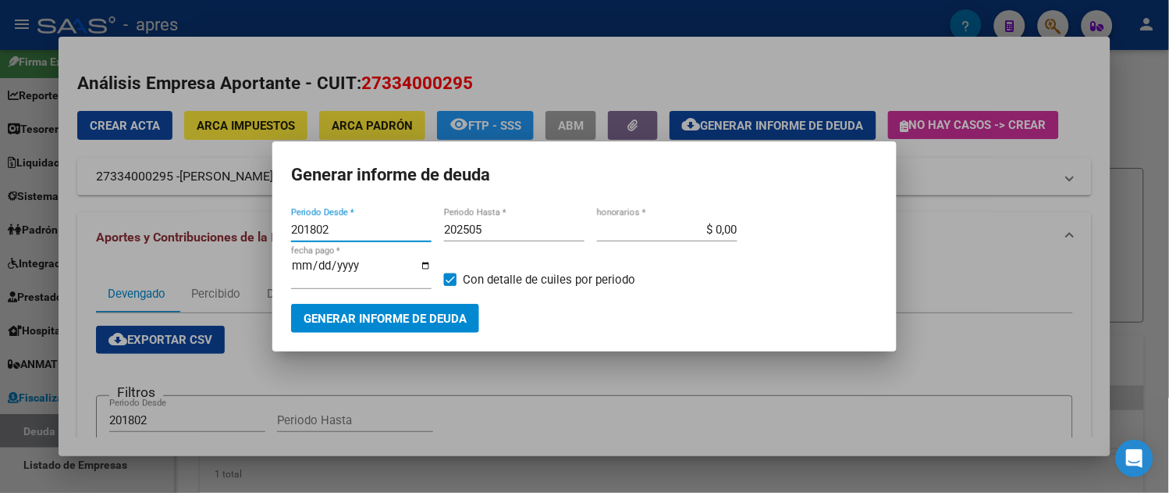
click at [489, 232] on input "202505" at bounding box center [514, 229] width 141 height 14
type input "202507"
click at [434, 316] on span "Generar informe de deuda" at bounding box center [385, 318] width 163 height 14
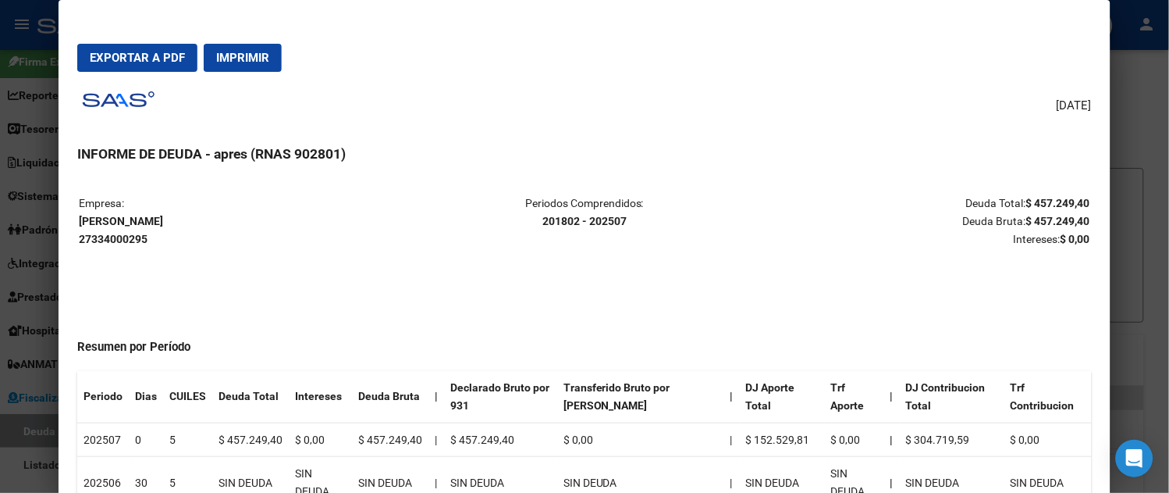
click at [118, 215] on strong "HIGA VERONICA 27334000295" at bounding box center [121, 230] width 84 height 30
copy strong "HIGA VERONICA"
click at [130, 62] on span "Exportar a PDF" at bounding box center [137, 58] width 95 height 14
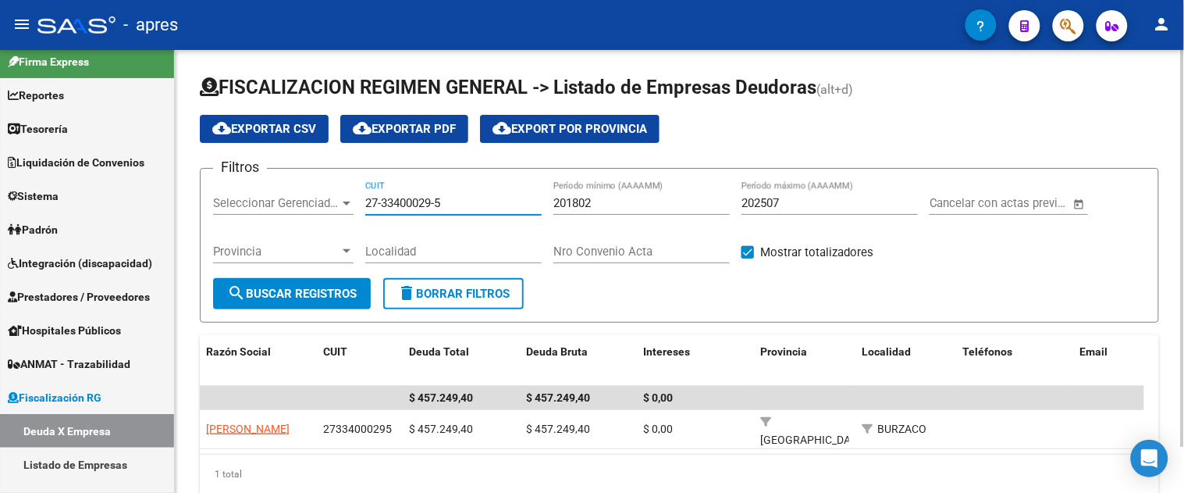
click at [391, 197] on input "27-33400029-5" at bounding box center [453, 203] width 176 height 14
paste input "16274301-0"
type input "27-16274301-0"
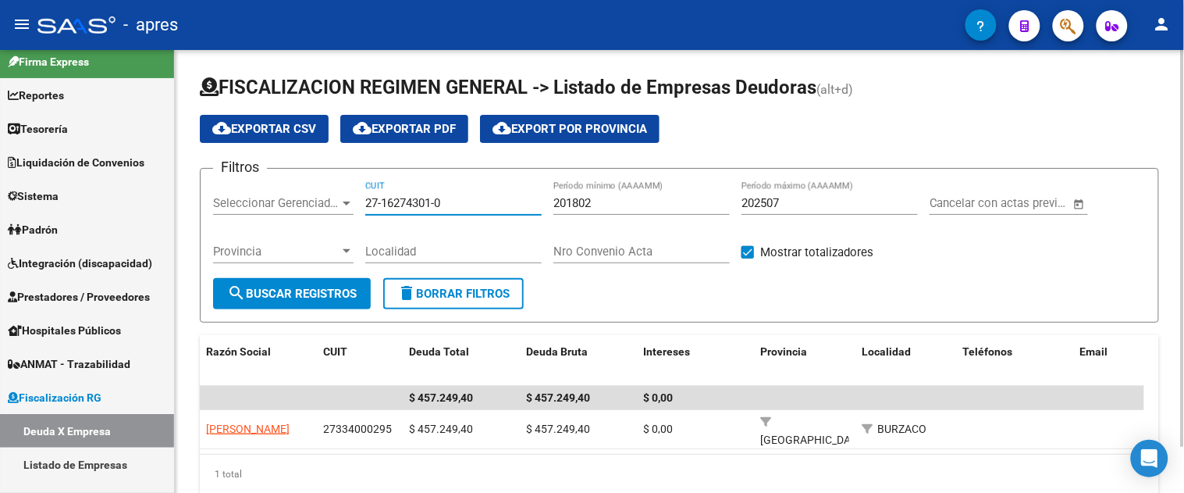
click at [308, 294] on span "search Buscar Registros" at bounding box center [292, 294] width 130 height 14
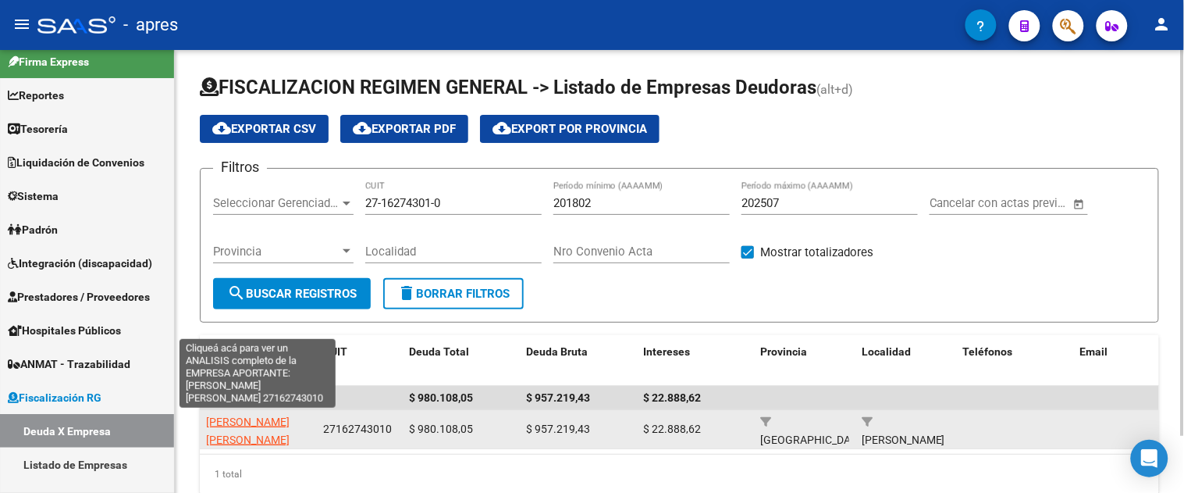
click at [273, 422] on span "YAMAUCHI CLAUDIA MONICA" at bounding box center [248, 430] width 84 height 30
type textarea "27162743010"
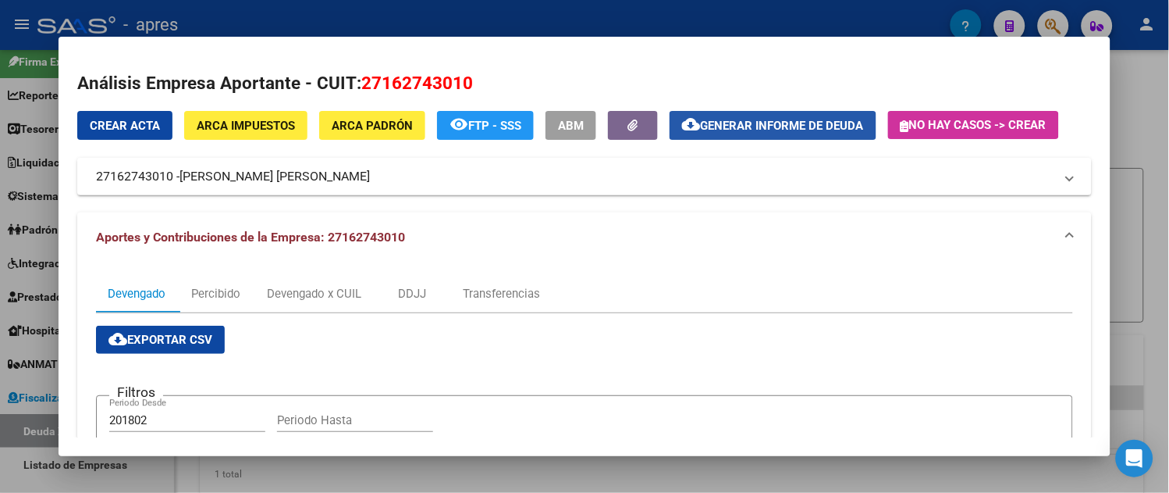
click at [750, 130] on span "Generar informe de deuda" at bounding box center [782, 126] width 163 height 14
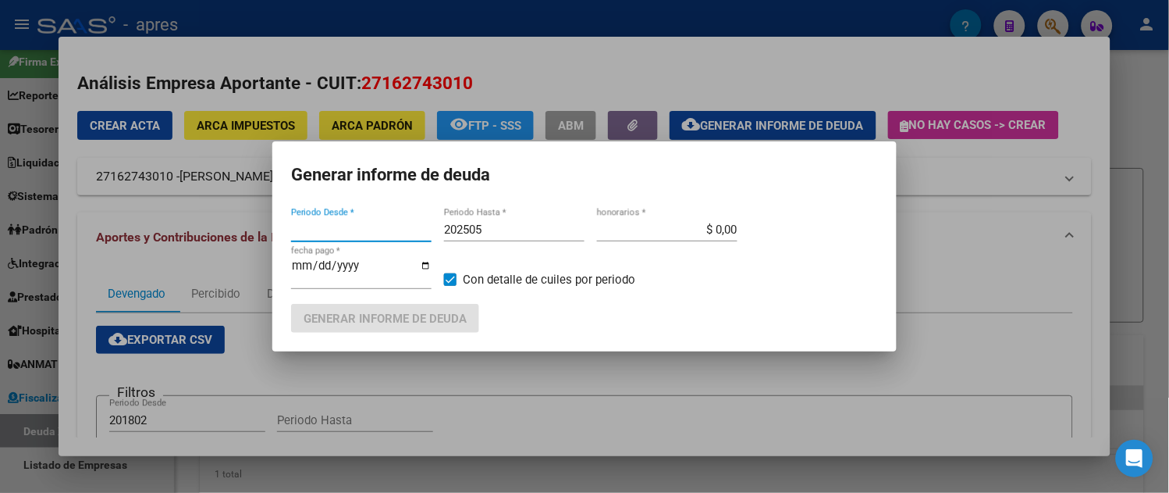
type input "201802"
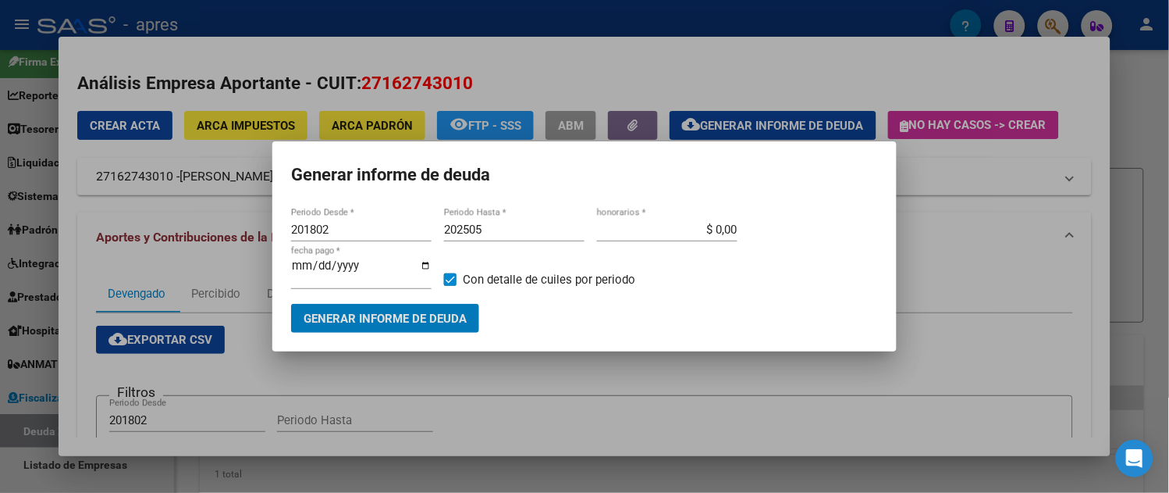
click at [409, 312] on span "Generar informe de deuda" at bounding box center [385, 318] width 163 height 14
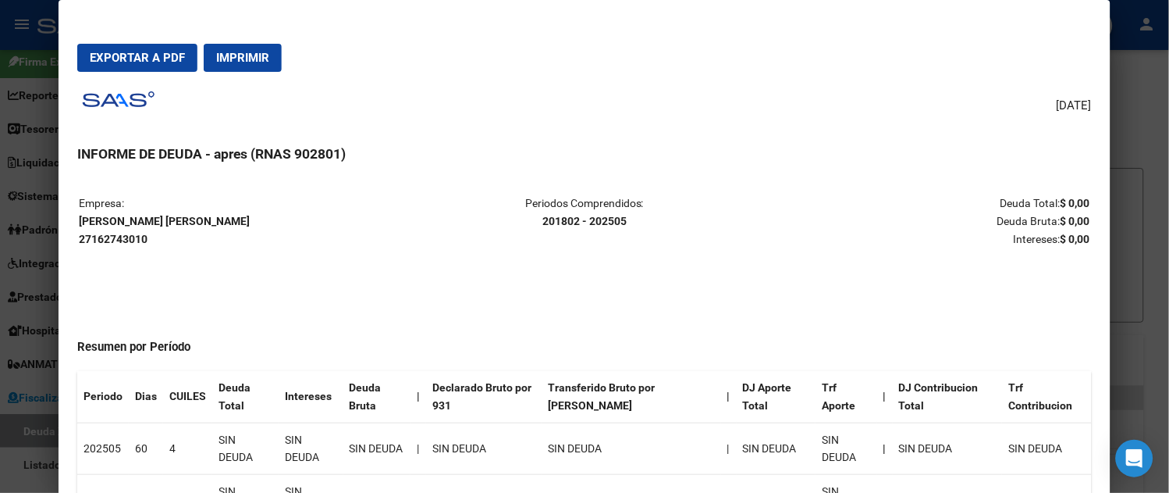
click at [176, 219] on strong "YAMAUCHI CLAUDIA MONICA 27162743010" at bounding box center [164, 230] width 171 height 30
copy strong "YAMAUCHI CLAUDIA MONICA"
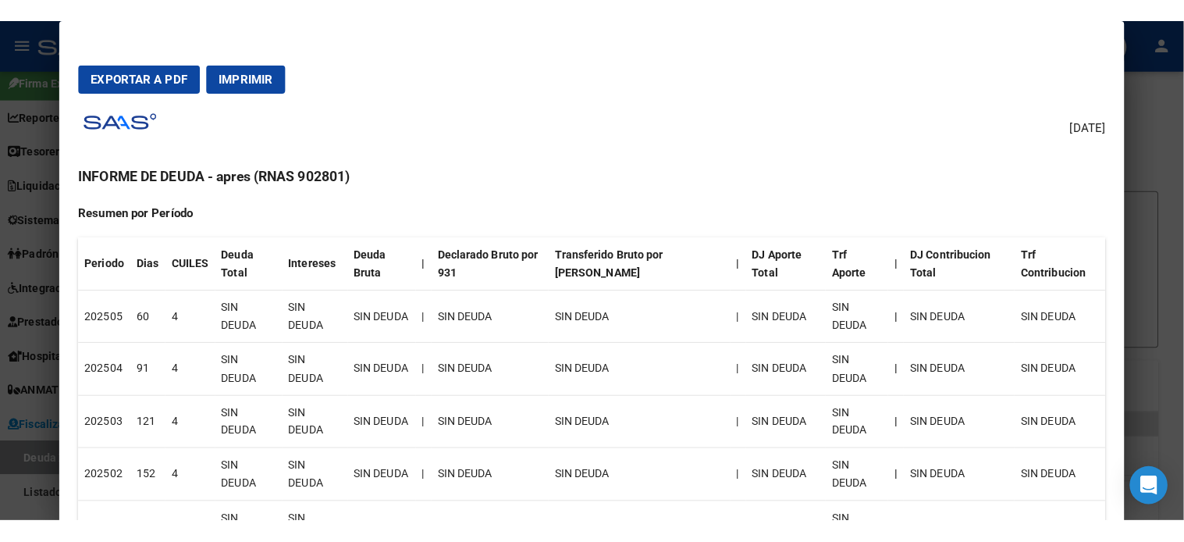
scroll to position [167, 0]
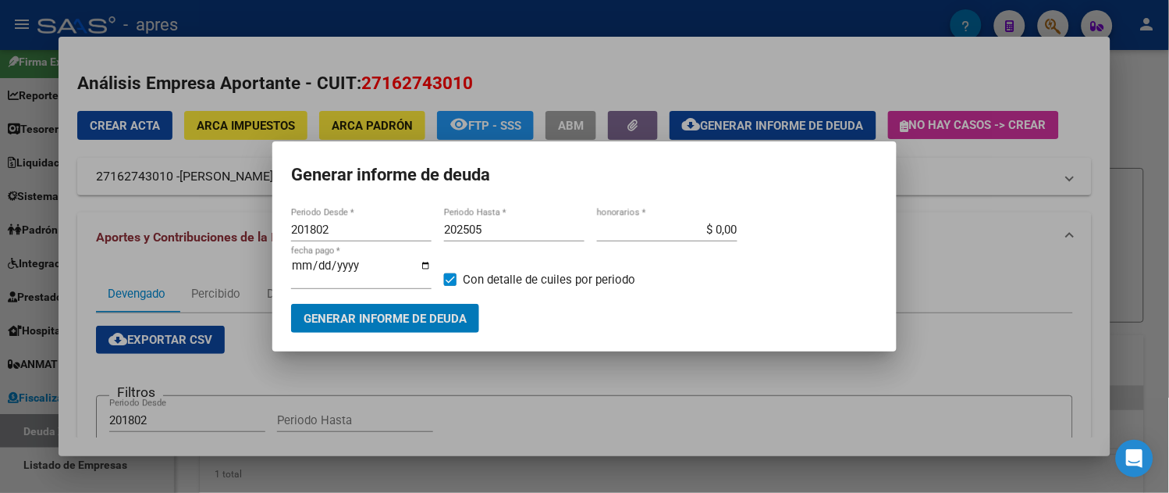
click at [509, 235] on input "202505" at bounding box center [514, 229] width 141 height 14
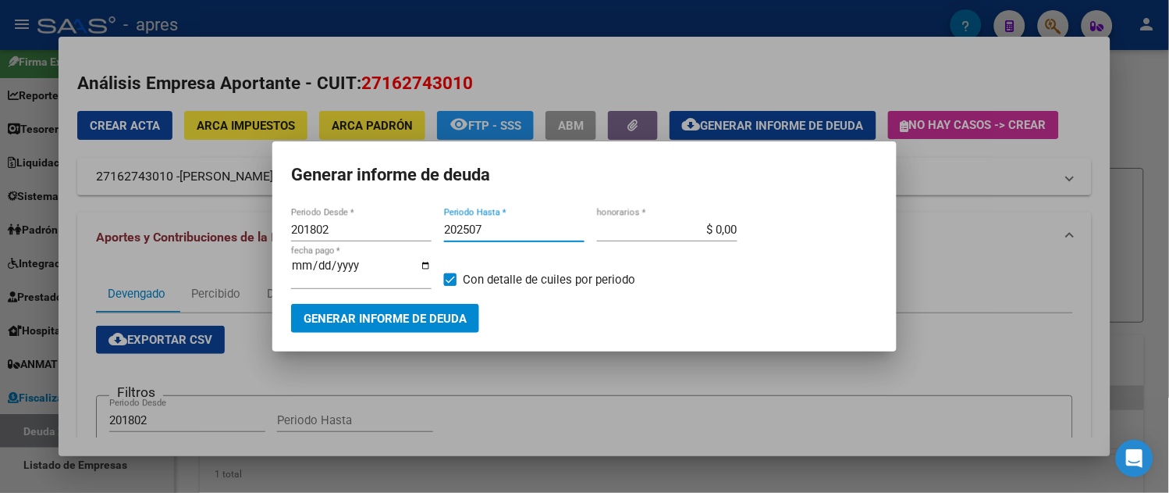
type input "202507"
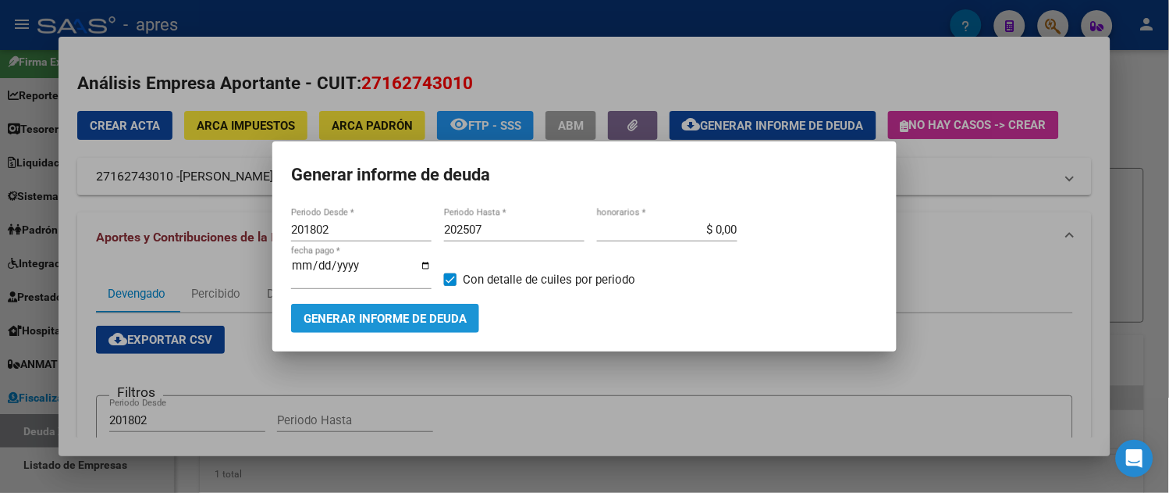
click at [463, 311] on span "Generar informe de deuda" at bounding box center [385, 318] width 163 height 14
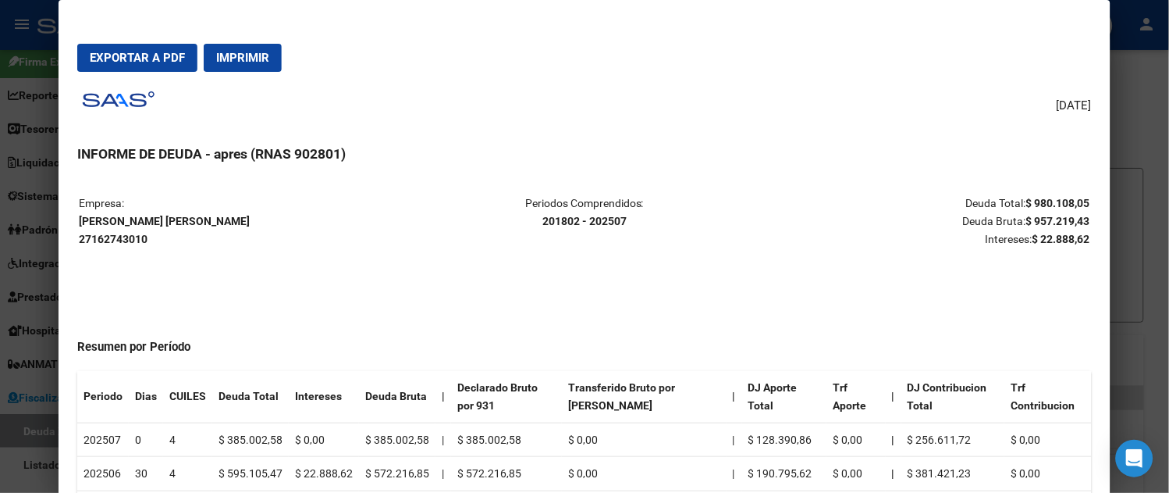
click at [134, 64] on span "Exportar a PDF" at bounding box center [137, 58] width 95 height 14
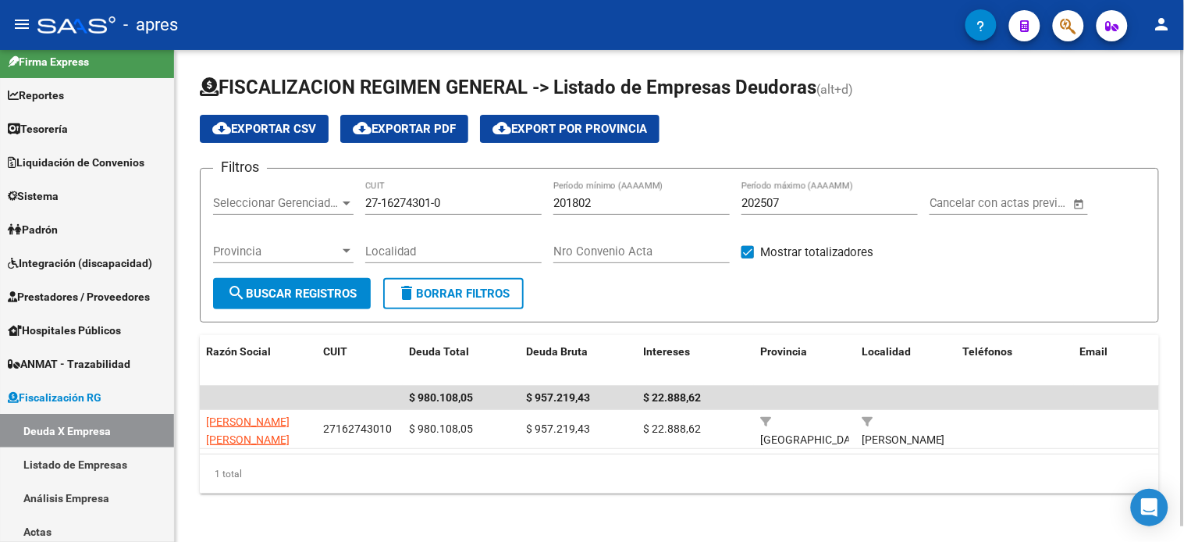
click at [485, 203] on input "27-16274301-0" at bounding box center [453, 203] width 176 height 14
paste input "33400029-5"
type input "27-33400029-5"
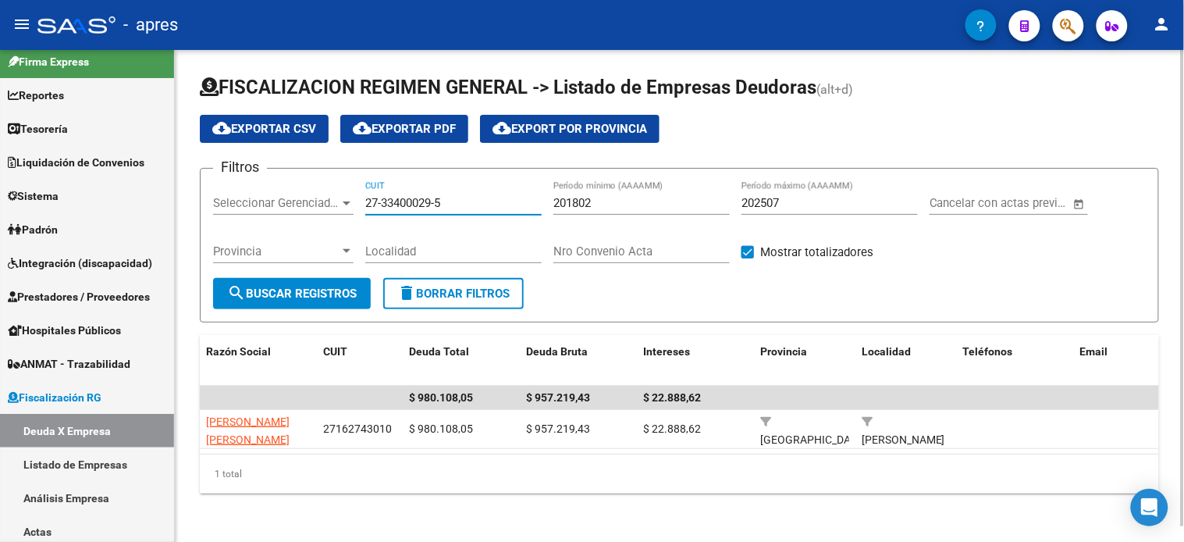
click at [304, 291] on span "search Buscar Registros" at bounding box center [292, 294] width 130 height 14
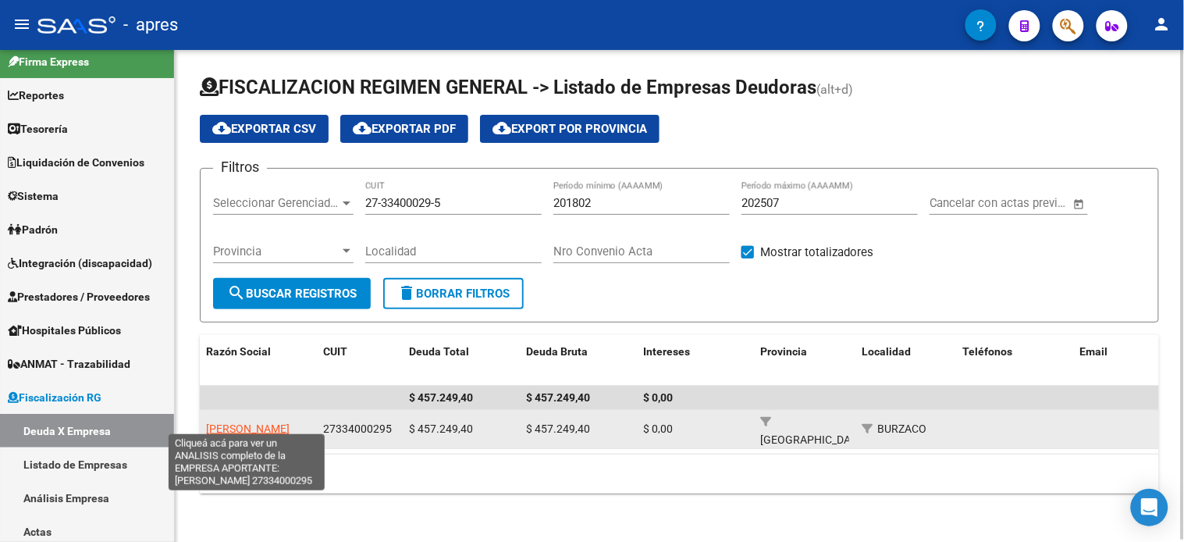
drag, startPoint x: 290, startPoint y: 424, endPoint x: 208, endPoint y: 426, distance: 82.0
click at [208, 426] on div "HIGA VERONICA" at bounding box center [258, 429] width 105 height 18
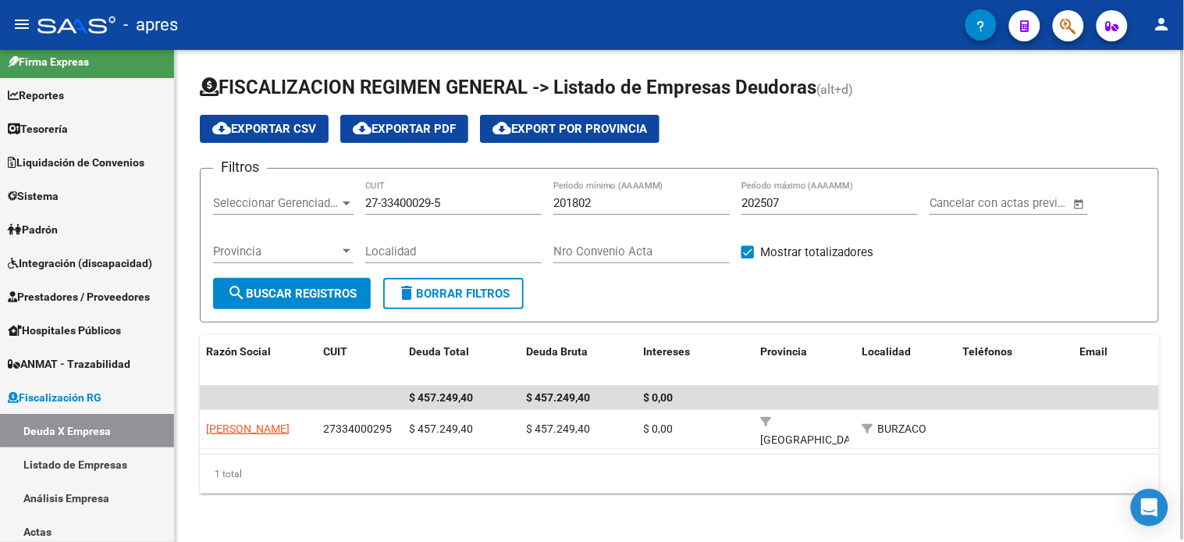
copy span "HIGA VERONICA"
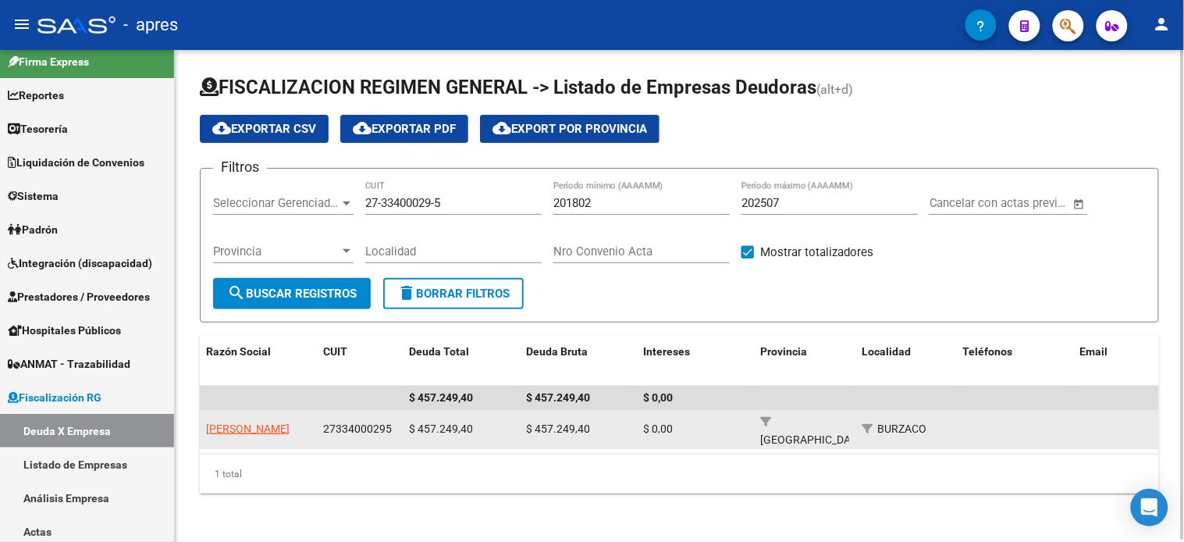
click at [372, 422] on span "27334000295" at bounding box center [357, 428] width 69 height 12
copy span "27334000295"
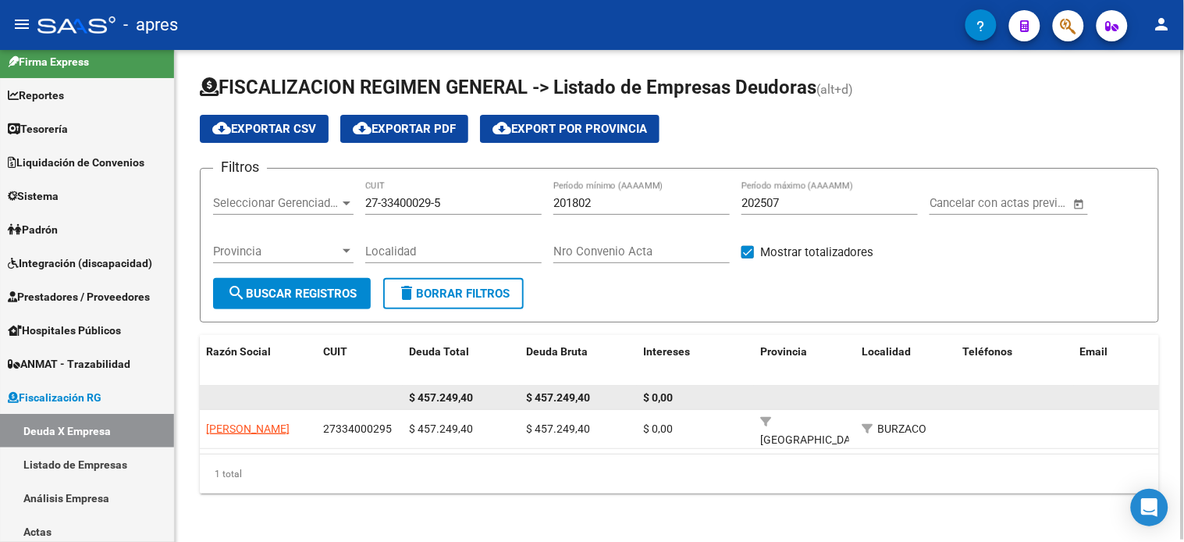
click at [312, 389] on datatable-body-cell at bounding box center [258, 398] width 117 height 24
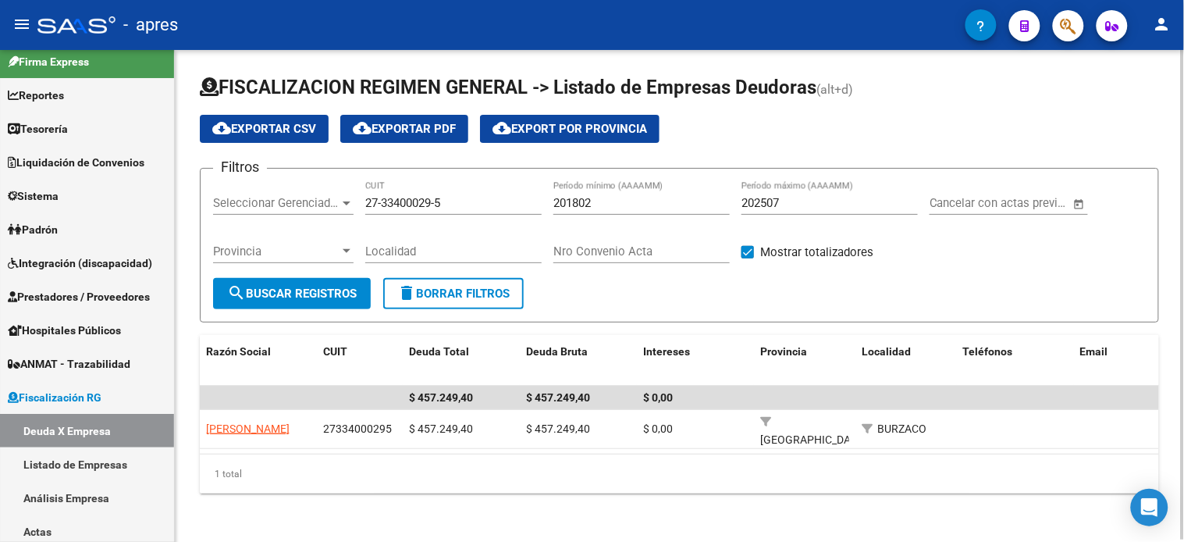
click at [492, 287] on span "delete Borrar Filtros" at bounding box center [453, 294] width 112 height 14
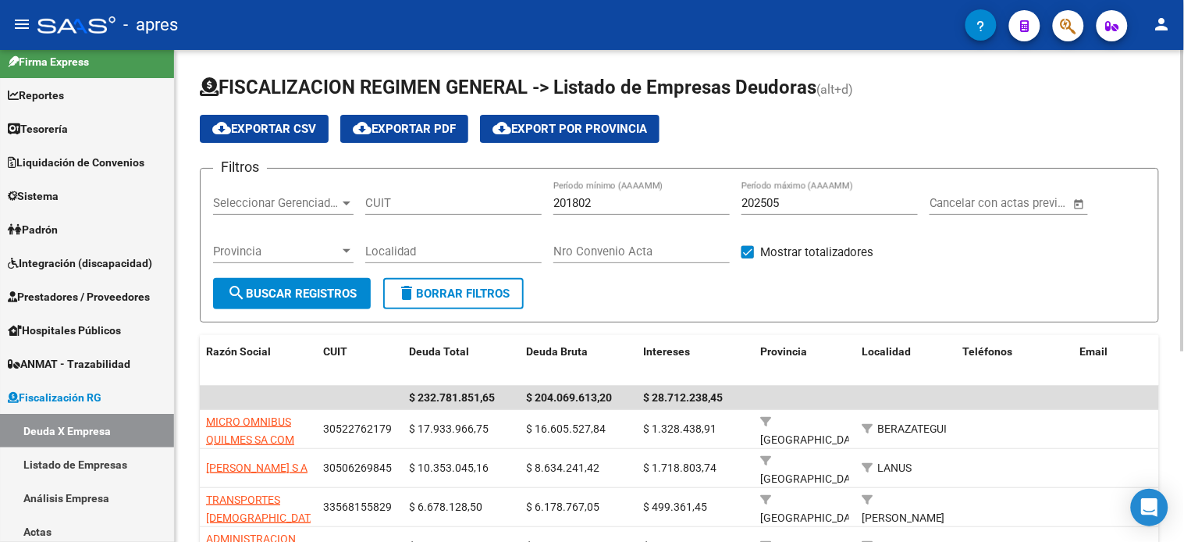
click at [802, 203] on input "202505" at bounding box center [830, 203] width 176 height 14
type input "202507"
click at [260, 287] on span "search Buscar Registros" at bounding box center [292, 294] width 130 height 14
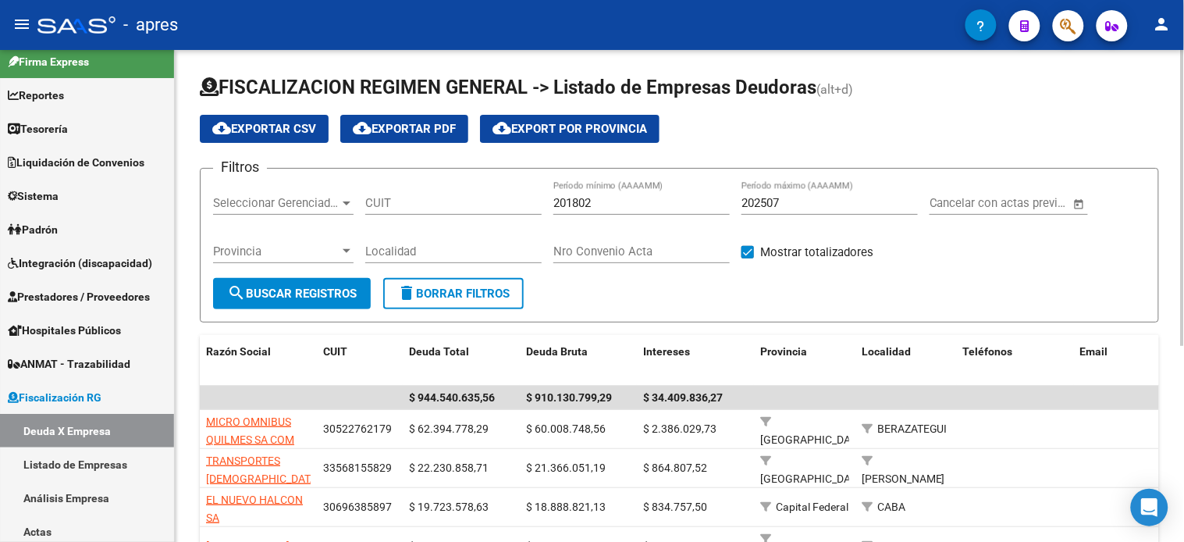
click at [304, 298] on span "search Buscar Registros" at bounding box center [292, 294] width 130 height 14
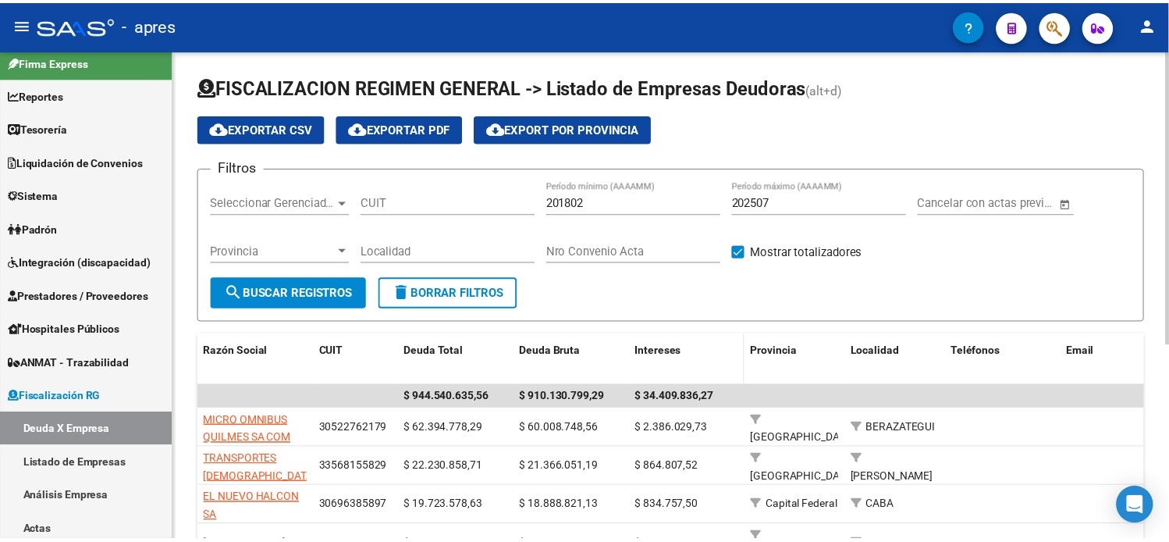
scroll to position [87, 0]
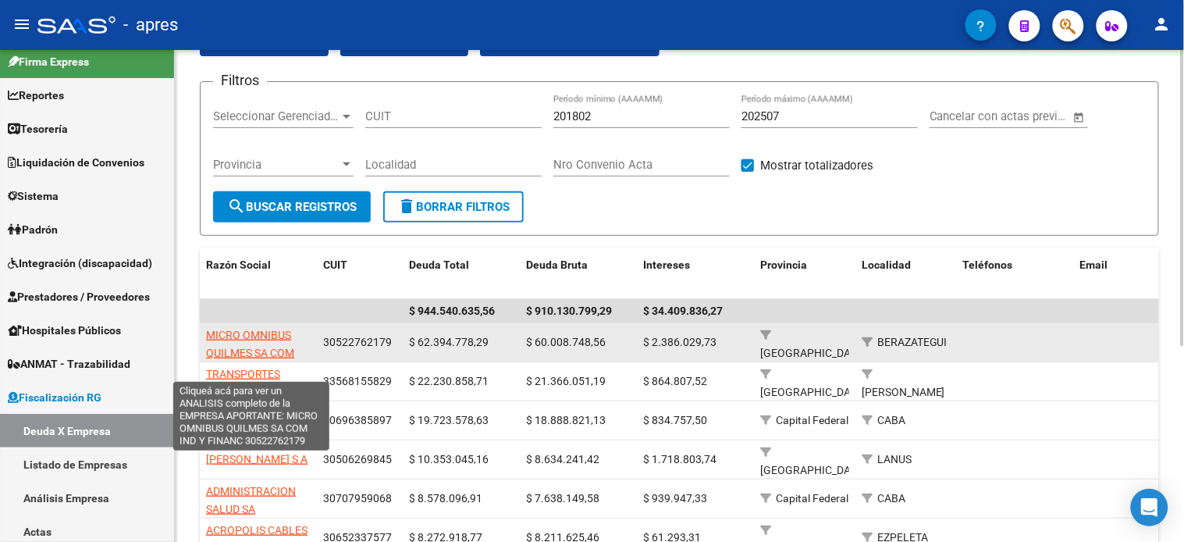
click at [268, 336] on span "MICRO OMNIBUS QUILMES SA COM IND Y FINANC" at bounding box center [250, 353] width 88 height 48
type textarea "30522762179"
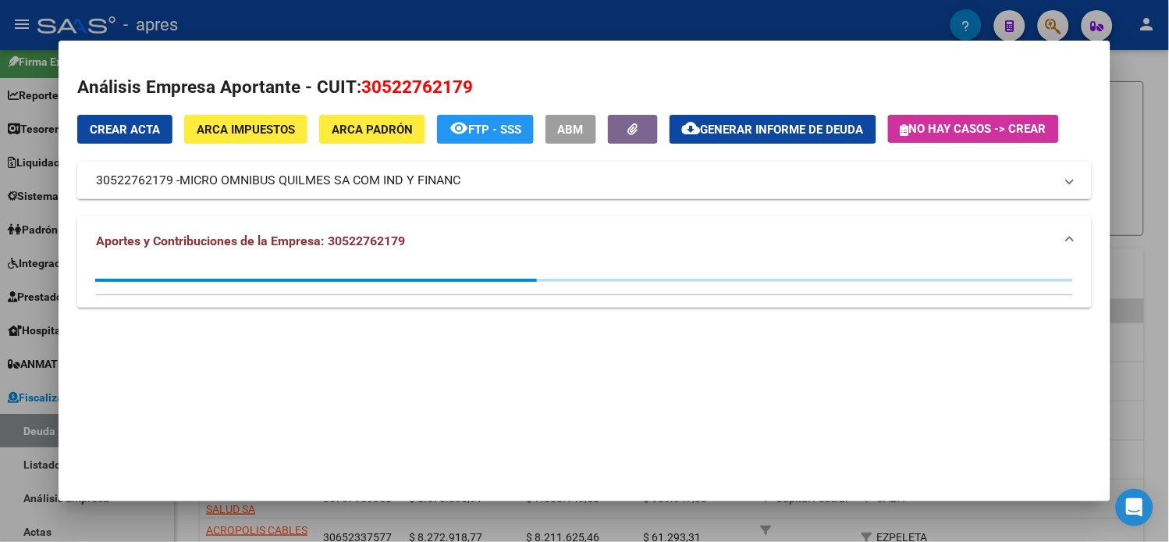
click at [700, 128] on mat-icon "cloud_download" at bounding box center [691, 128] width 19 height 19
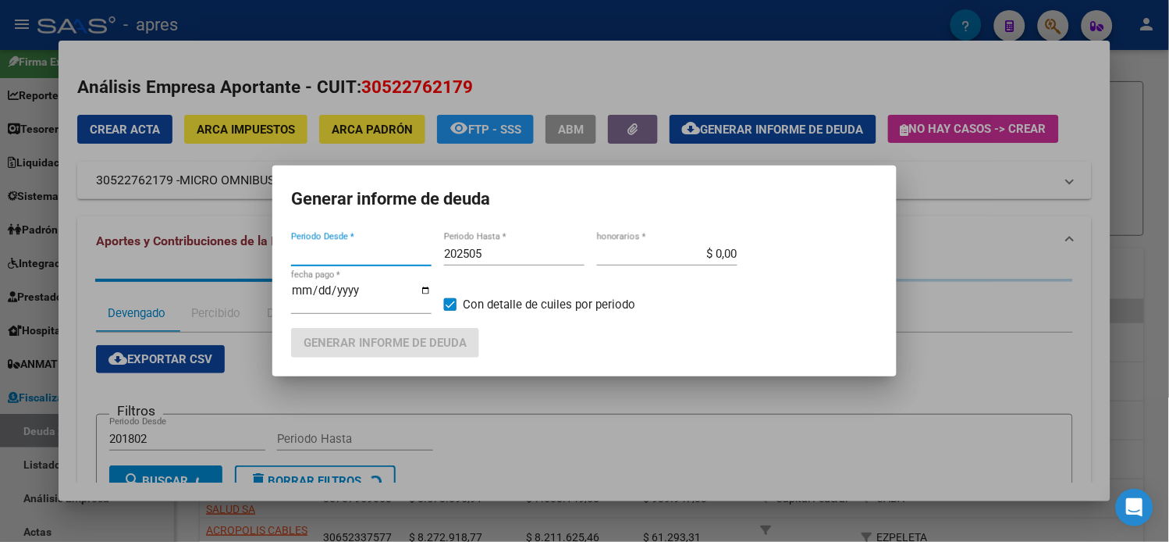
type input "201802"
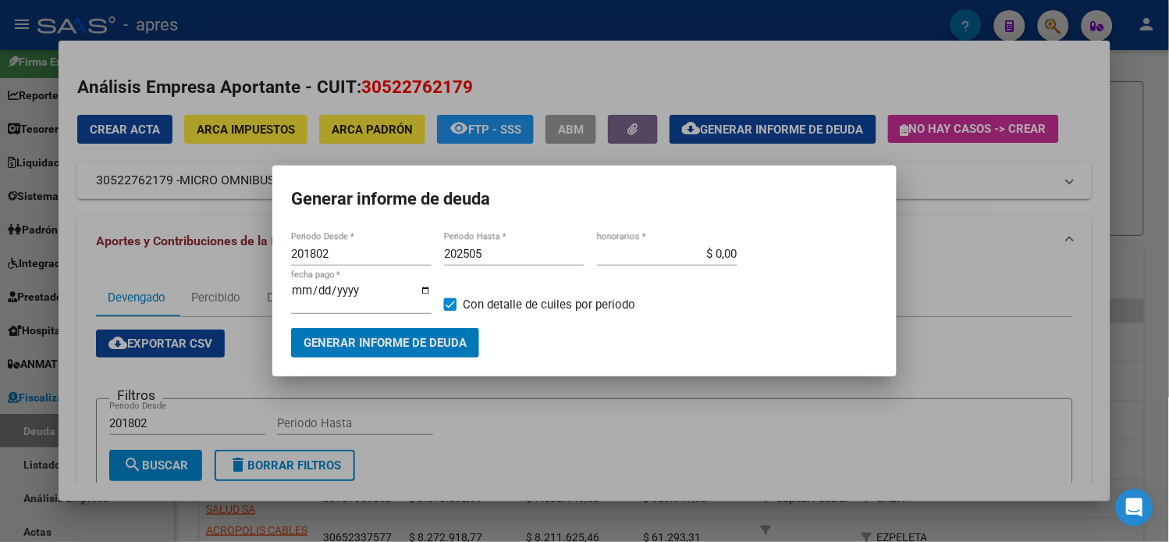
click at [500, 258] on input "202505" at bounding box center [514, 254] width 141 height 14
type input "202507"
click at [437, 336] on span "Generar informe de deuda" at bounding box center [385, 343] width 163 height 14
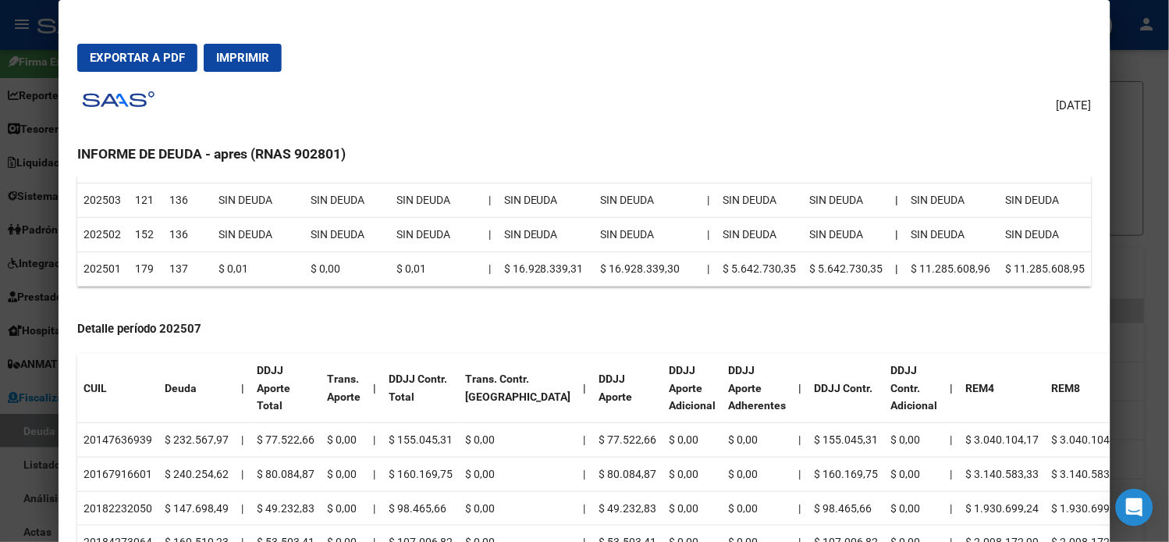
scroll to position [402, 0]
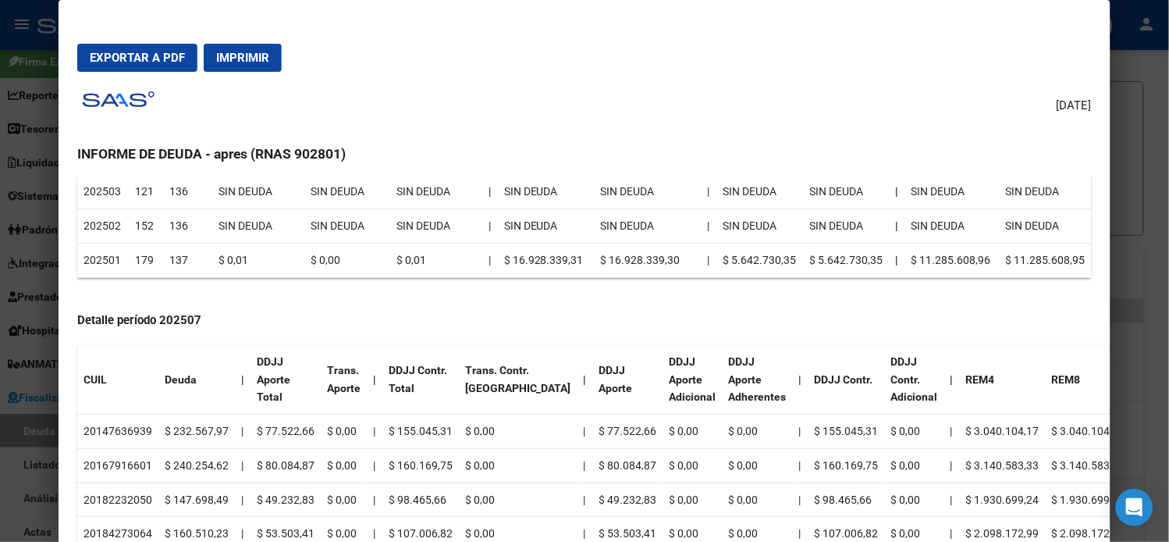
click at [107, 415] on td "20147636939" at bounding box center [117, 432] width 81 height 34
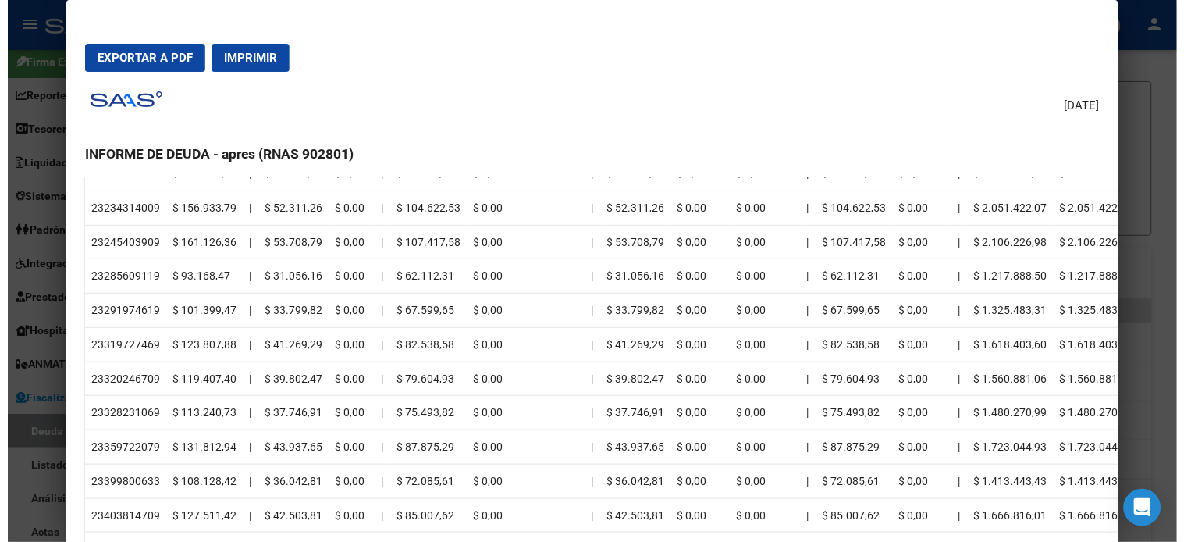
scroll to position [13936, 0]
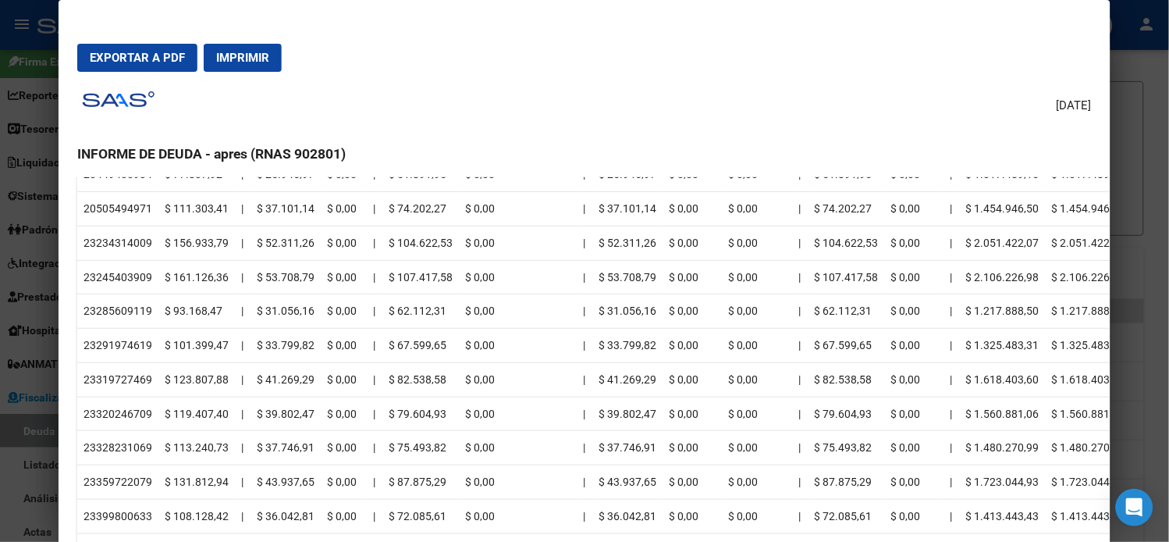
click at [109, 279] on td "23245403909" at bounding box center [117, 277] width 81 height 34
copy td "23245403909"
click at [1122, 213] on div at bounding box center [584, 271] width 1169 height 542
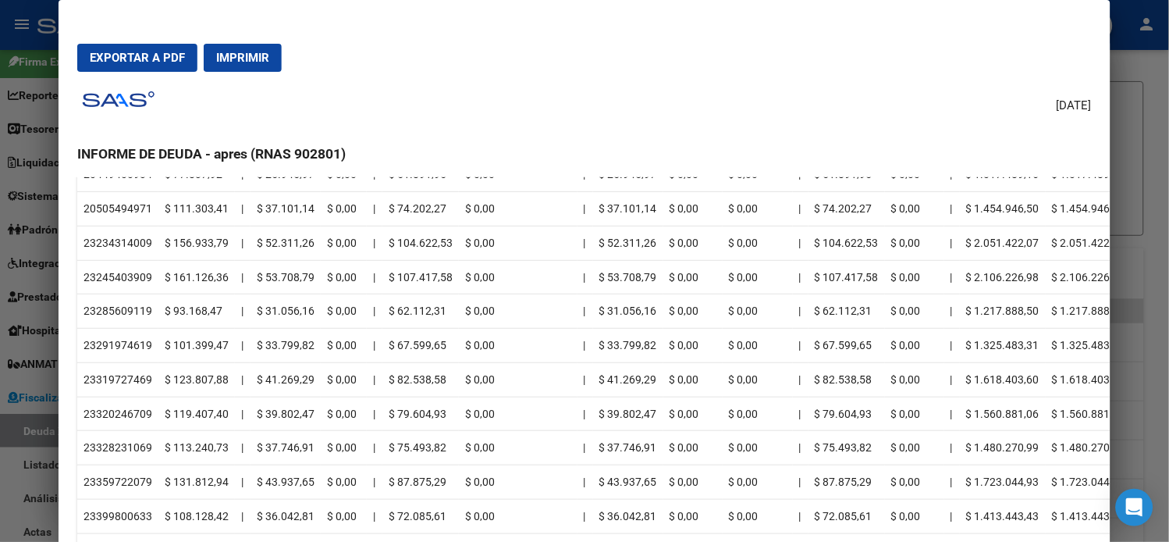
click at [1142, 222] on div at bounding box center [584, 271] width 1169 height 542
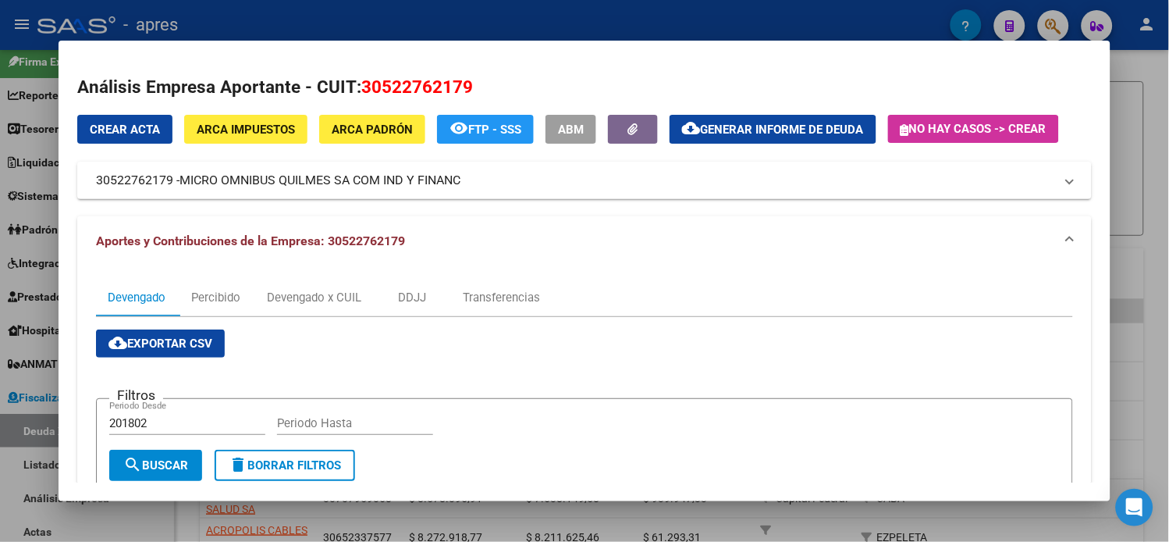
click at [1148, 225] on div at bounding box center [584, 271] width 1169 height 542
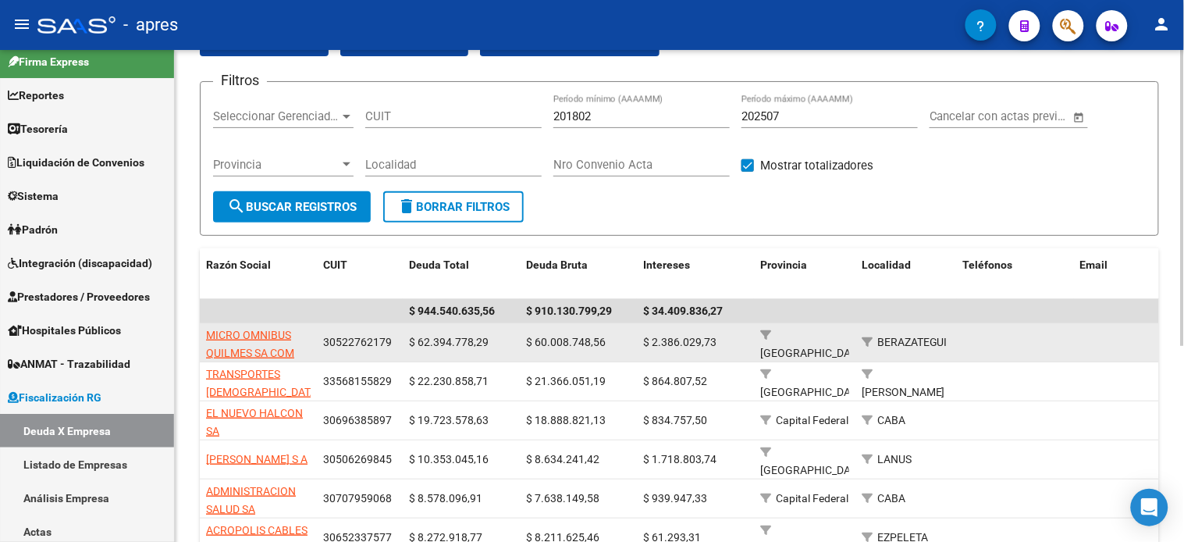
drag, startPoint x: 417, startPoint y: 342, endPoint x: 493, endPoint y: 350, distance: 76.1
click at [493, 350] on div "$ 62.394.778,29" at bounding box center [461, 342] width 105 height 18
click at [550, 346] on span "$ 60.008.748,56" at bounding box center [566, 342] width 80 height 12
click at [474, 345] on span "$ 62.394.778,29" at bounding box center [449, 342] width 80 height 12
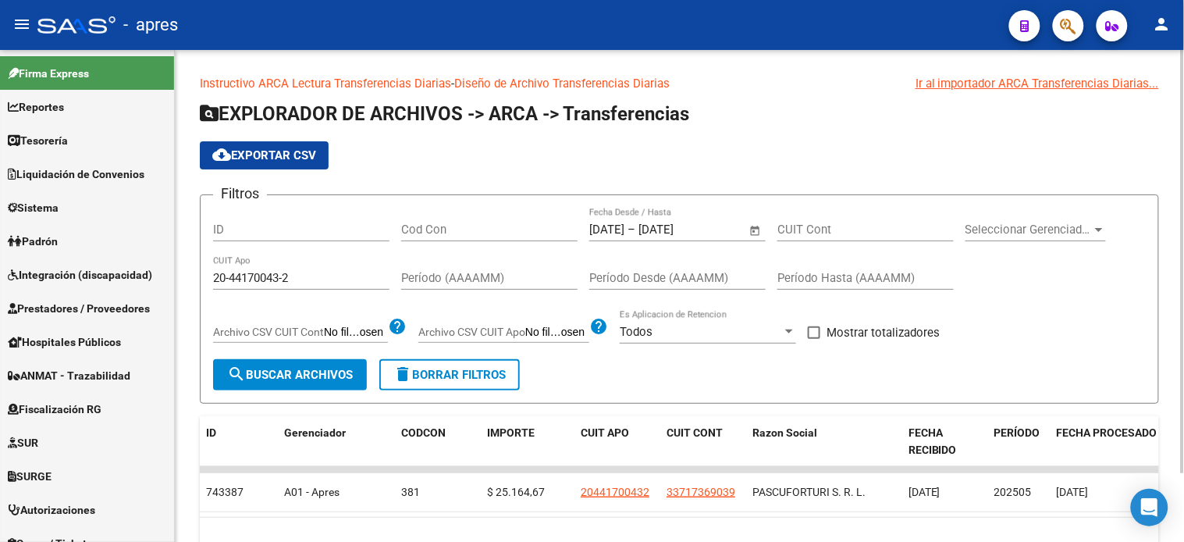
click at [274, 282] on input "20-44170043-2" at bounding box center [301, 278] width 176 height 14
paste input "3-24540390-9"
type input "23-24540390-9"
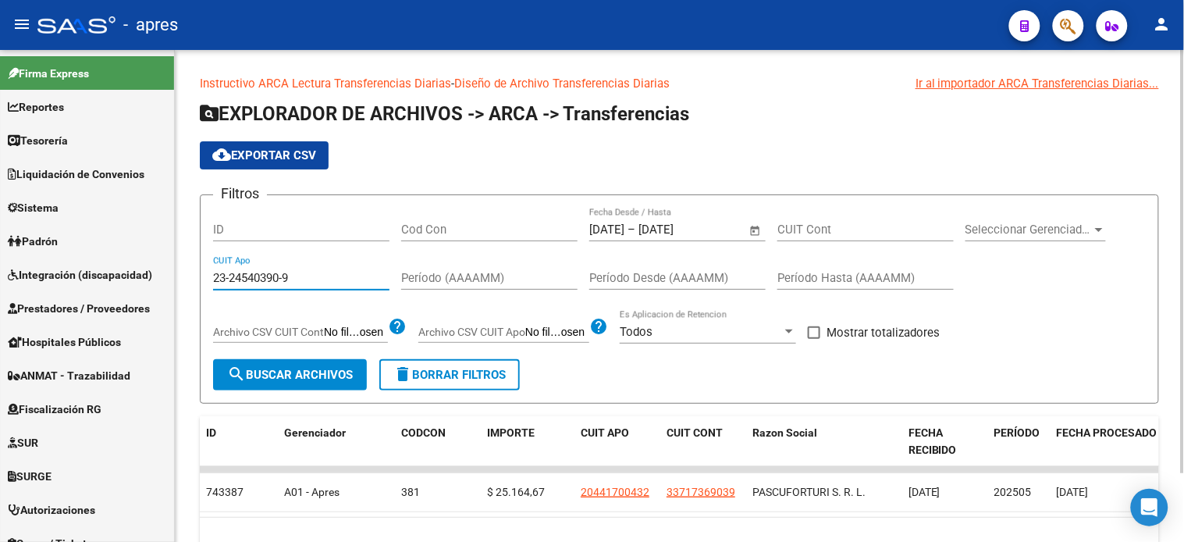
click at [754, 233] on span "Open calendar" at bounding box center [755, 230] width 37 height 37
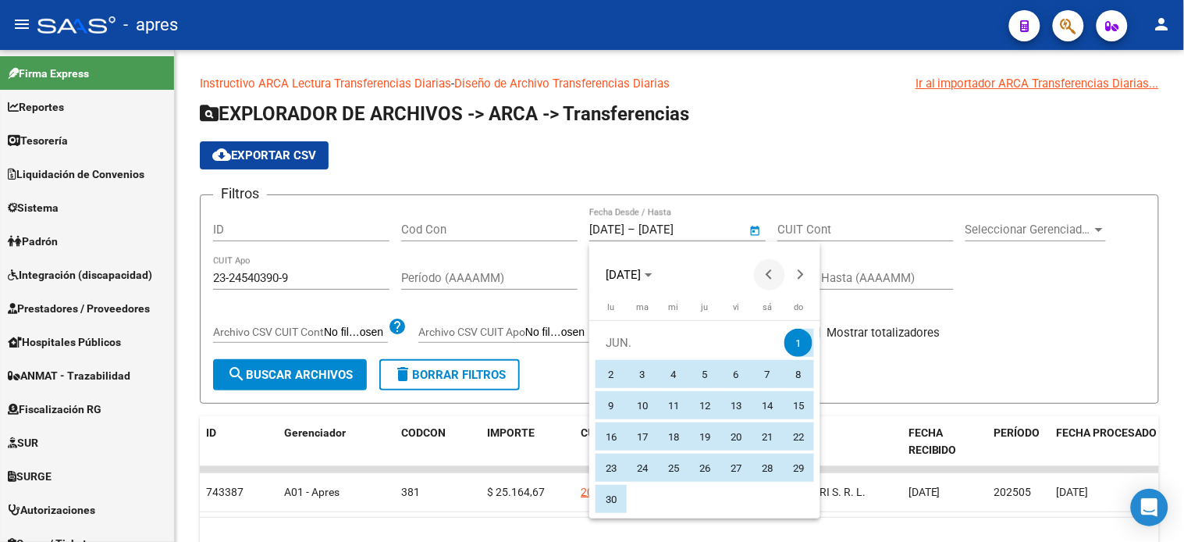
click at [771, 270] on button "Previous month" at bounding box center [769, 274] width 31 height 31
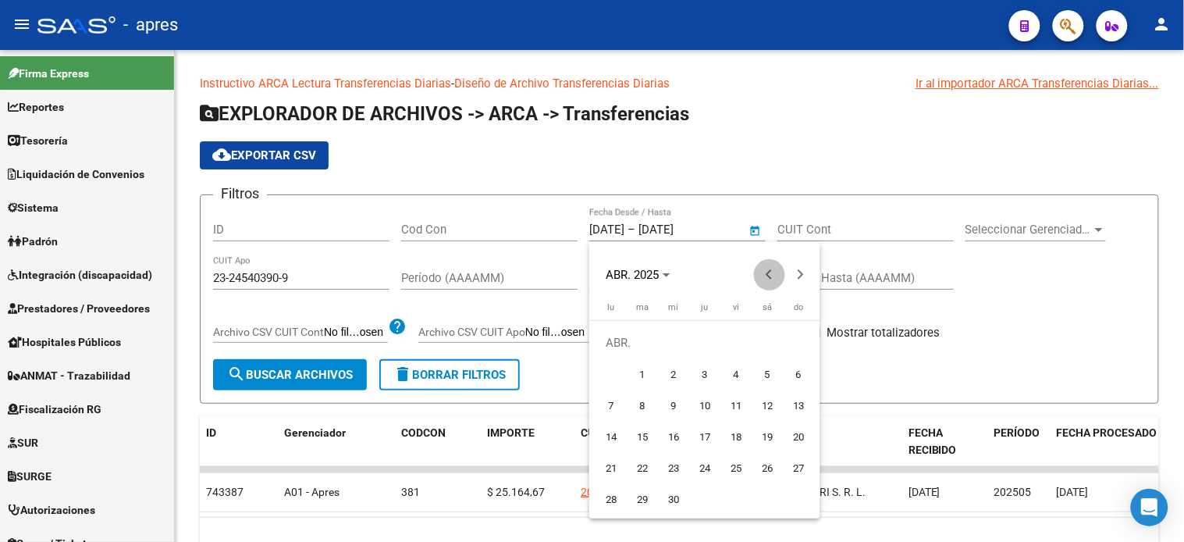
click at [771, 270] on button "Previous month" at bounding box center [769, 274] width 31 height 31
click at [770, 336] on span "1" at bounding box center [767, 343] width 28 height 28
type input "[DATE]"
click at [799, 279] on span "Next month" at bounding box center [800, 274] width 31 height 31
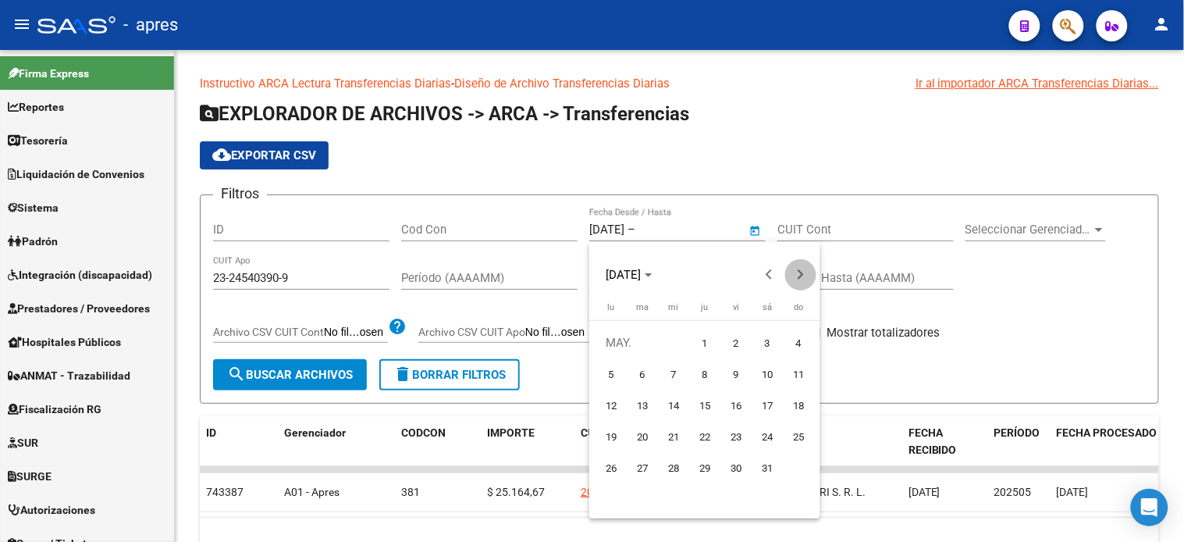
click at [799, 279] on span "Next month" at bounding box center [800, 274] width 31 height 31
click at [803, 275] on button "Next month" at bounding box center [800, 274] width 31 height 31
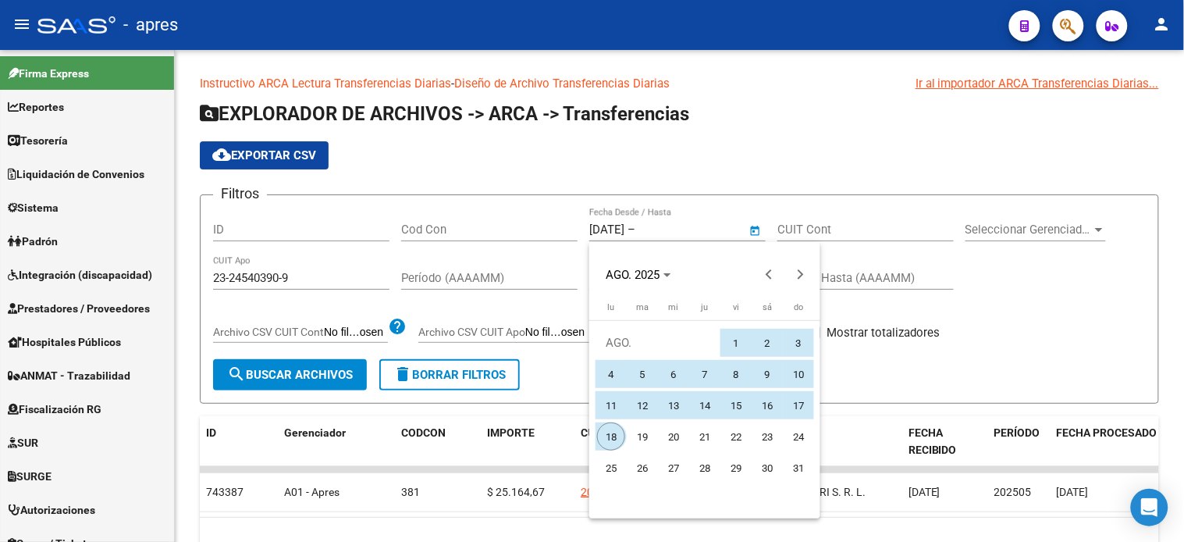
click at [612, 430] on span "18" at bounding box center [611, 436] width 28 height 28
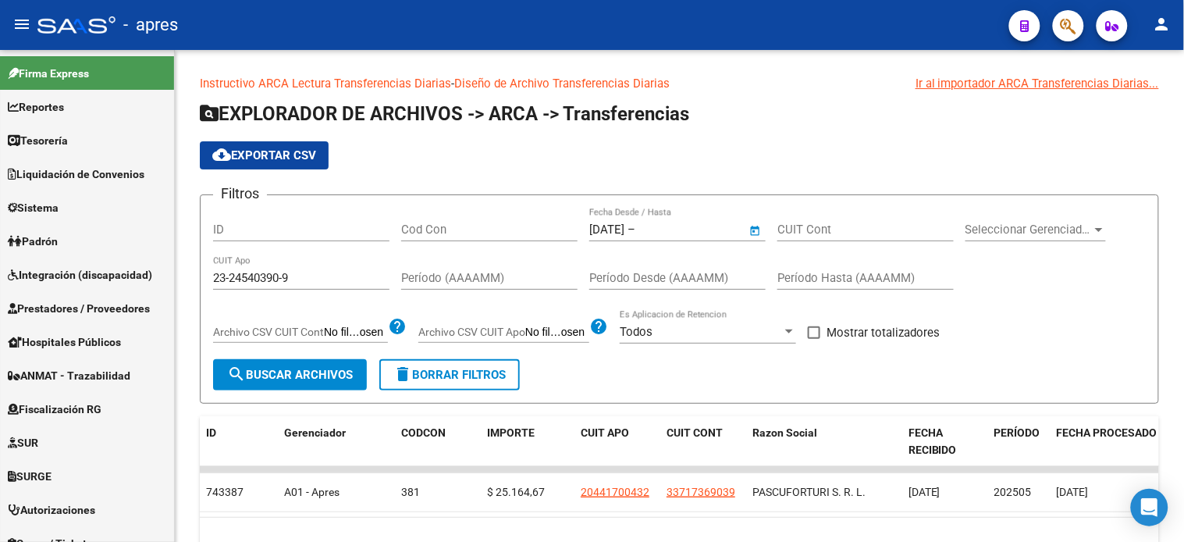
type input "[DATE]"
click at [295, 376] on span "search Buscar Archivos" at bounding box center [290, 375] width 126 height 14
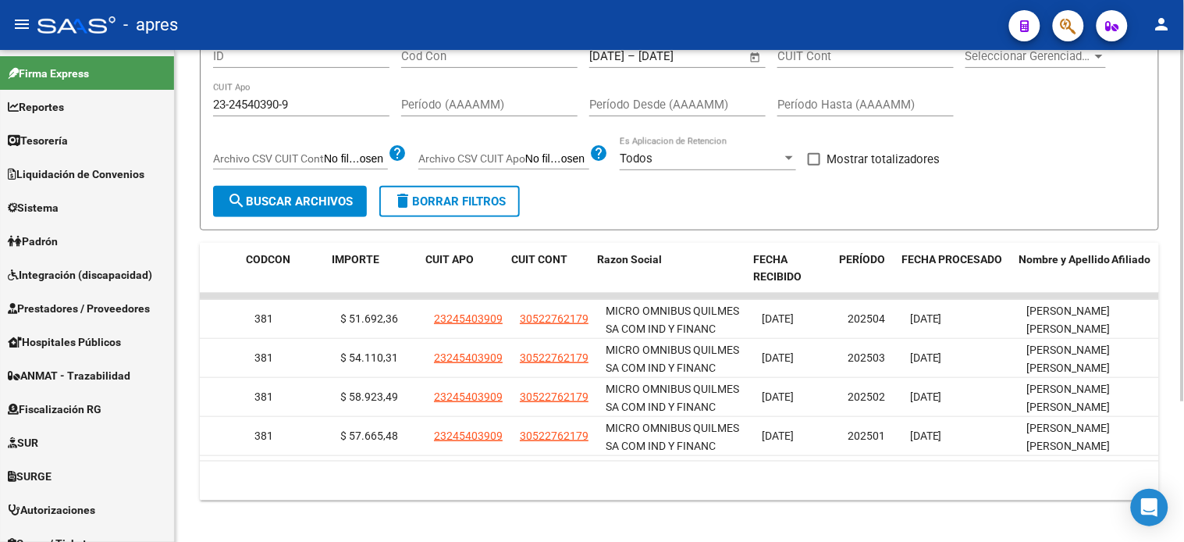
scroll to position [0, 165]
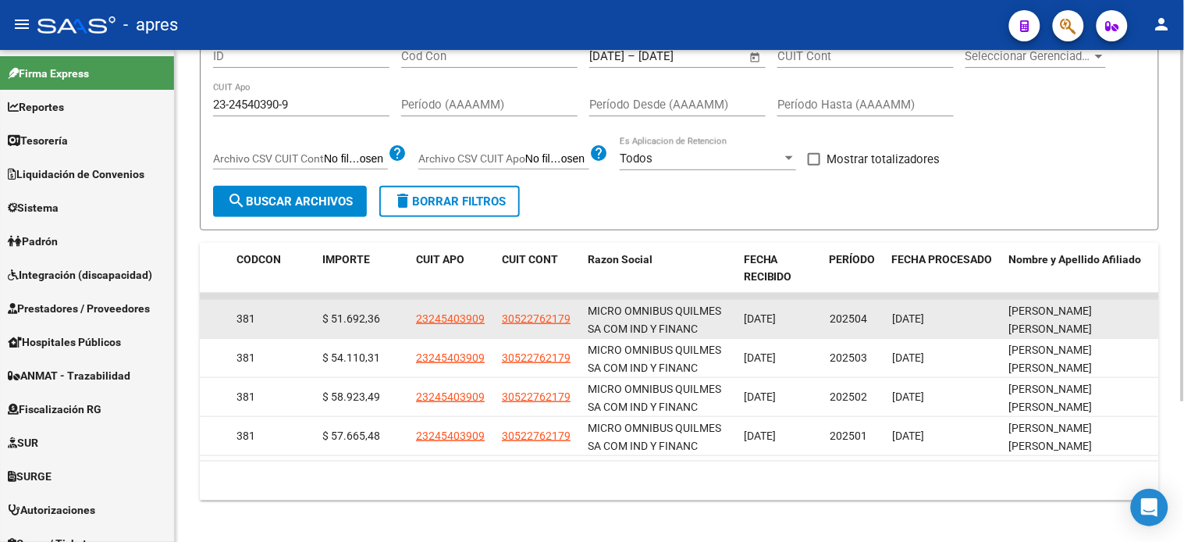
click at [856, 317] on span "202504" at bounding box center [848, 318] width 37 height 12
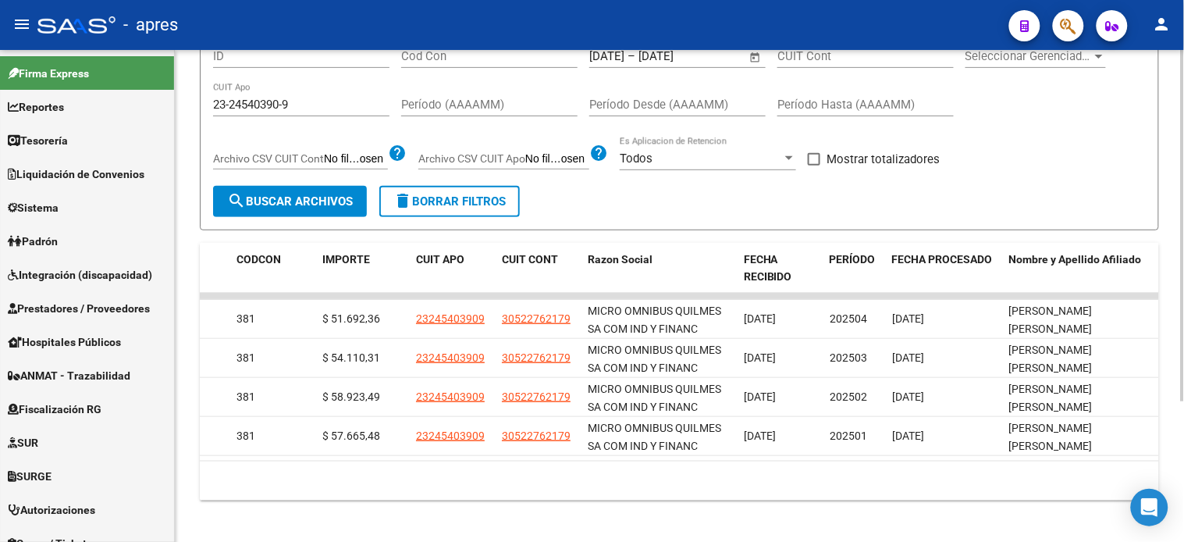
scroll to position [0, 0]
